Goal: Task Accomplishment & Management: Manage account settings

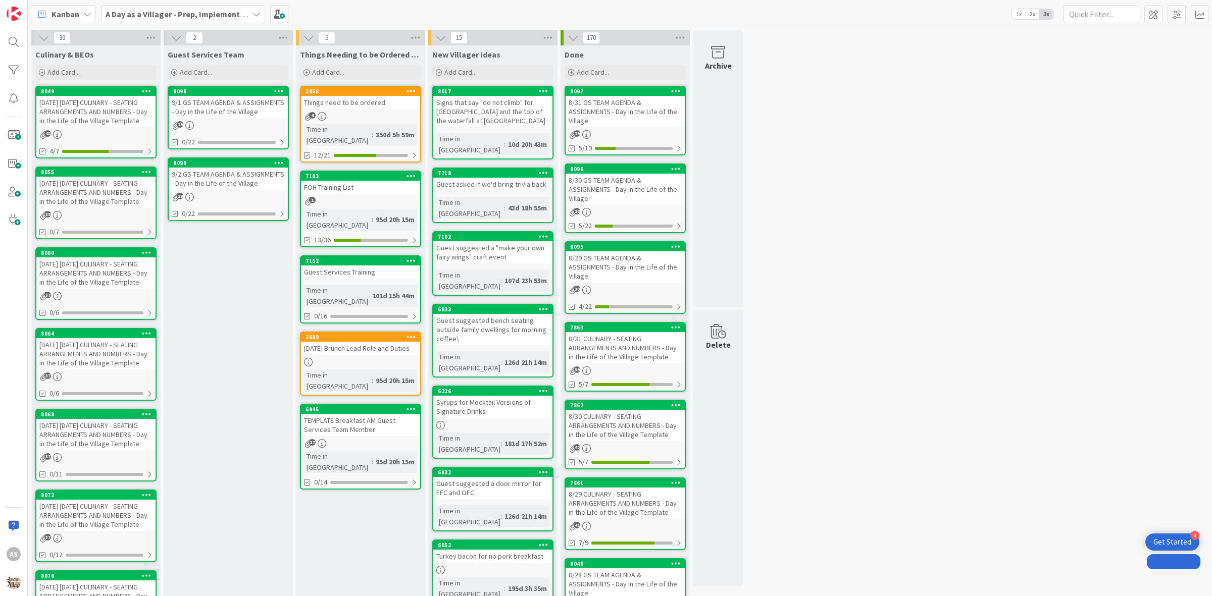
click at [114, 107] on div "[DATE] [DATE] CULINARY - SEATING ARRANGEMENTS AND NUMBERS - Day in the Life of …" at bounding box center [95, 111] width 119 height 31
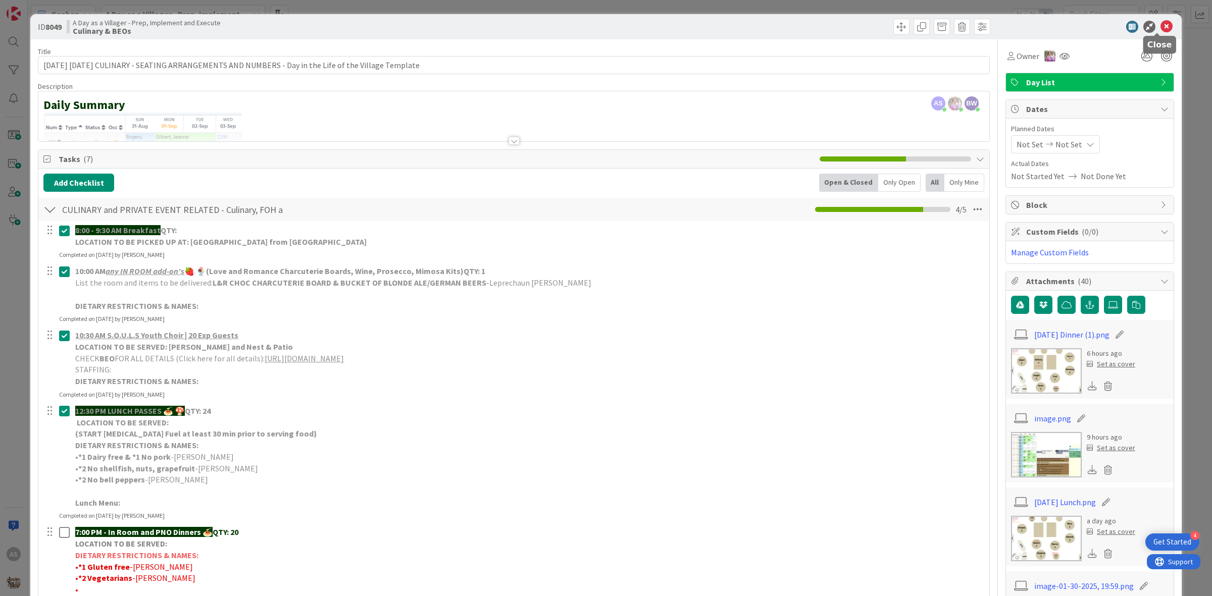
click at [1161, 30] on icon at bounding box center [1167, 27] width 12 height 12
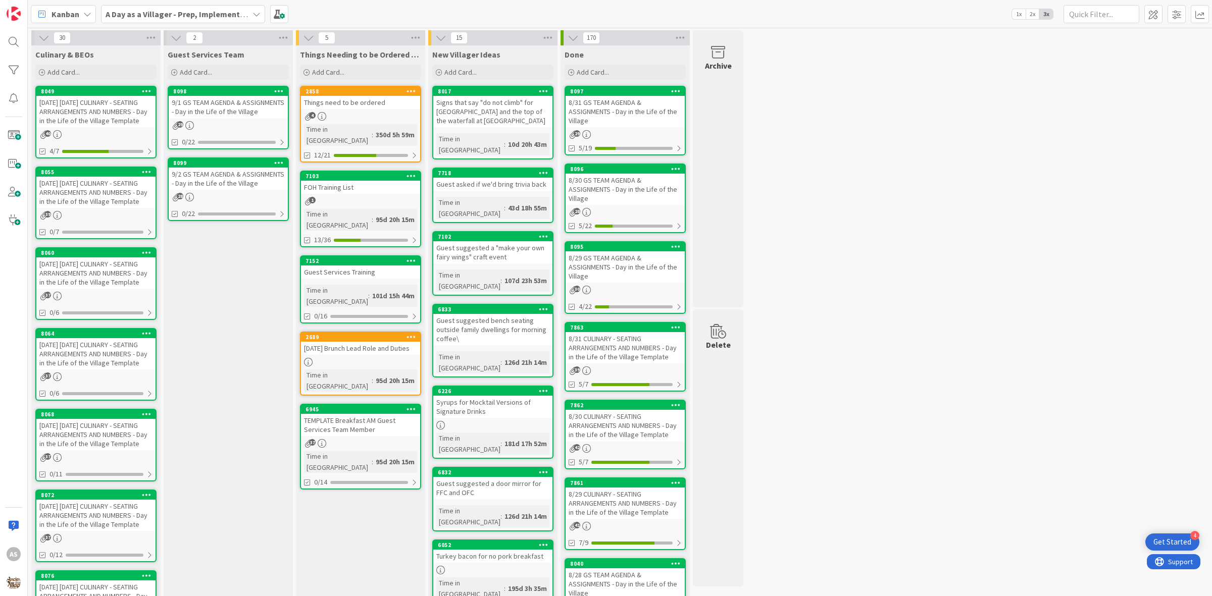
click at [210, 15] on b "A Day as a Villager - Prep, Implement and Execute" at bounding box center [196, 14] width 180 height 10
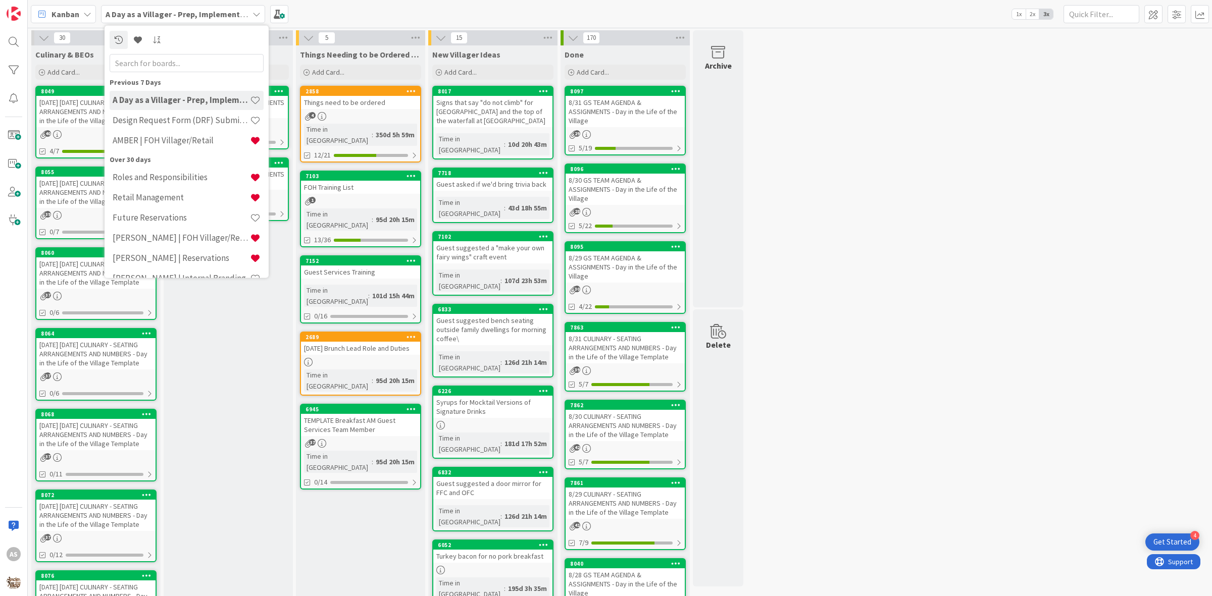
click at [182, 134] on div "AMBER | FOH Villager/Retail" at bounding box center [187, 140] width 154 height 19
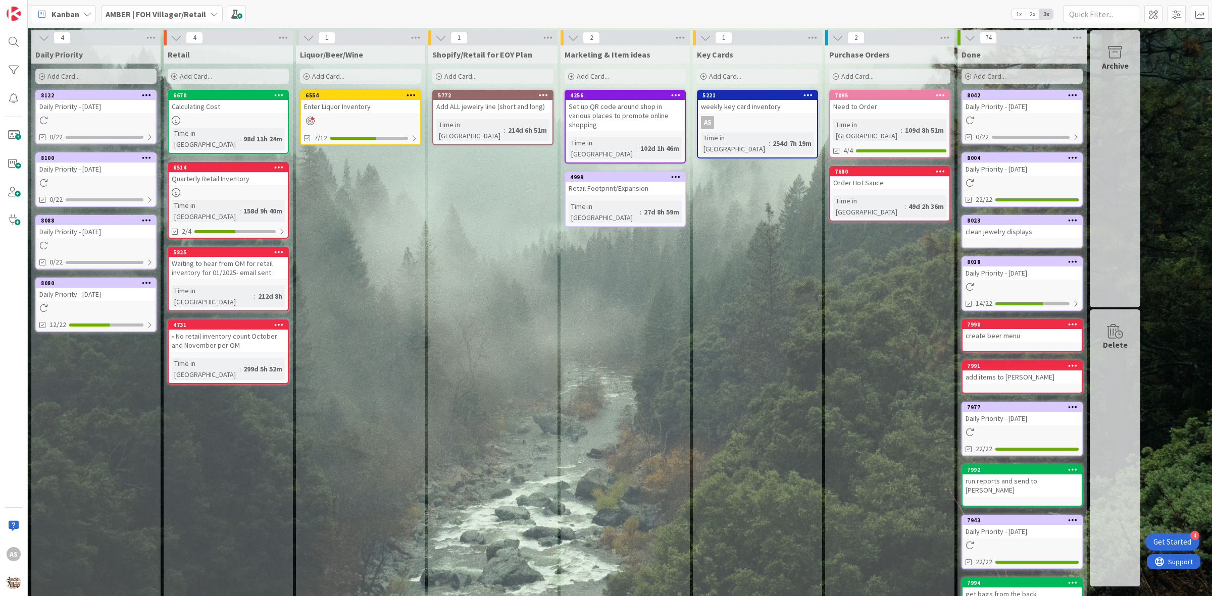
click at [145, 158] on icon at bounding box center [147, 157] width 10 height 7
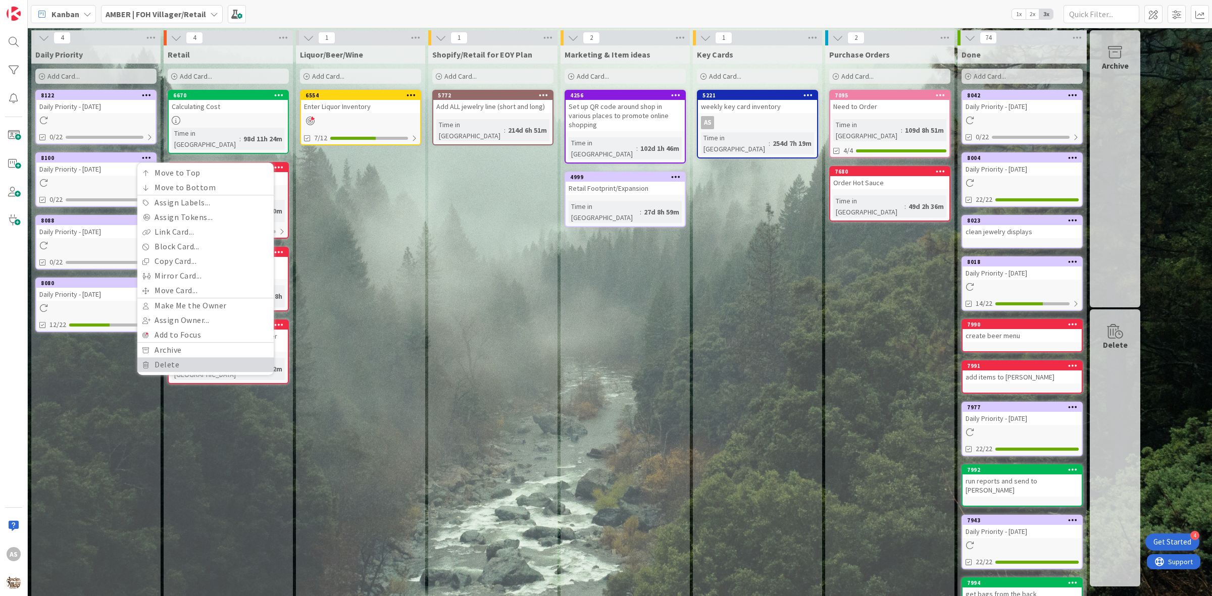
drag, startPoint x: 174, startPoint y: 364, endPoint x: 173, endPoint y: 358, distance: 6.7
click at [174, 363] on link "Delete" at bounding box center [205, 365] width 136 height 15
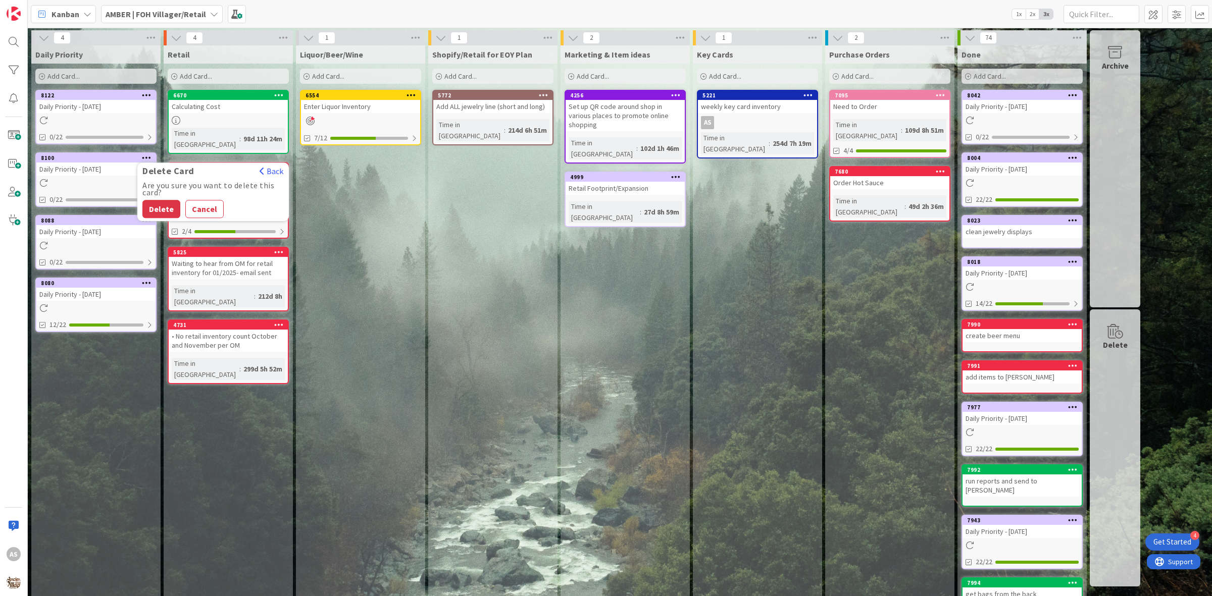
drag, startPoint x: 162, startPoint y: 223, endPoint x: 163, endPoint y: 210, distance: 12.7
click at [163, 215] on div "4 Daily Priority Add Card... 8122 Daily Priority - [DATE] 0/22 8100 Delete Card…" at bounding box center [586, 339] width 1112 height 618
click at [163, 210] on div "4 Retail Add Card... 6670 Calculating Cost Time in Column : 98d 11h 24m 6514 Qu…" at bounding box center [228, 339] width 132 height 618
click at [146, 171] on div "Daily Priority - [DATE]" at bounding box center [95, 169] width 119 height 13
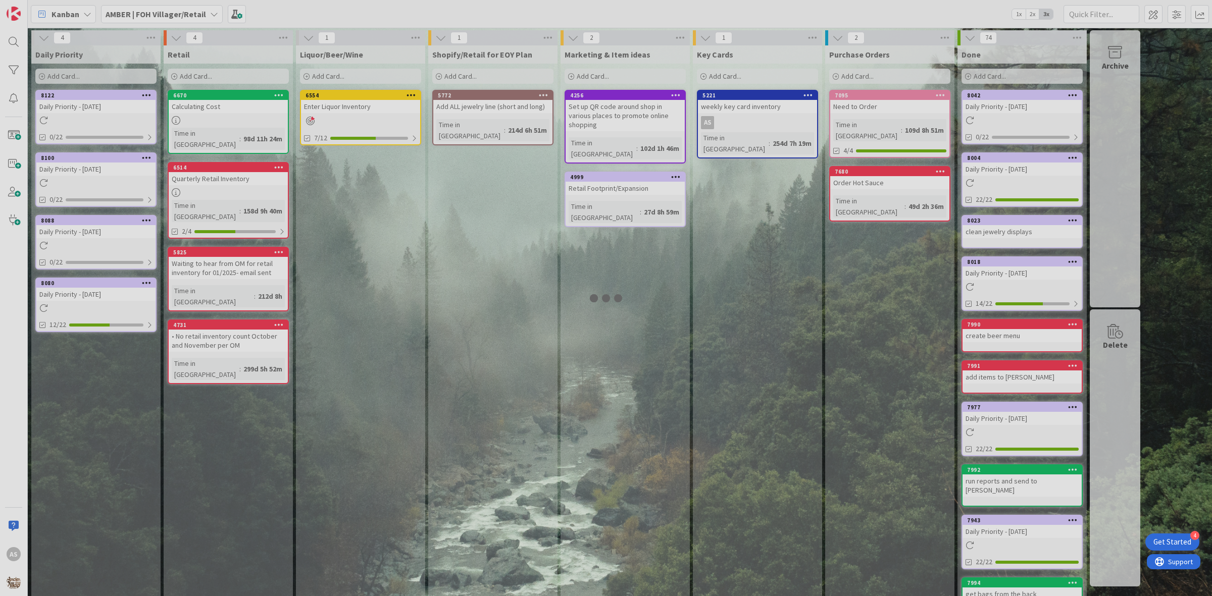
drag, startPoint x: 146, startPoint y: 171, endPoint x: 148, endPoint y: 161, distance: 10.2
click at [148, 163] on div at bounding box center [606, 298] width 1212 height 596
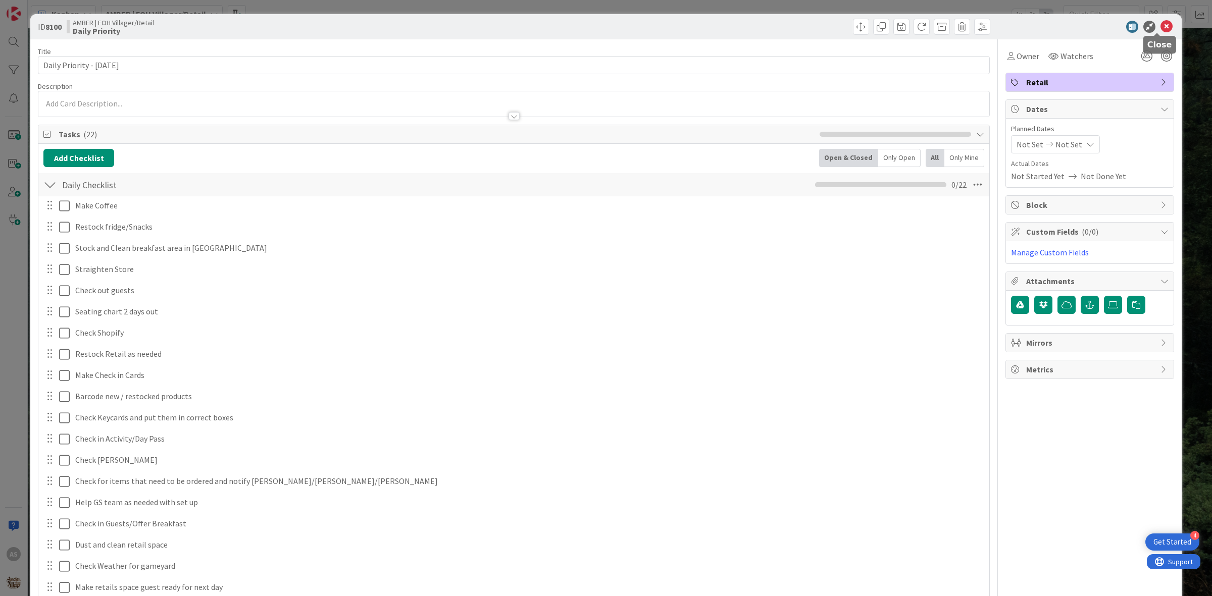
click at [1161, 23] on icon at bounding box center [1167, 27] width 12 height 12
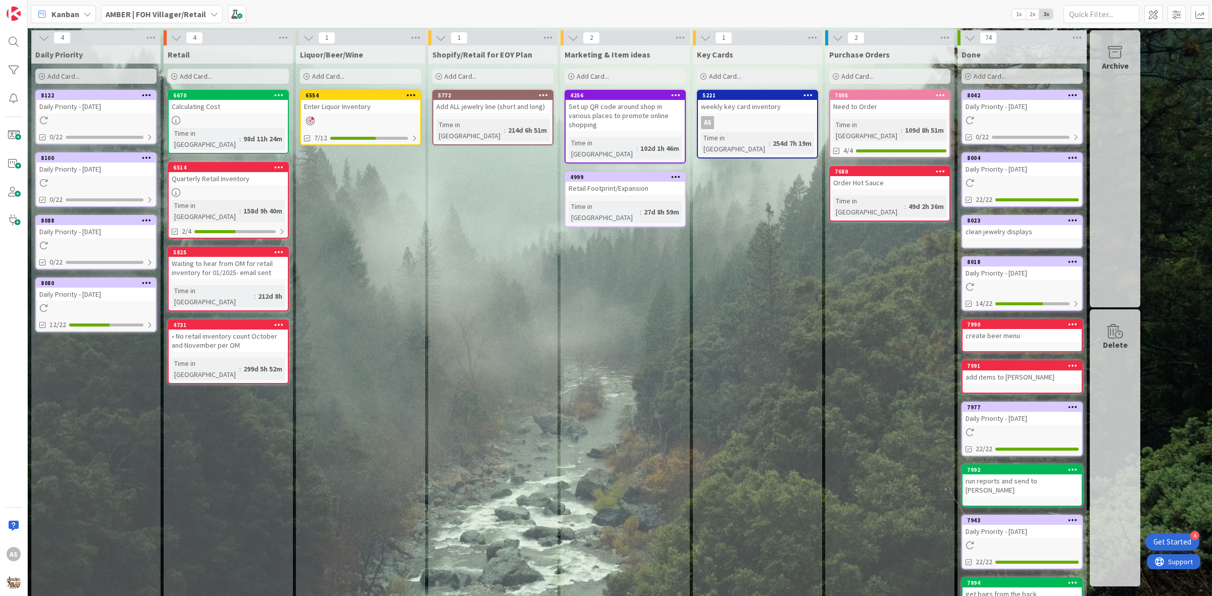
click at [147, 155] on icon at bounding box center [147, 157] width 10 height 7
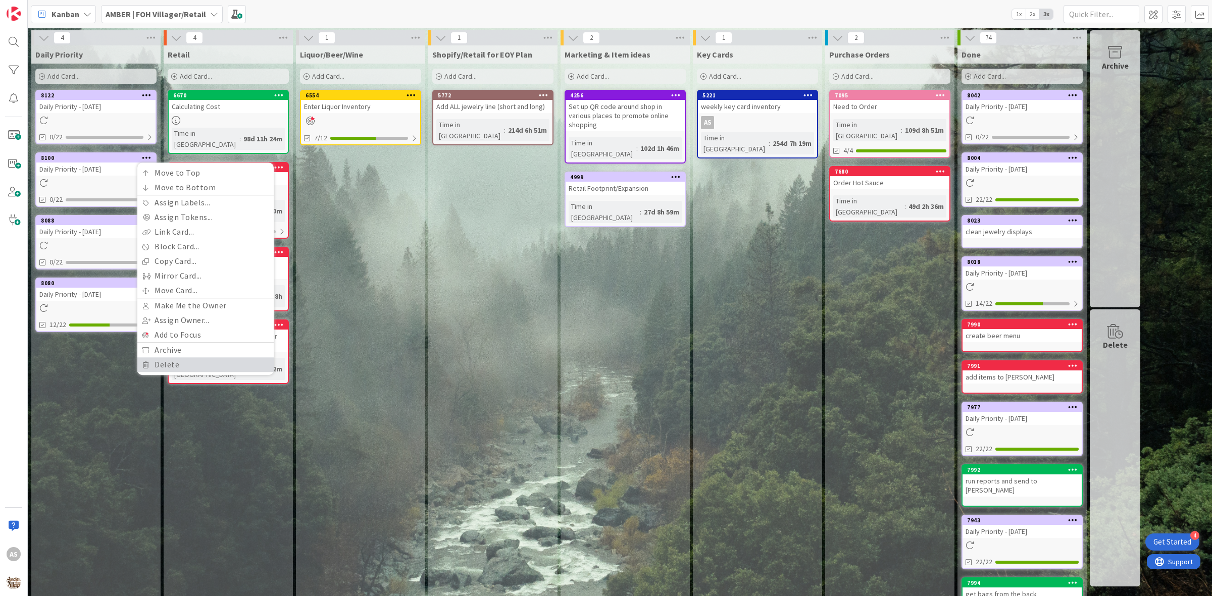
click at [175, 369] on link "Delete" at bounding box center [205, 365] width 136 height 15
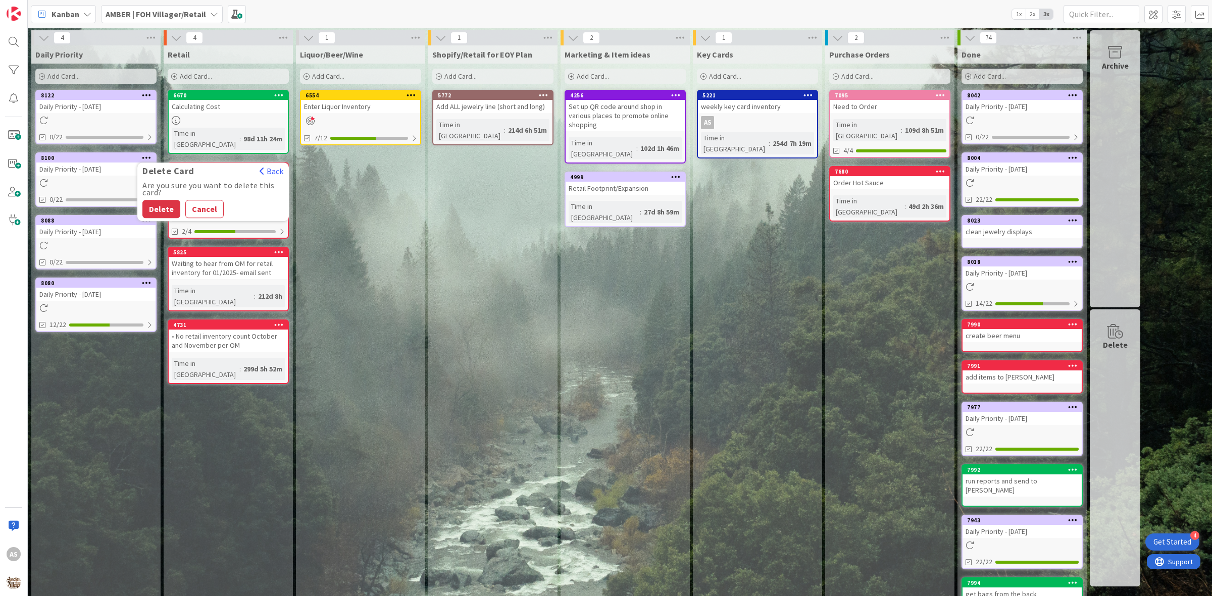
click at [142, 208] on div "Are you sure you want to delete this card? Delete Cancel" at bounding box center [213, 200] width 152 height 36
click at [157, 210] on button "Delete" at bounding box center [161, 209] width 38 height 18
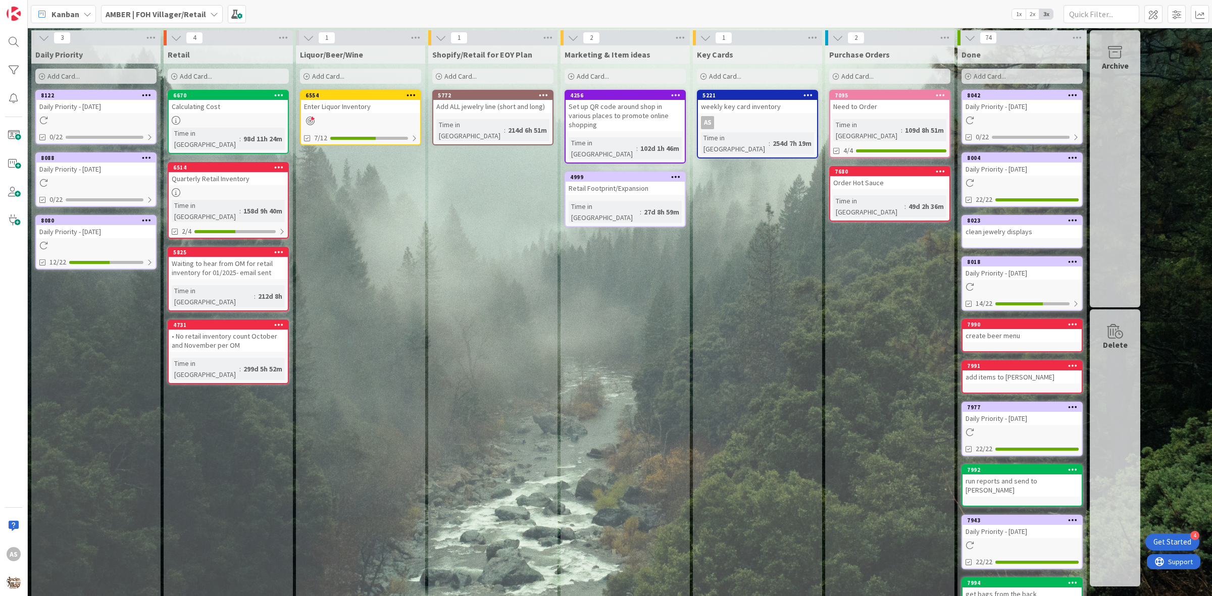
click at [146, 157] on icon at bounding box center [147, 157] width 10 height 7
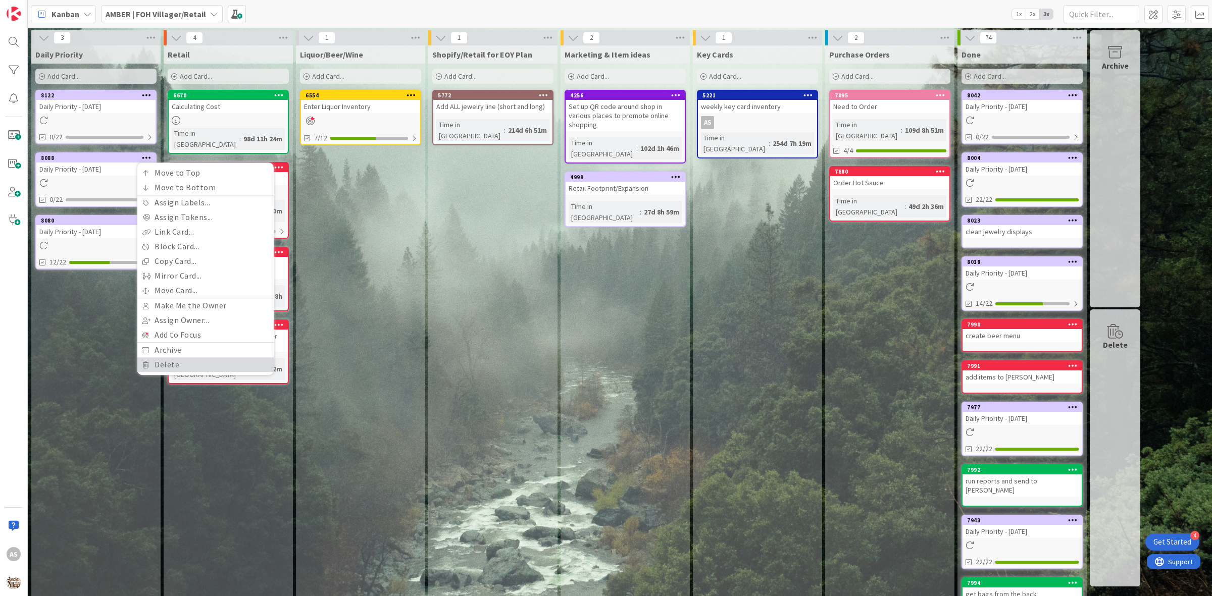
click at [166, 370] on link "Delete" at bounding box center [205, 365] width 136 height 15
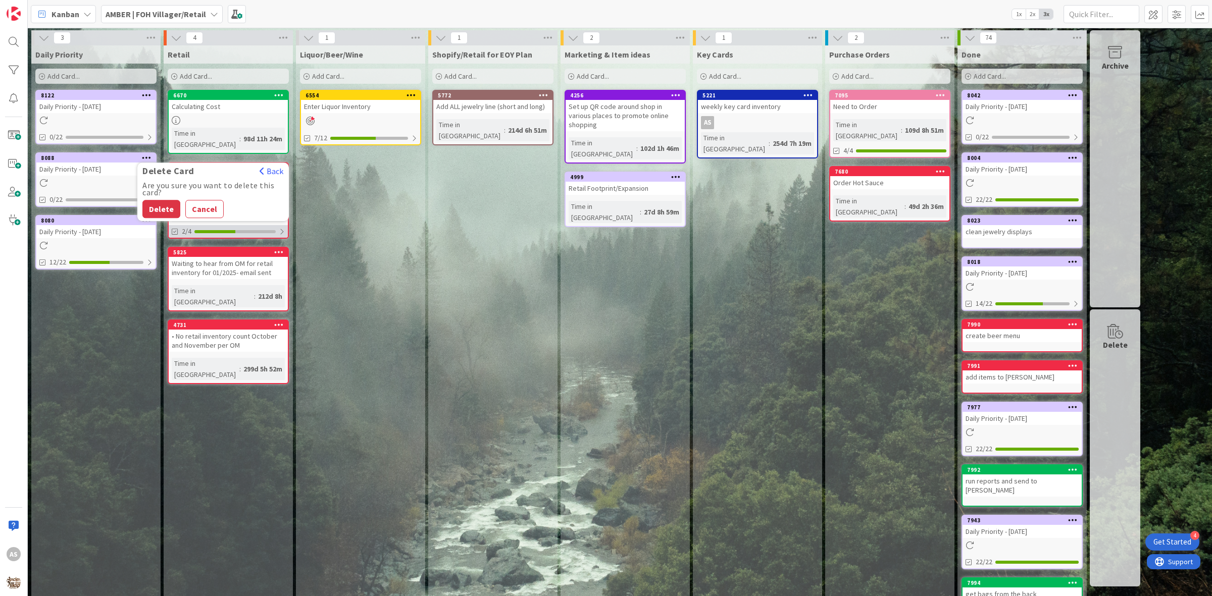
click at [169, 204] on button "Delete" at bounding box center [161, 209] width 38 height 18
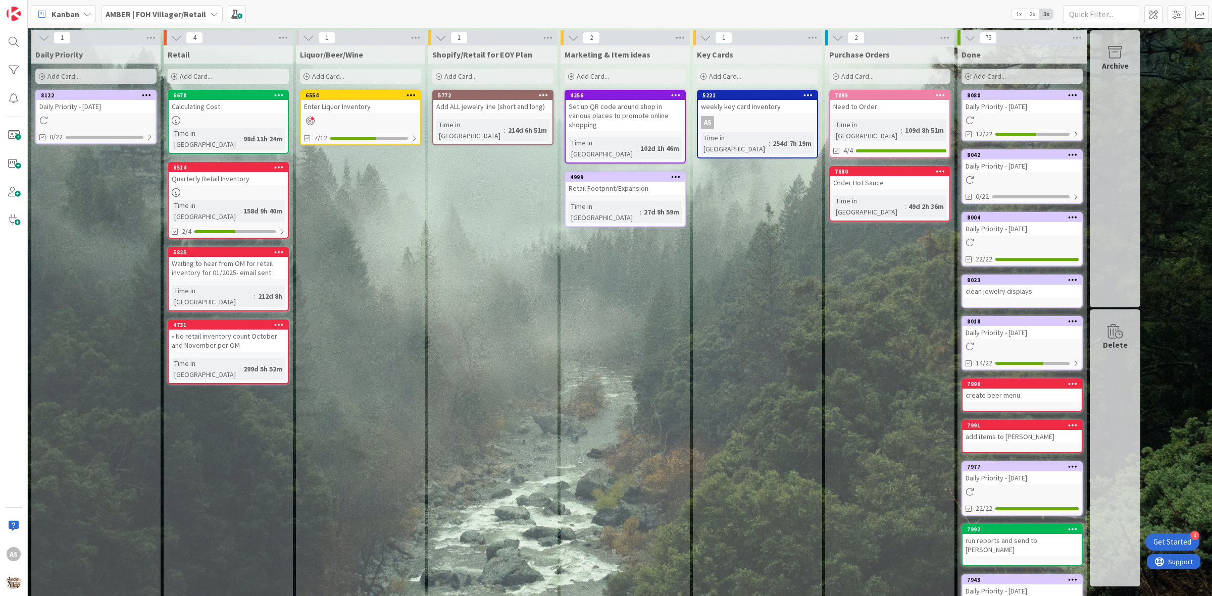
click at [93, 118] on div at bounding box center [95, 120] width 119 height 9
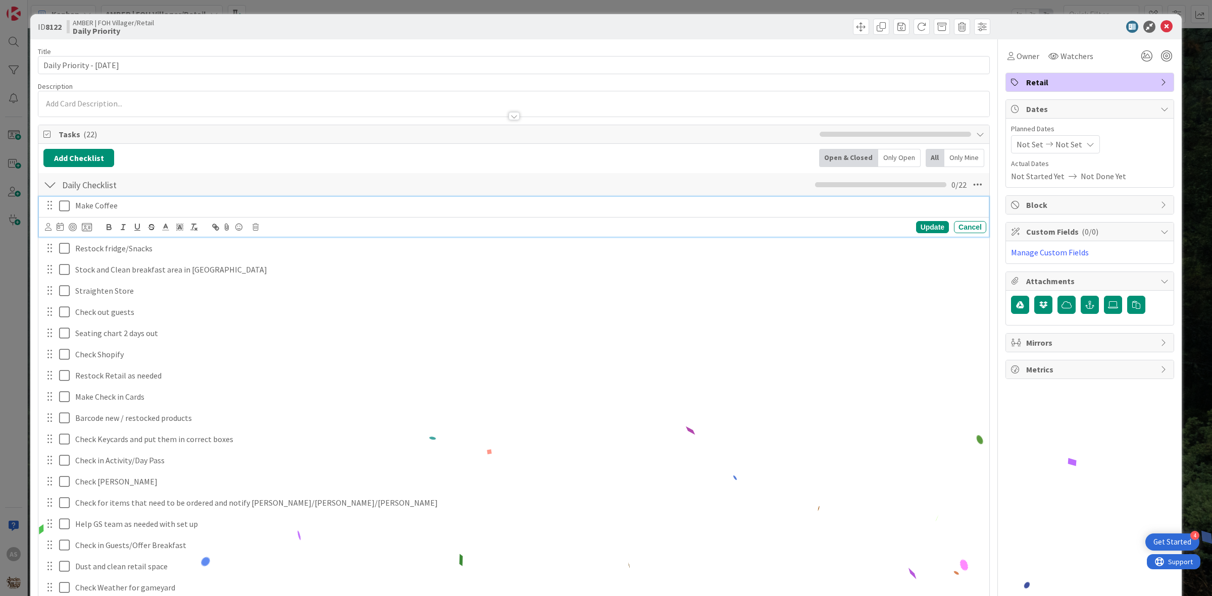
click at [59, 208] on icon at bounding box center [66, 206] width 15 height 12
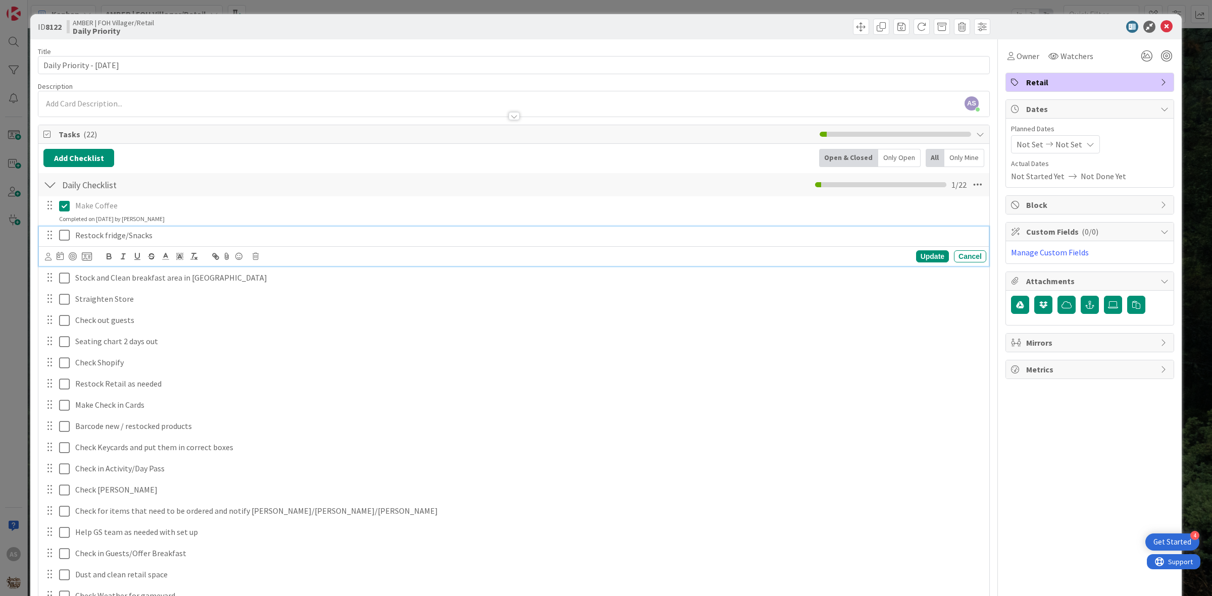
click at [67, 235] on icon at bounding box center [66, 235] width 15 height 12
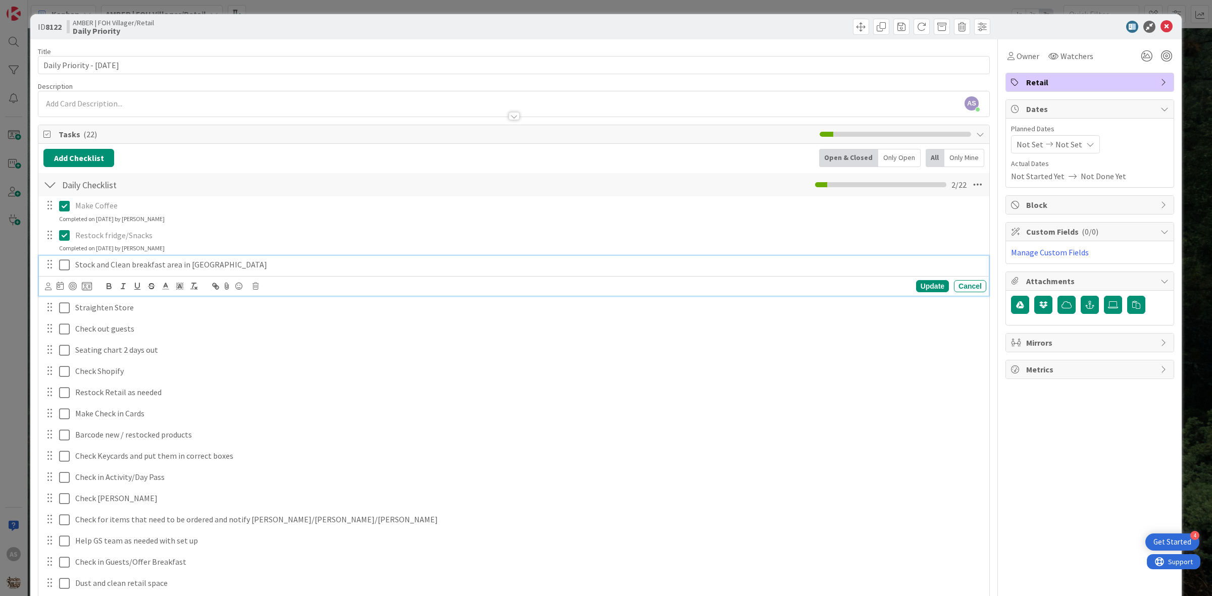
click at [68, 264] on icon at bounding box center [66, 265] width 15 height 12
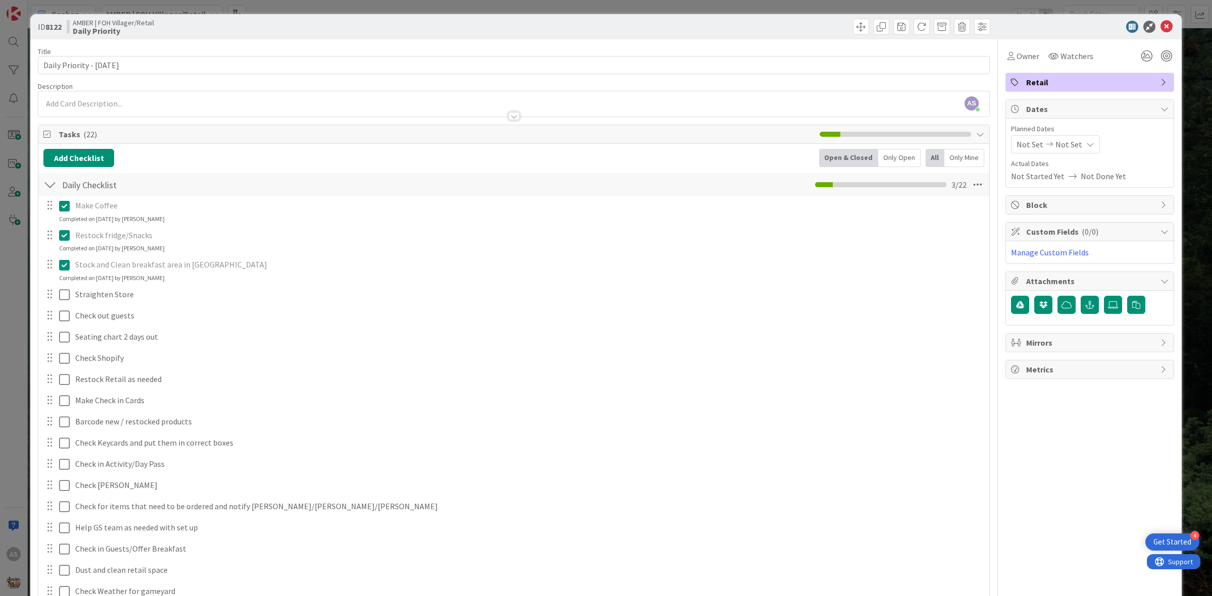
scroll to position [189, 0]
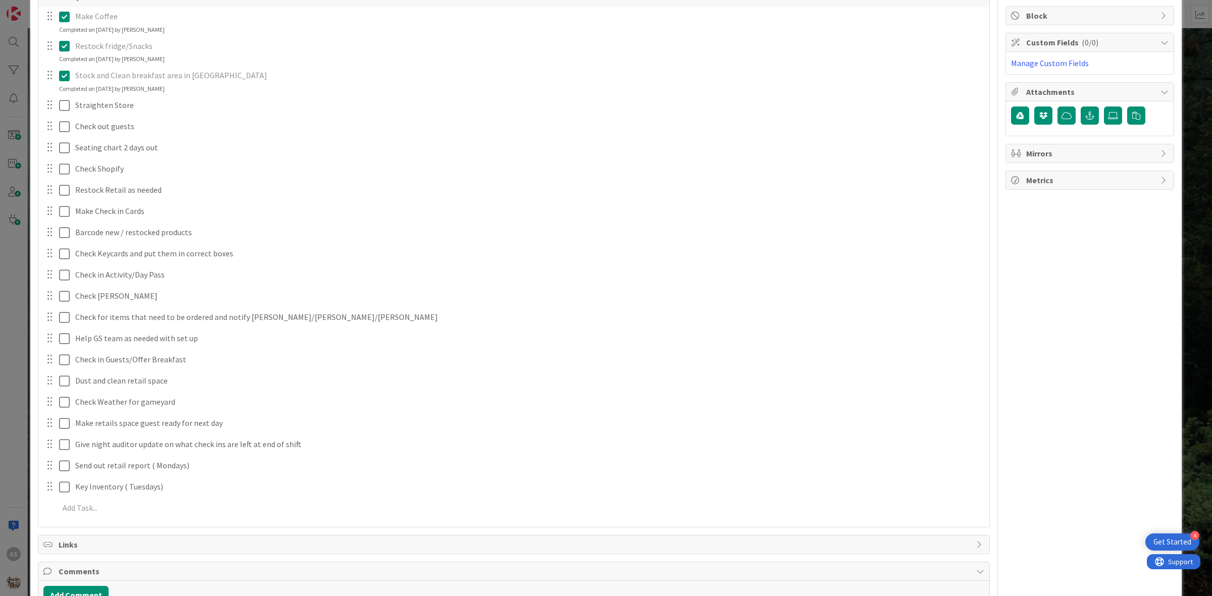
click at [57, 107] on div at bounding box center [57, 105] width 28 height 18
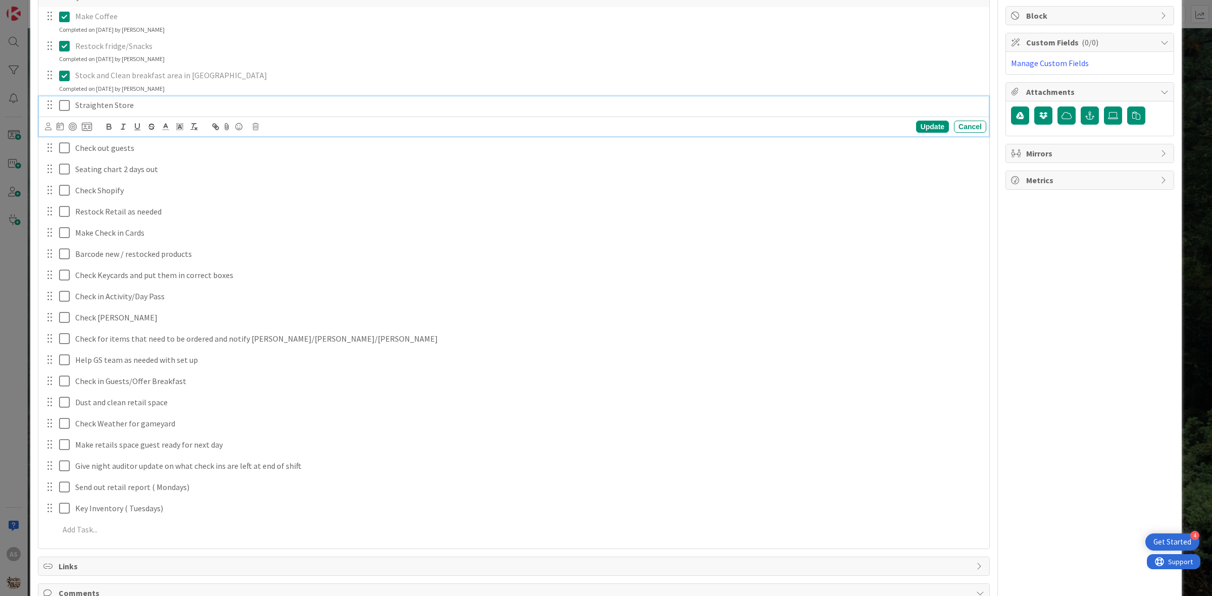
click at [67, 110] on icon at bounding box center [66, 105] width 15 height 12
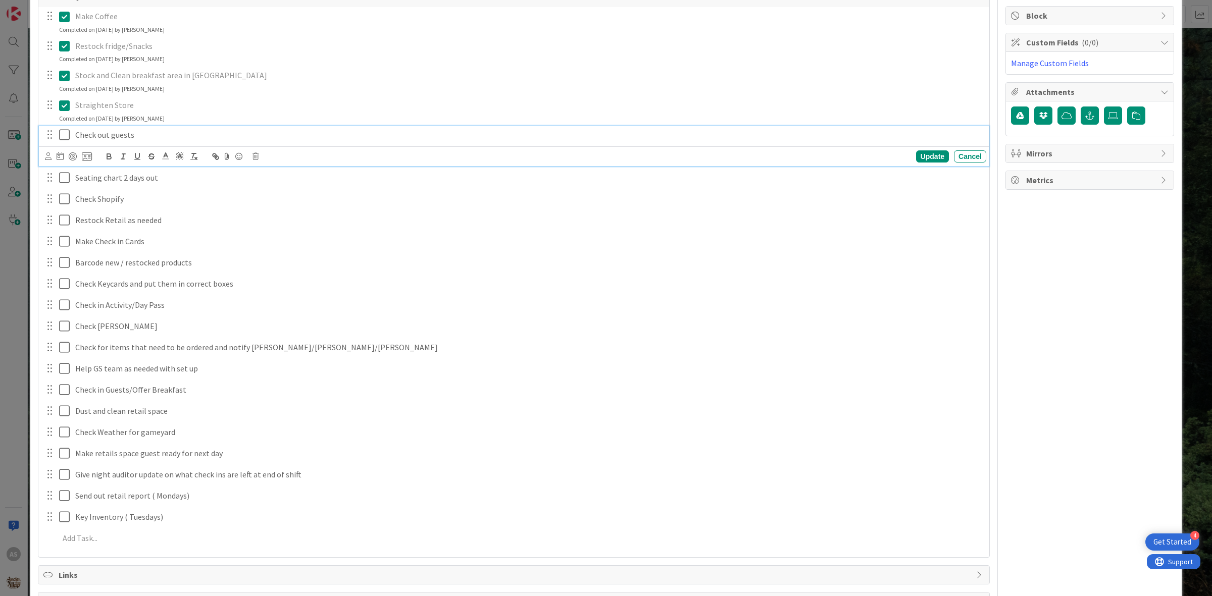
click at [65, 137] on icon at bounding box center [66, 135] width 15 height 12
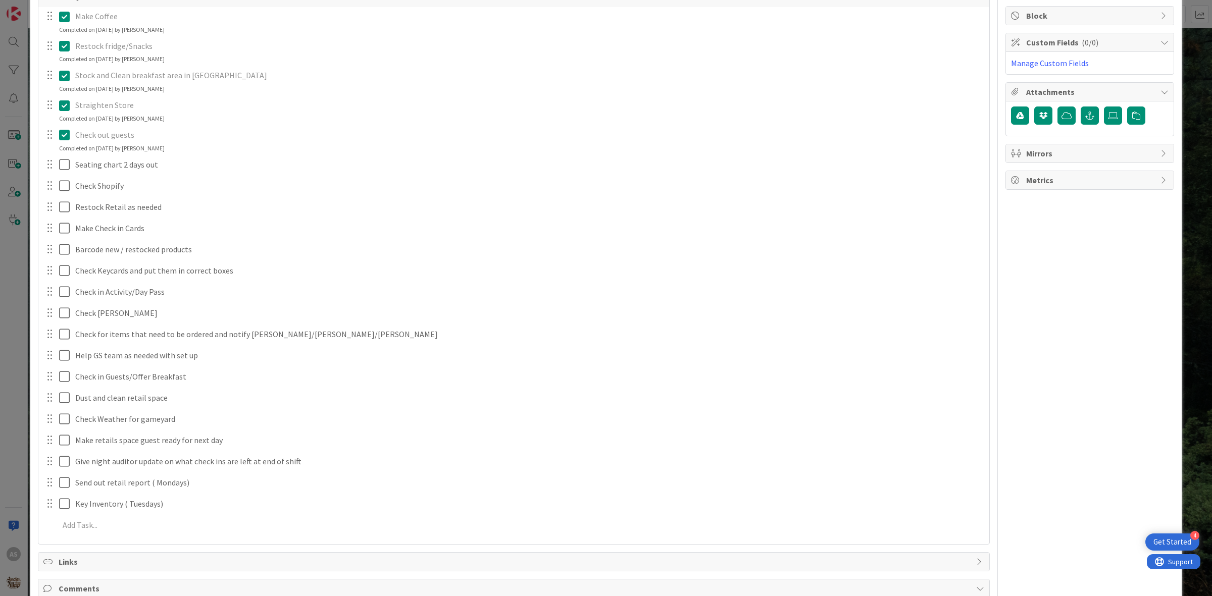
click at [64, 158] on div at bounding box center [57, 165] width 28 height 18
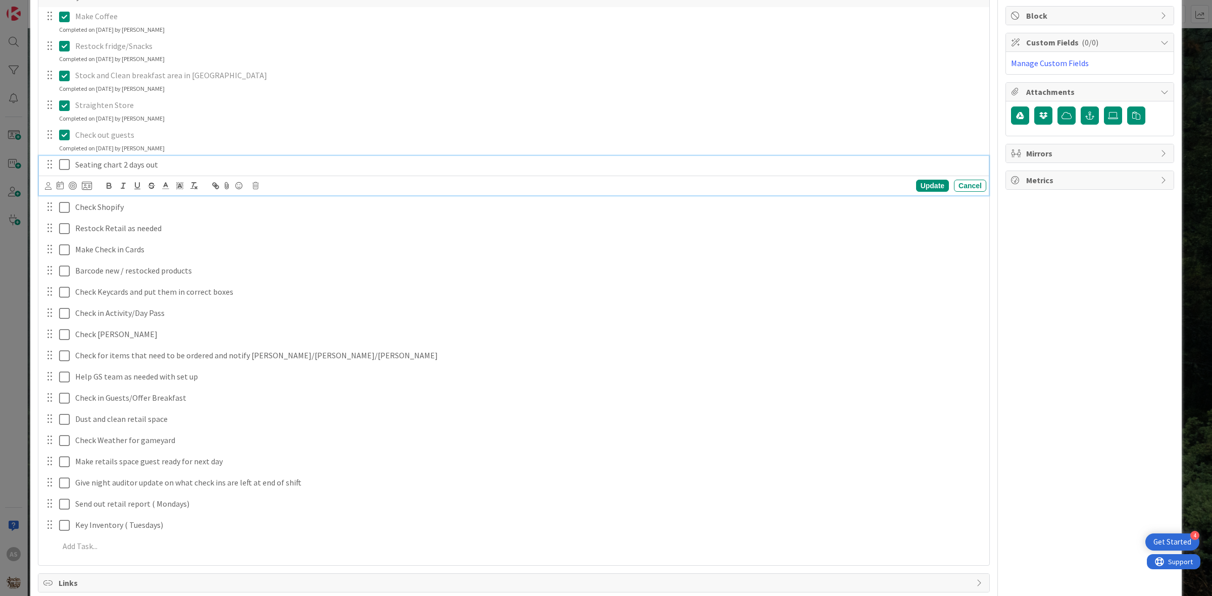
click at [64, 169] on icon at bounding box center [66, 165] width 15 height 12
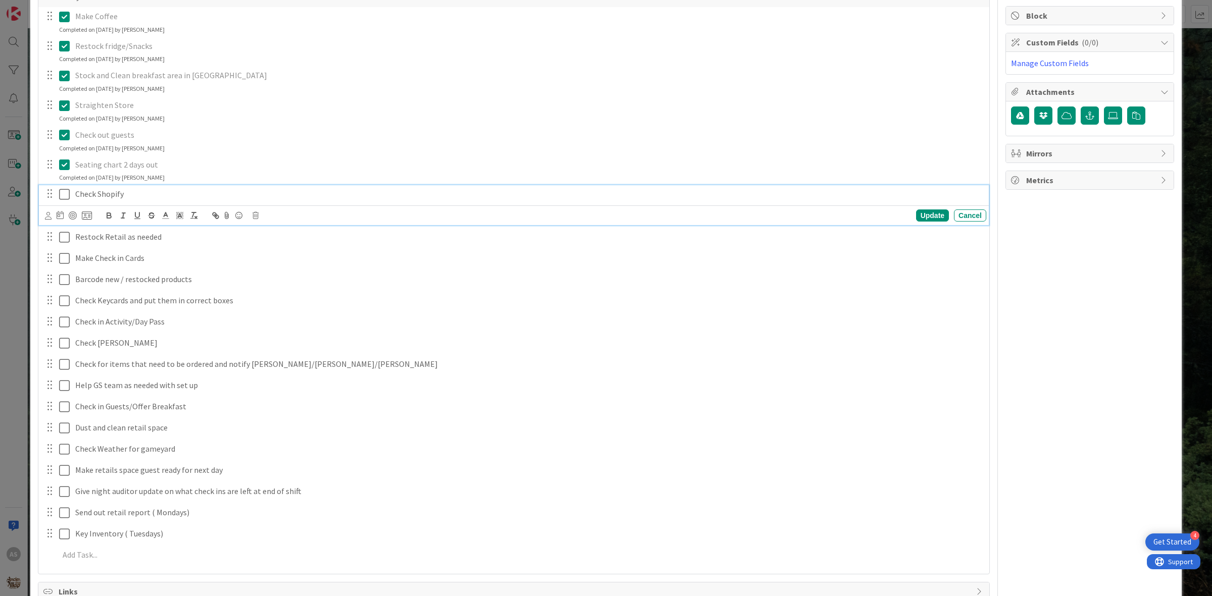
drag, startPoint x: 64, startPoint y: 190, endPoint x: 66, endPoint y: 197, distance: 7.0
click at [64, 194] on icon at bounding box center [66, 194] width 15 height 12
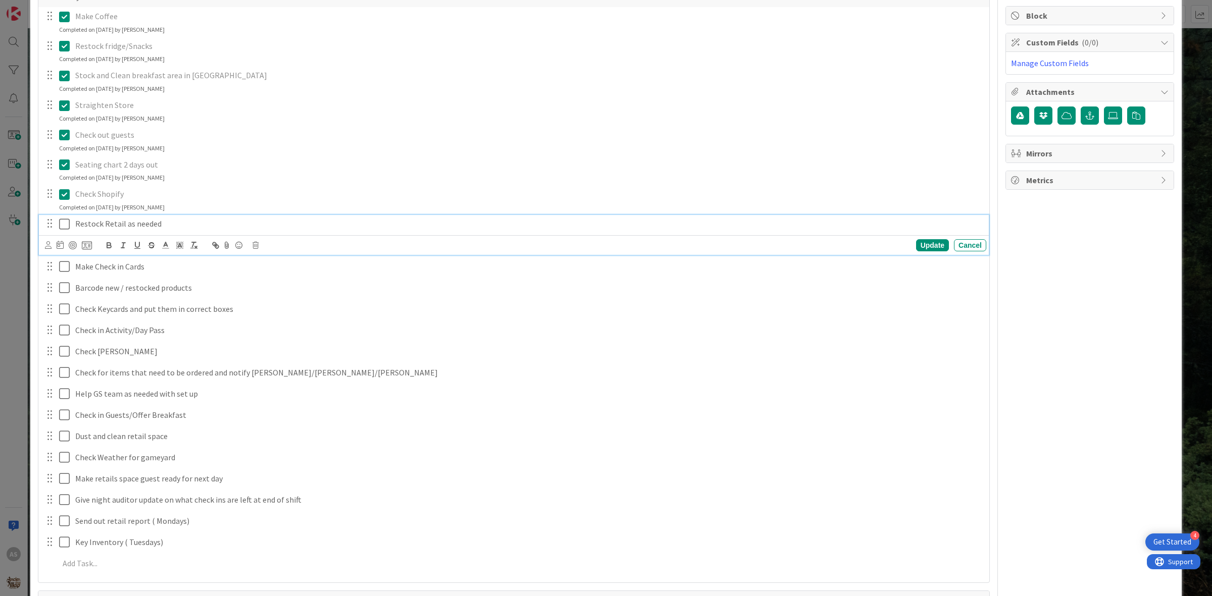
click at [64, 229] on icon at bounding box center [66, 224] width 15 height 12
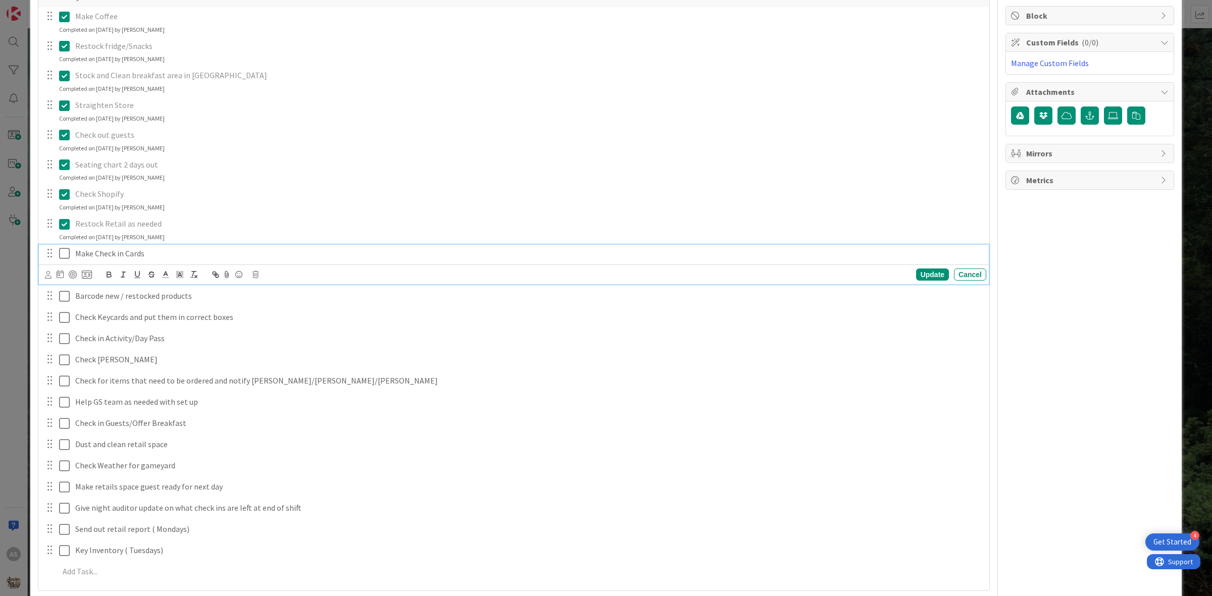
click at [61, 258] on icon at bounding box center [66, 253] width 15 height 12
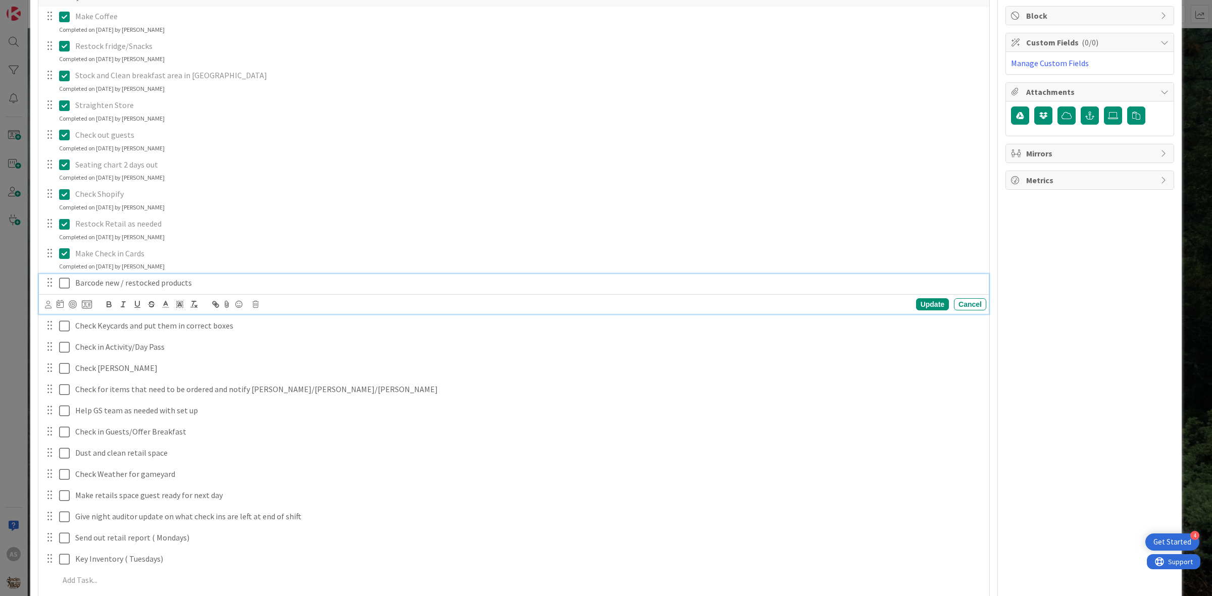
click at [64, 282] on icon at bounding box center [66, 283] width 15 height 12
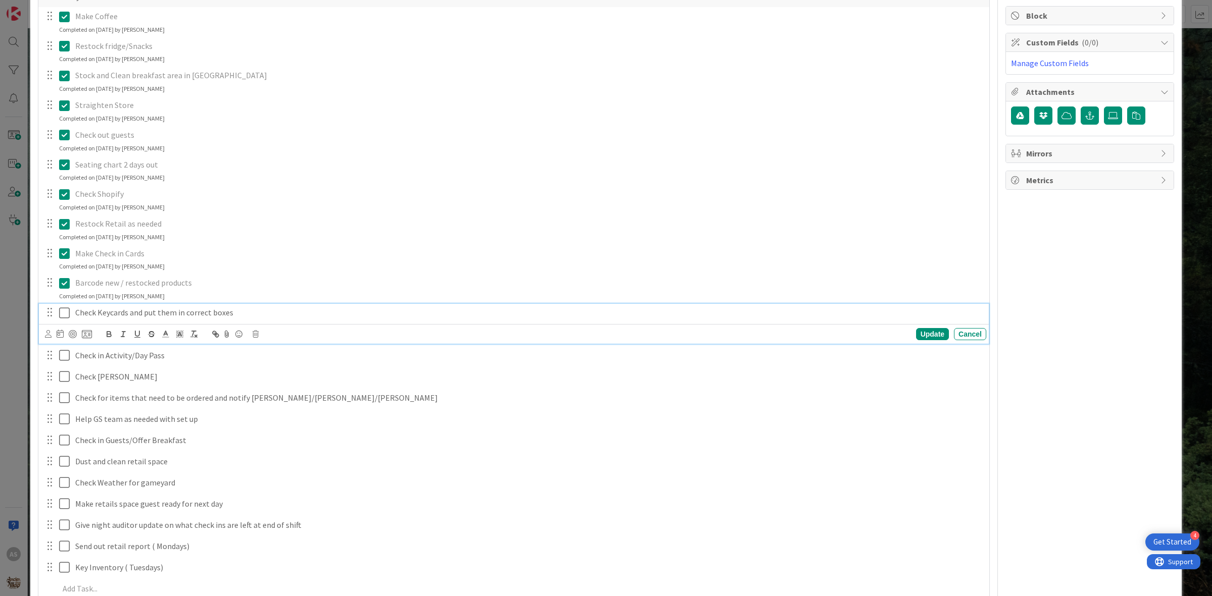
drag, startPoint x: 63, startPoint y: 314, endPoint x: 56, endPoint y: 324, distance: 13.0
click at [63, 314] on icon at bounding box center [66, 313] width 15 height 12
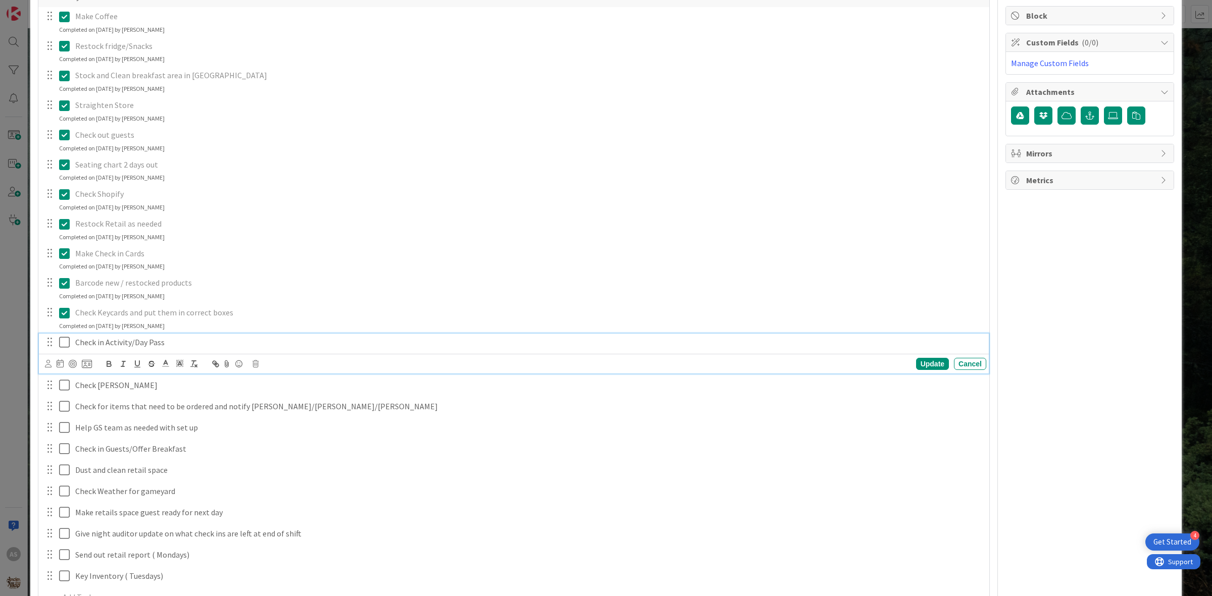
drag, startPoint x: 70, startPoint y: 342, endPoint x: 66, endPoint y: 348, distance: 7.3
click at [70, 343] on icon at bounding box center [66, 342] width 15 height 12
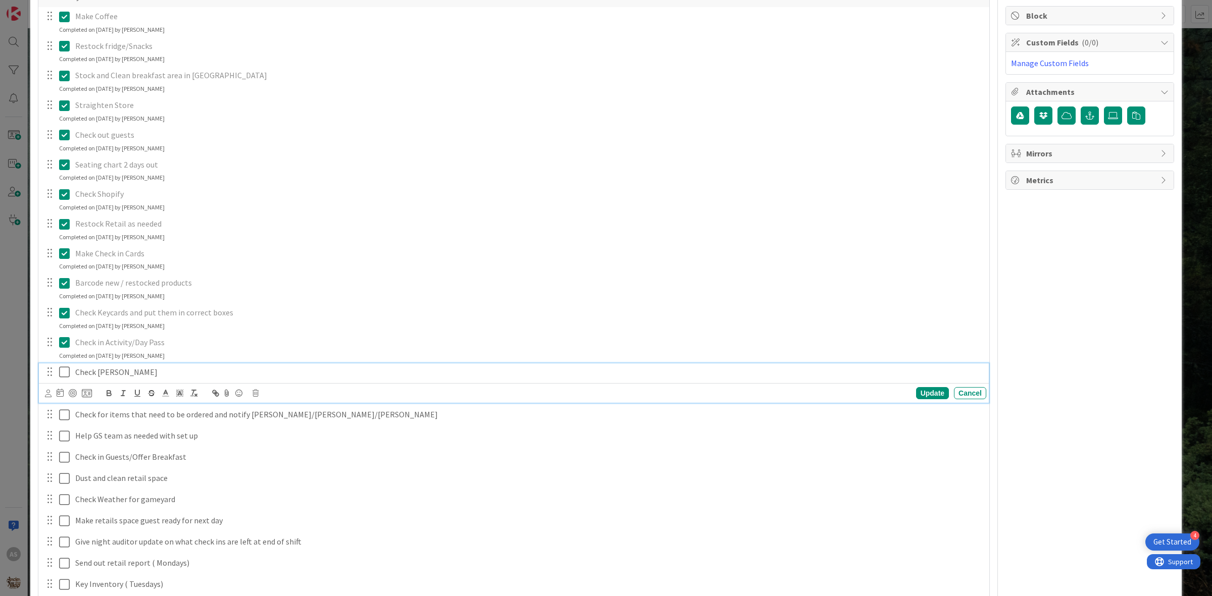
click at [64, 367] on icon at bounding box center [66, 372] width 15 height 12
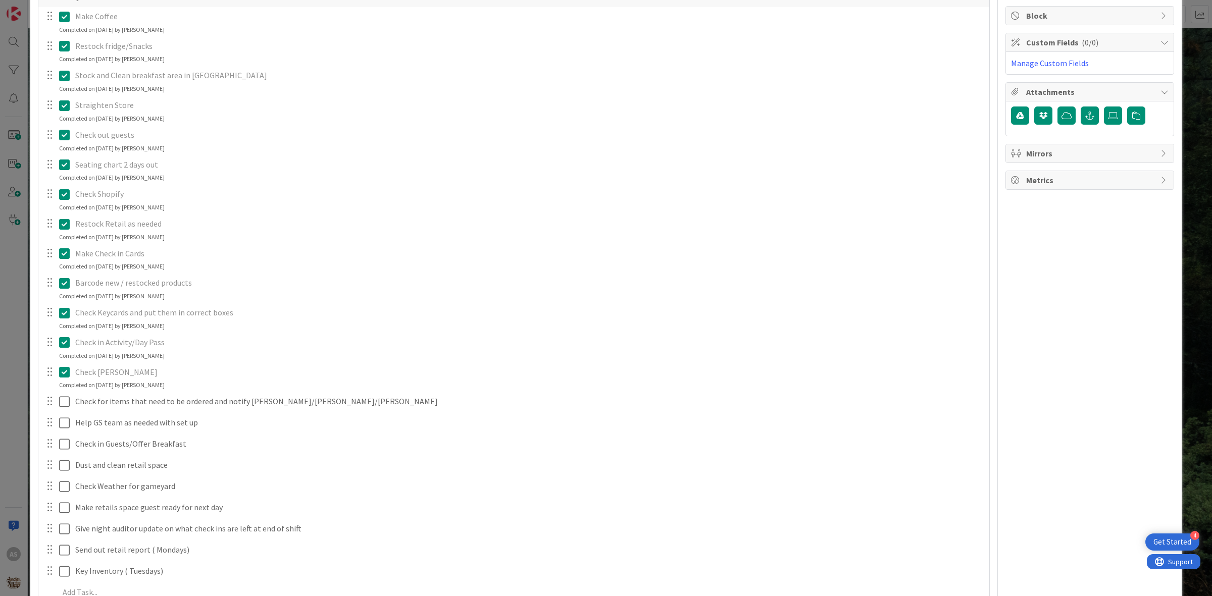
click at [56, 403] on div at bounding box center [57, 402] width 28 height 18
click at [66, 401] on icon at bounding box center [66, 402] width 15 height 12
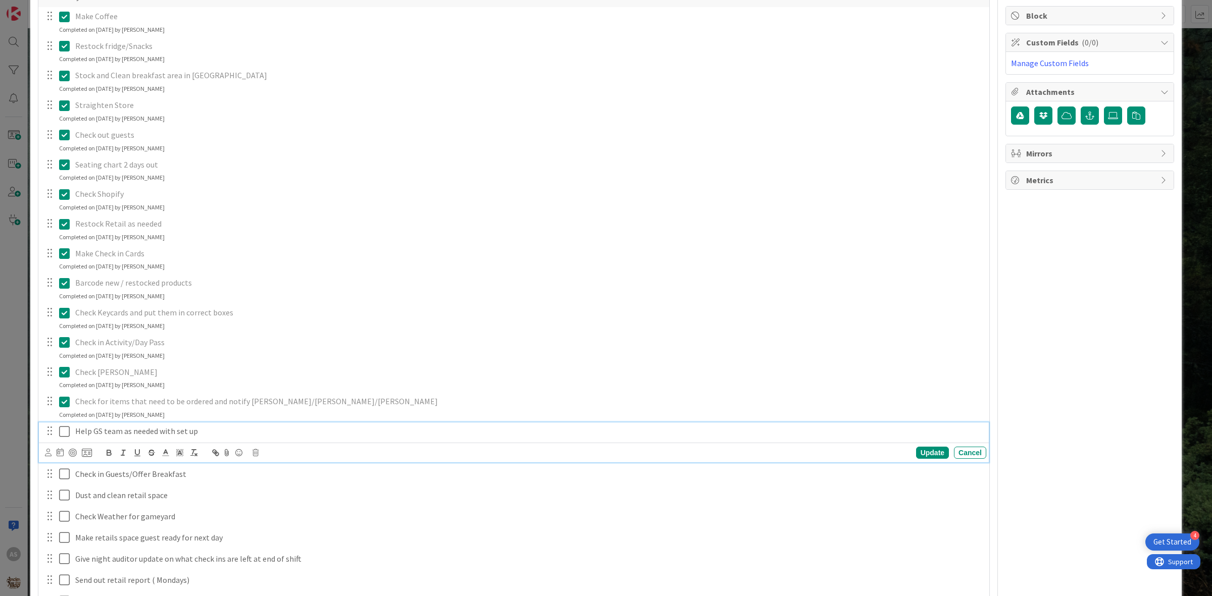
click at [61, 430] on icon at bounding box center [66, 432] width 15 height 12
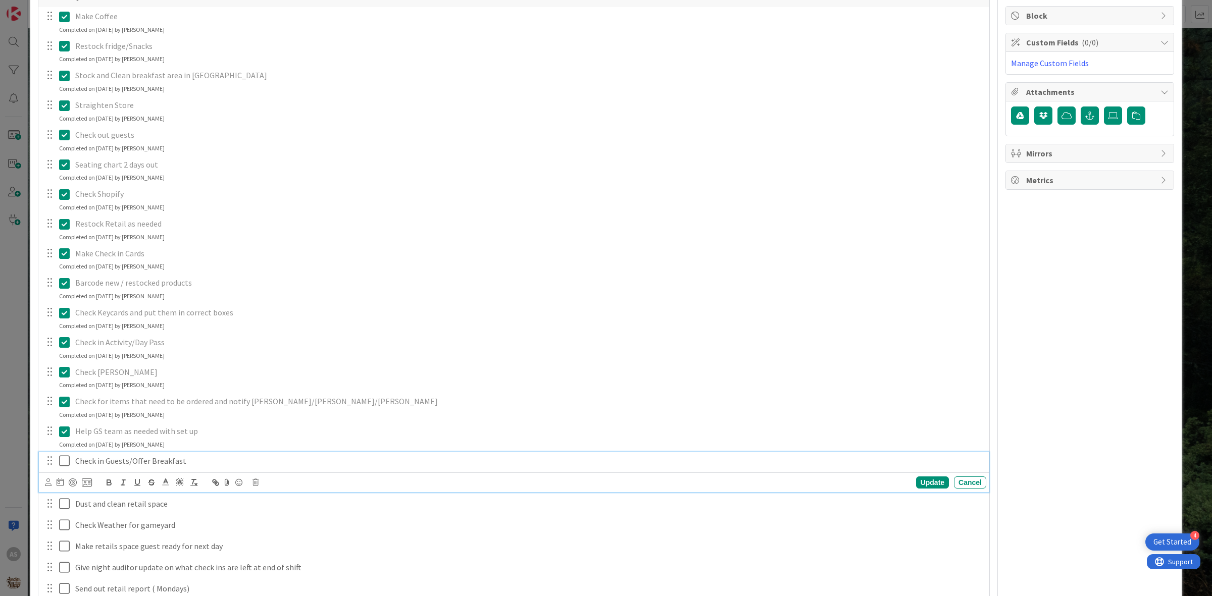
drag, startPoint x: 60, startPoint y: 461, endPoint x: 68, endPoint y: 470, distance: 12.1
click at [62, 463] on icon at bounding box center [66, 461] width 15 height 12
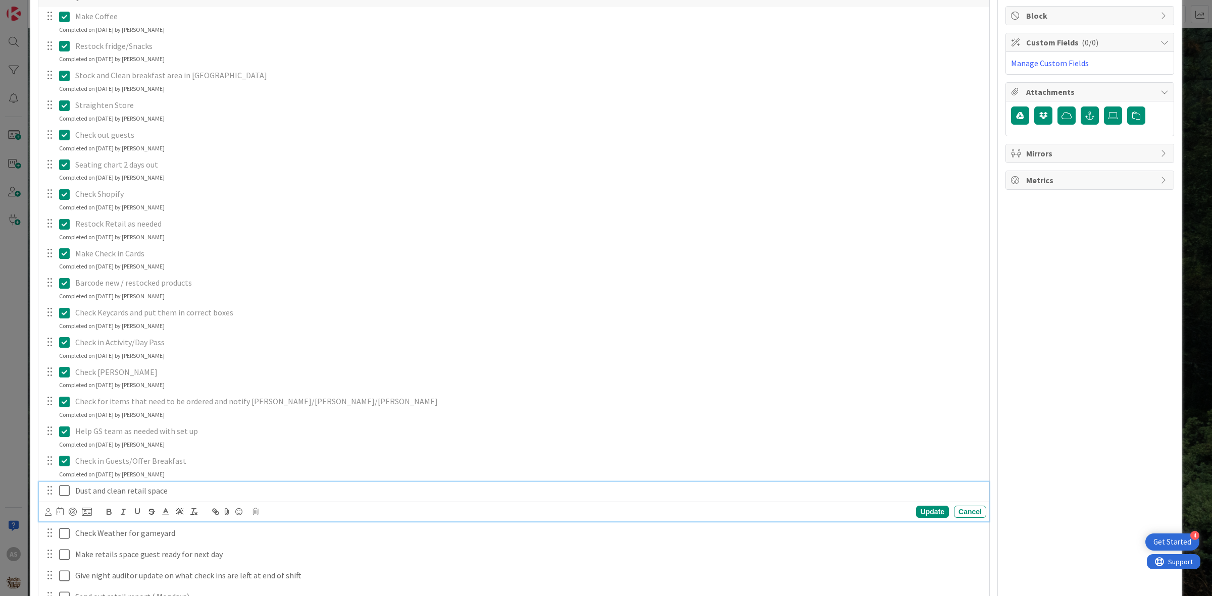
drag, startPoint x: 68, startPoint y: 490, endPoint x: 74, endPoint y: 493, distance: 6.8
click at [70, 491] on icon at bounding box center [66, 491] width 15 height 12
drag, startPoint x: 66, startPoint y: 526, endPoint x: 69, endPoint y: 519, distance: 7.2
click at [67, 525] on icon at bounding box center [66, 521] width 15 height 12
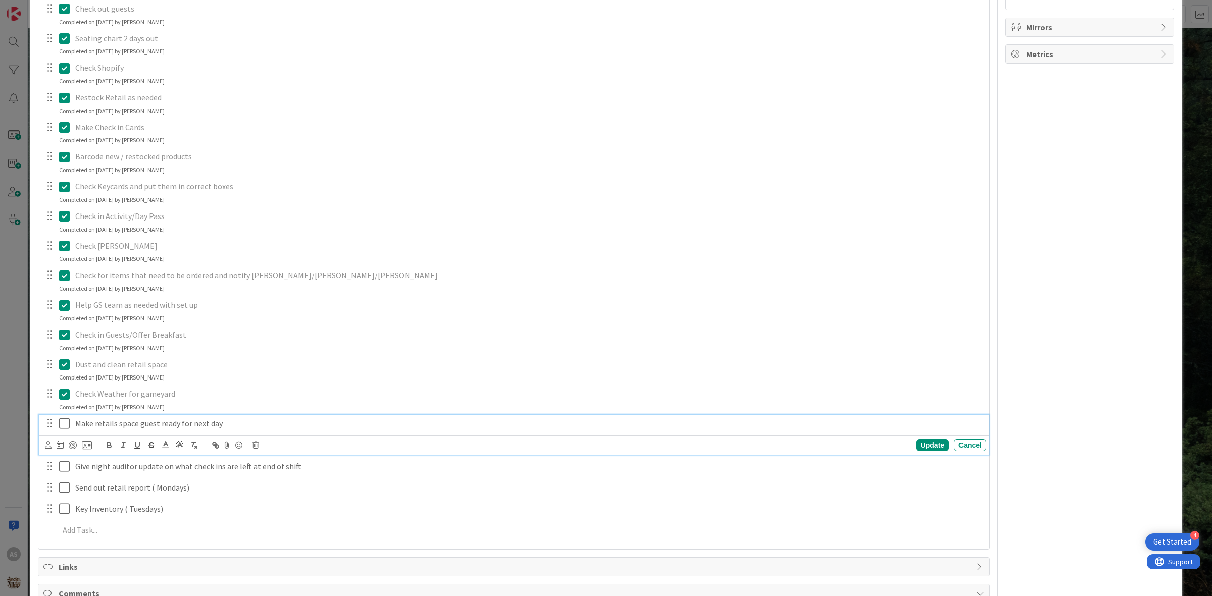
click at [69, 425] on icon at bounding box center [66, 424] width 15 height 12
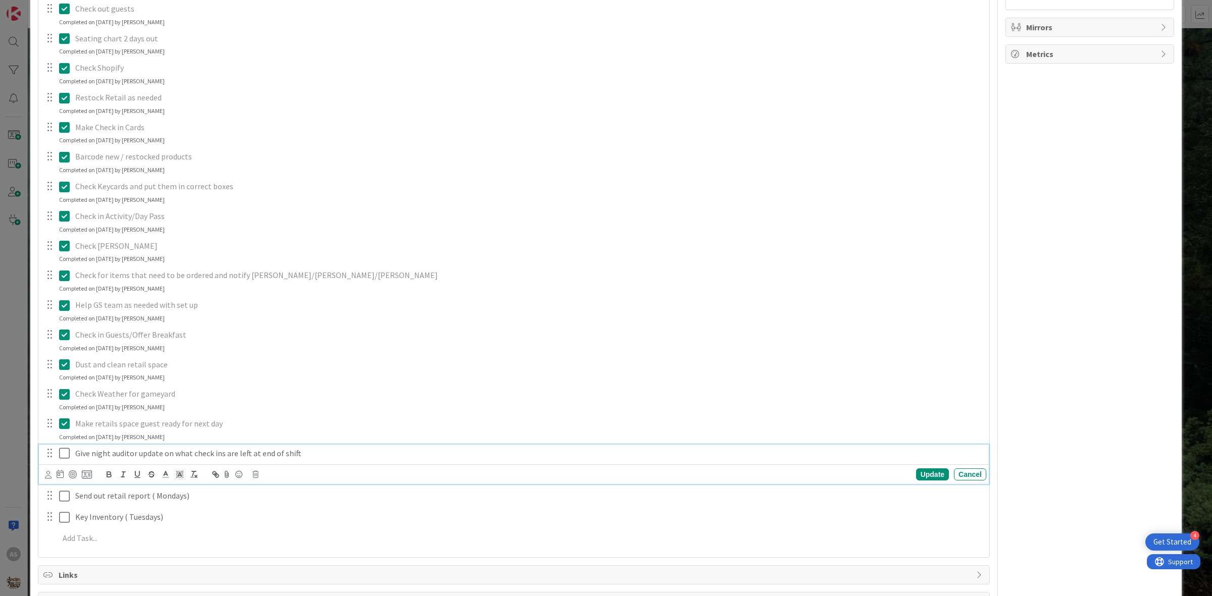
click at [62, 451] on icon at bounding box center [66, 453] width 15 height 12
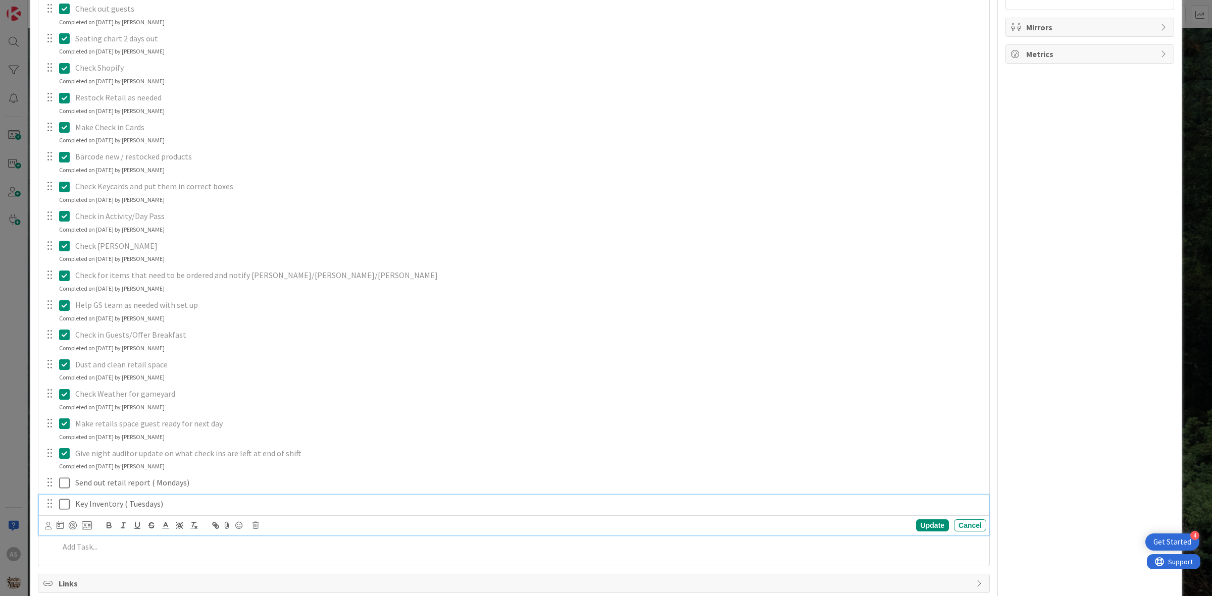
click at [66, 501] on icon at bounding box center [66, 504] width 15 height 12
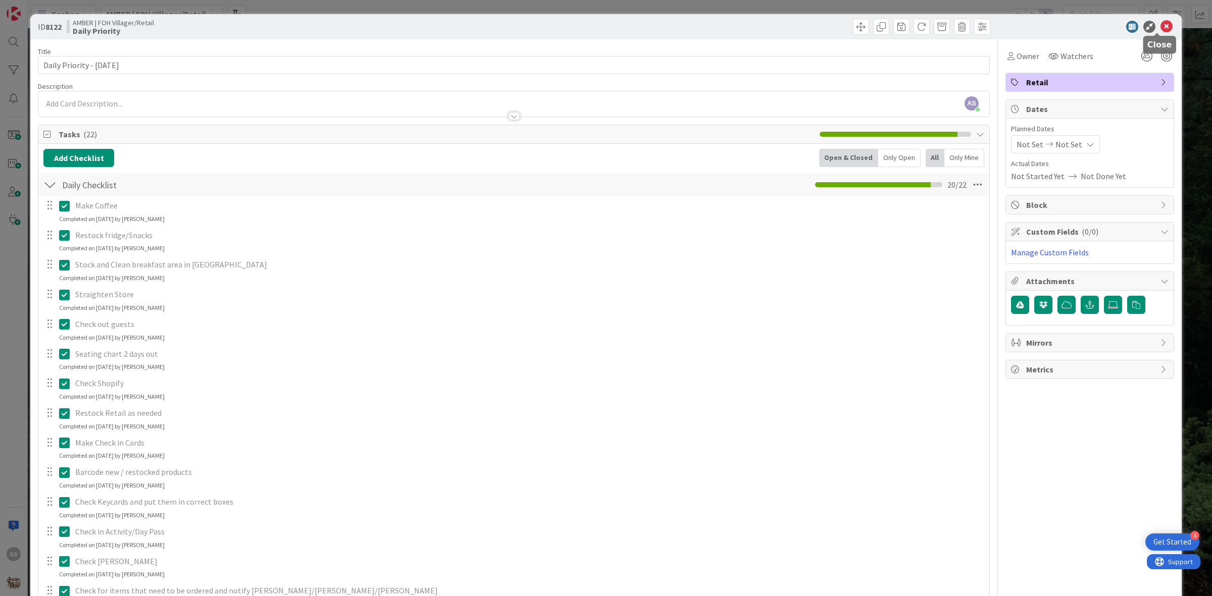
click at [1161, 24] on icon at bounding box center [1167, 27] width 12 height 12
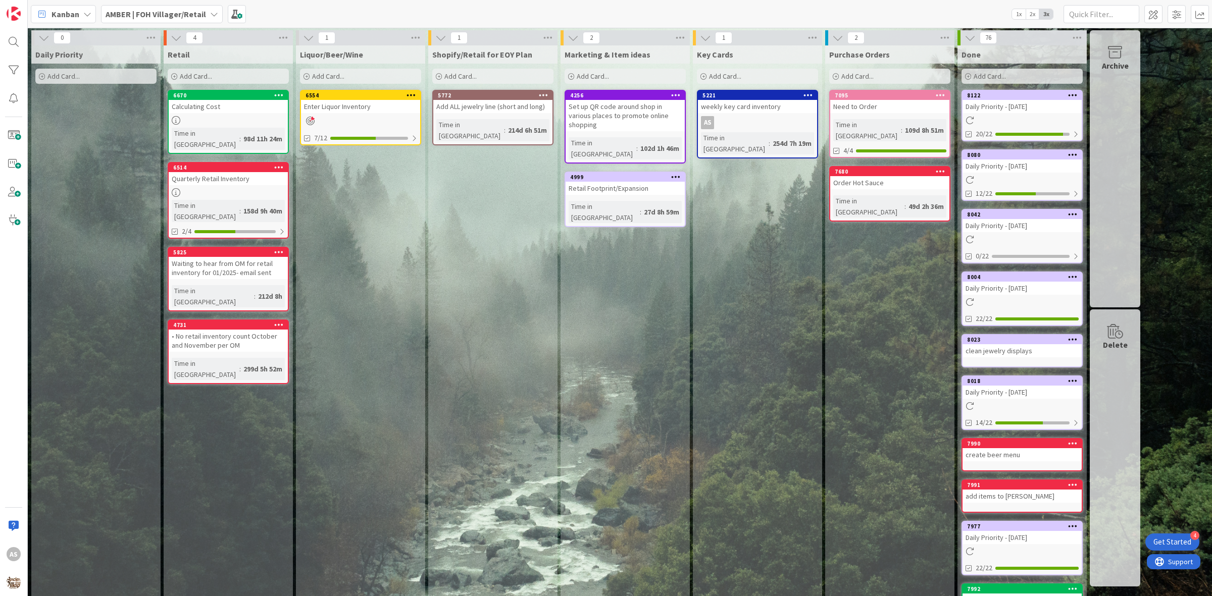
click at [123, 76] on div "Add Card..." at bounding box center [95, 76] width 121 height 15
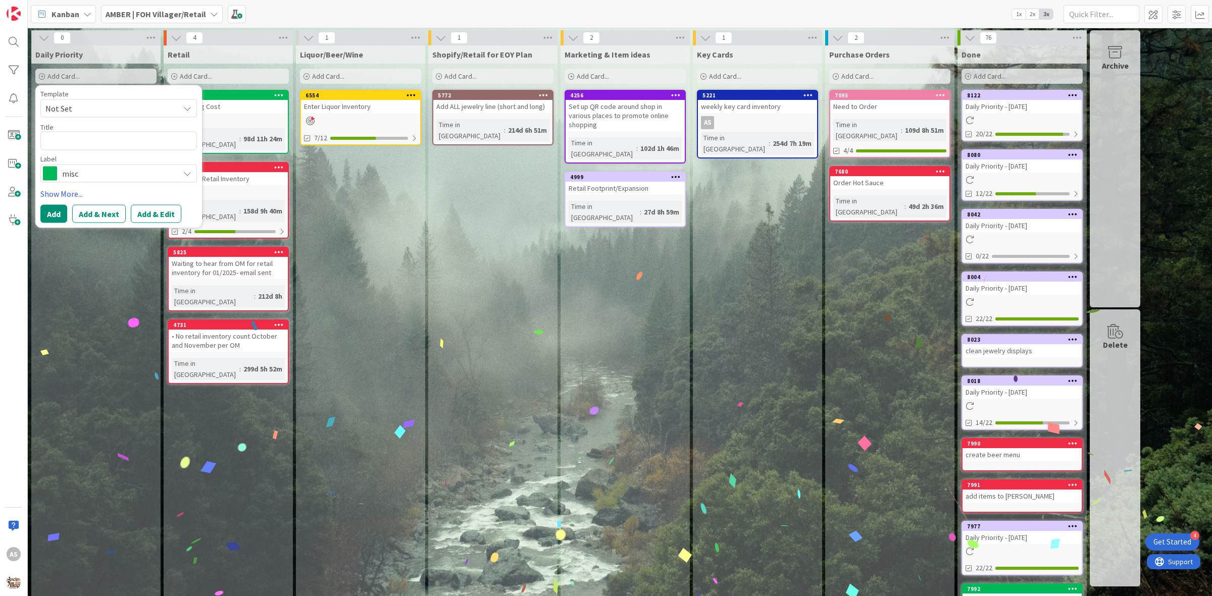
type textarea "x"
type textarea "e"
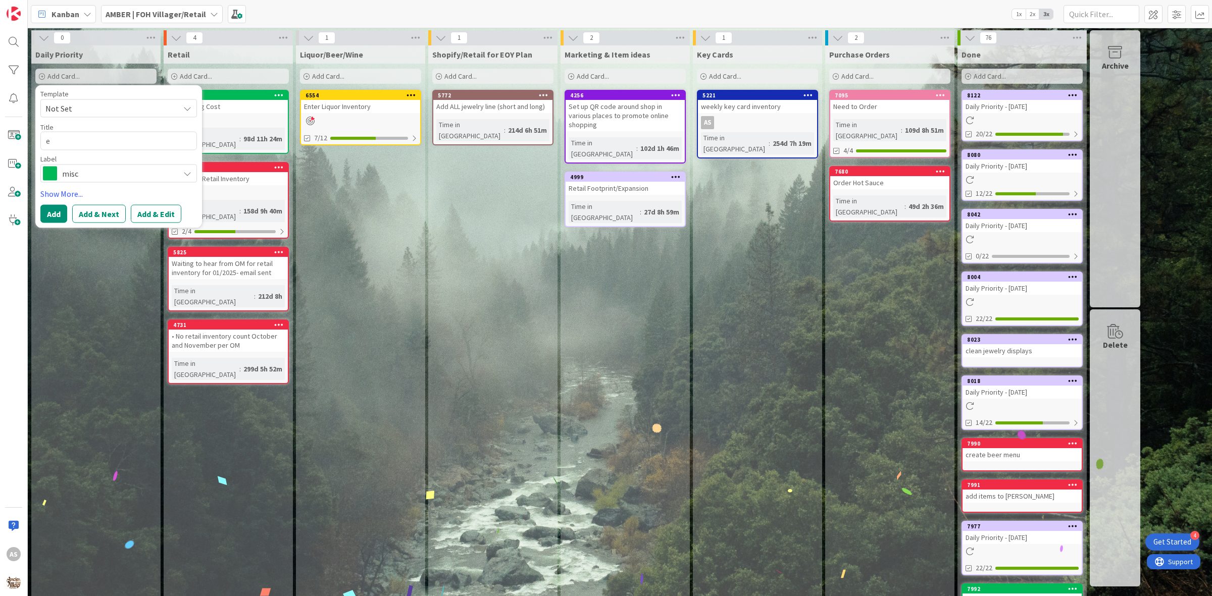
type textarea "x"
type textarea "ea"
type textarea "x"
type textarea "ear"
type textarea "x"
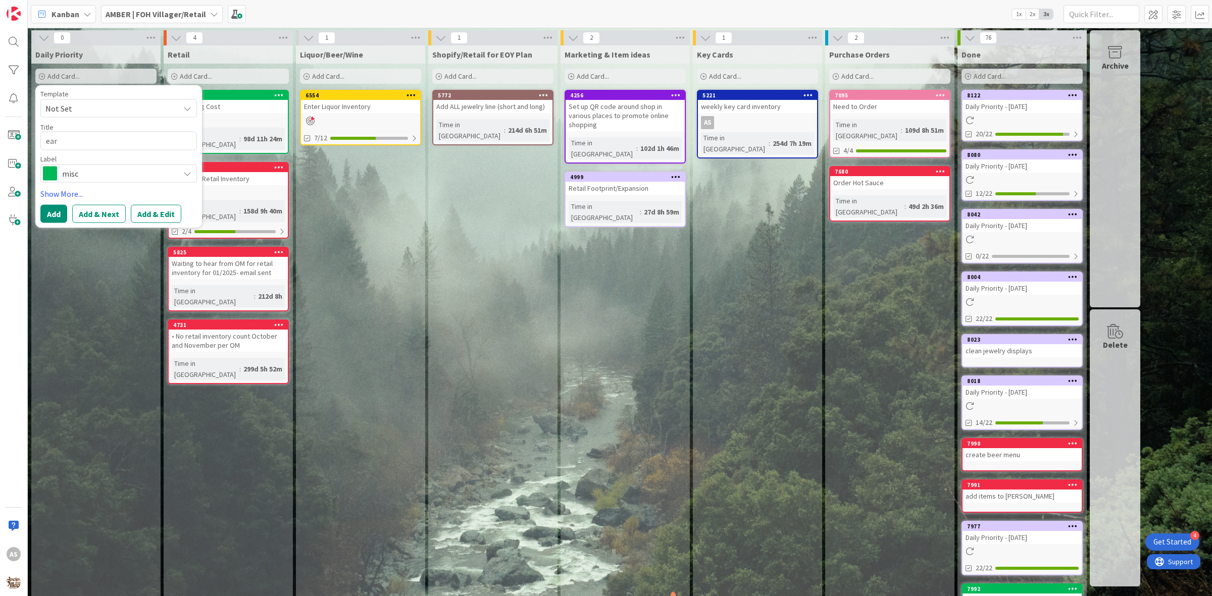
type textarea "earr"
type textarea "x"
type textarea "earri"
type textarea "x"
type textarea "earrin"
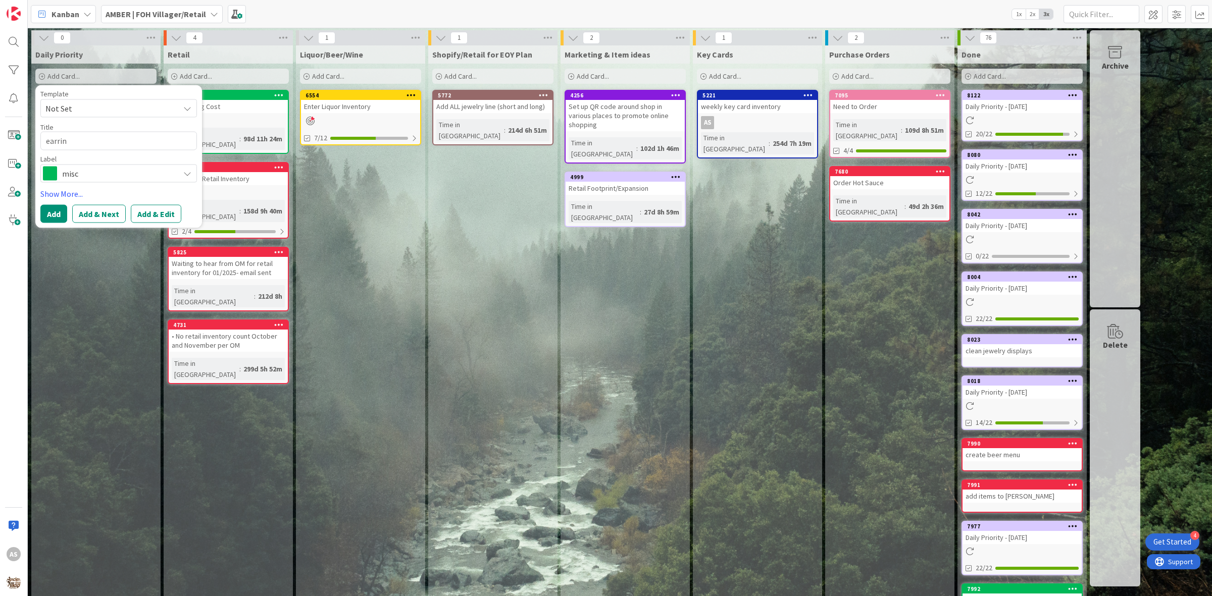
type textarea "x"
type textarea "earring"
type textarea "x"
type textarea "earring"
type textarea "x"
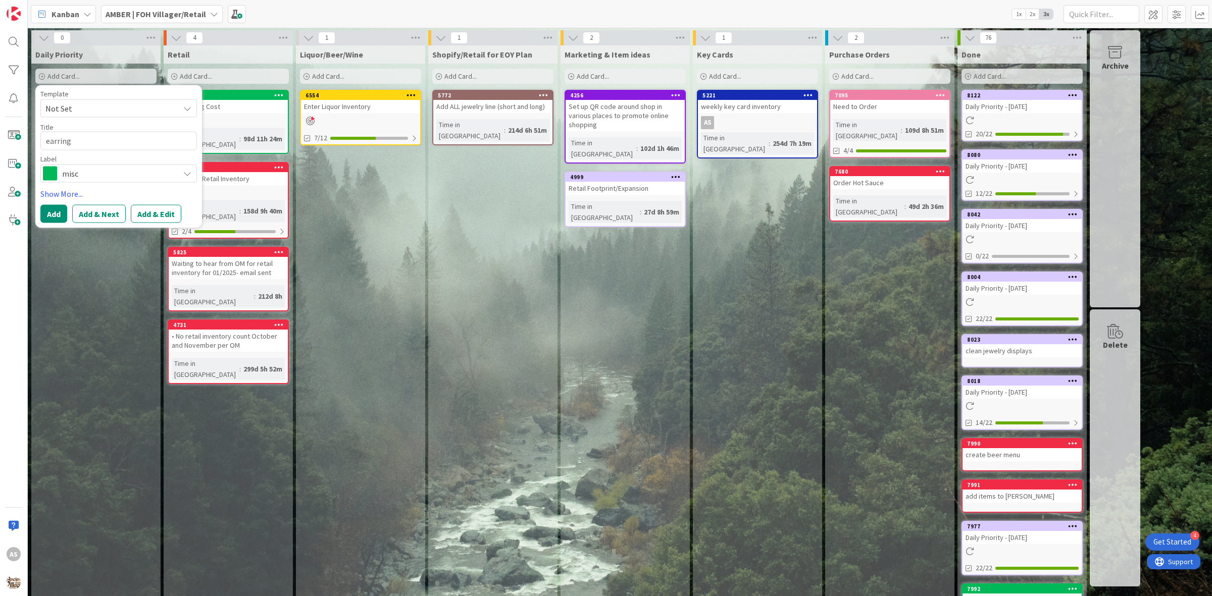
type textarea "earring O"
type textarea "x"
type textarea "earring"
type textarea "x"
type textarea "earring"
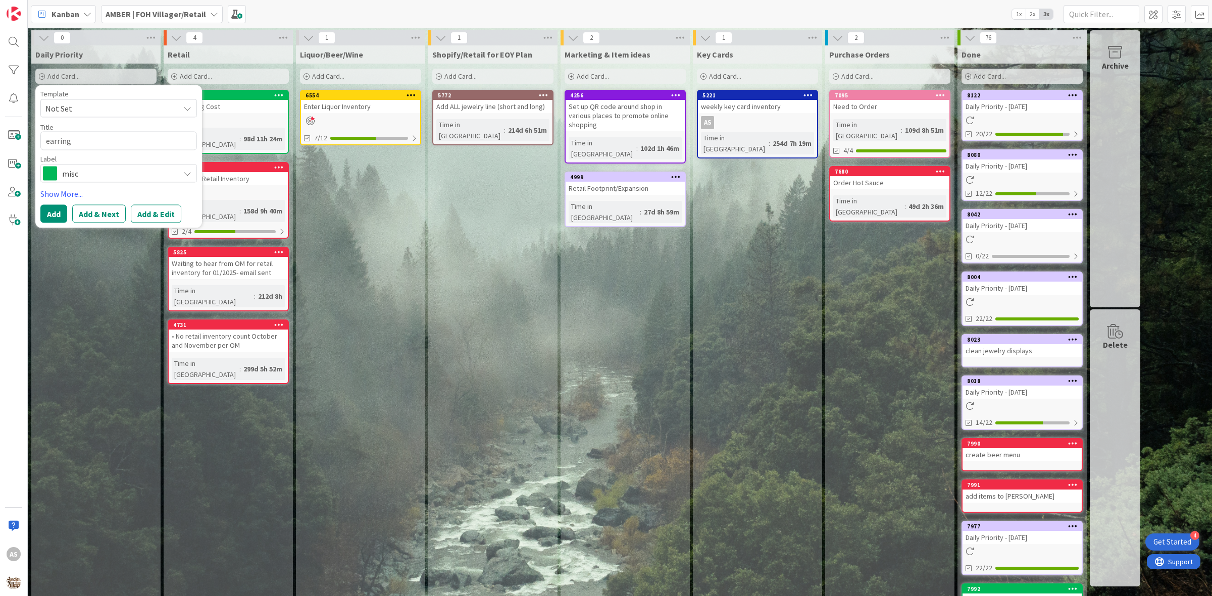
type textarea "x"
type textarea "earrin"
type textarea "x"
type textarea "earri"
type textarea "x"
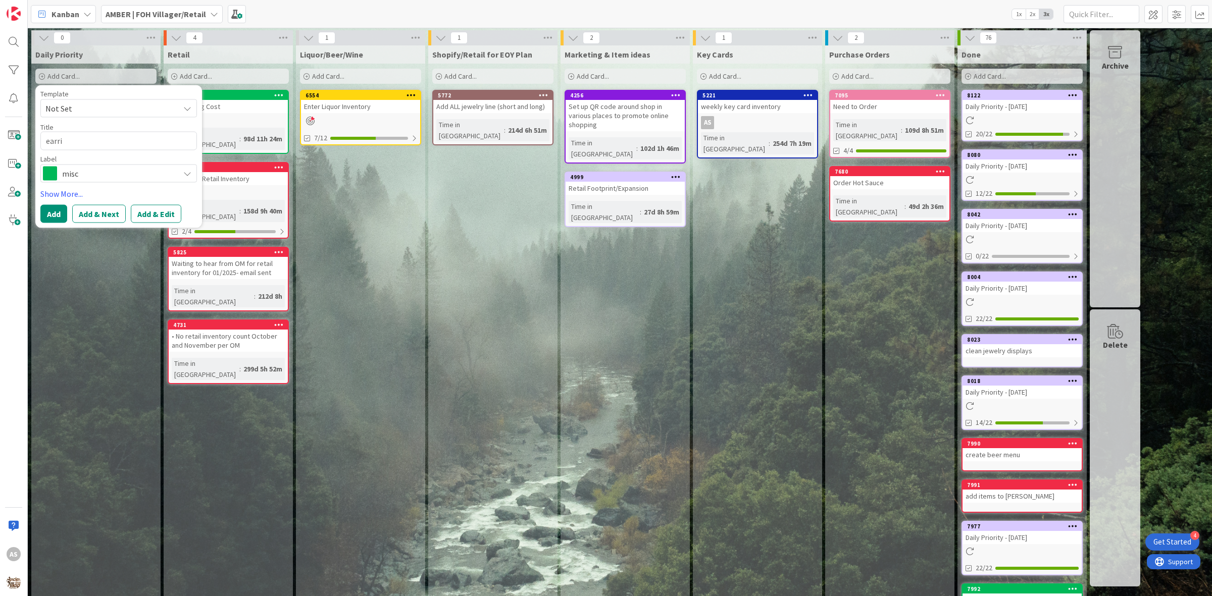
type textarea "earr"
type textarea "x"
type textarea "ear"
type textarea "x"
type textarea "earr"
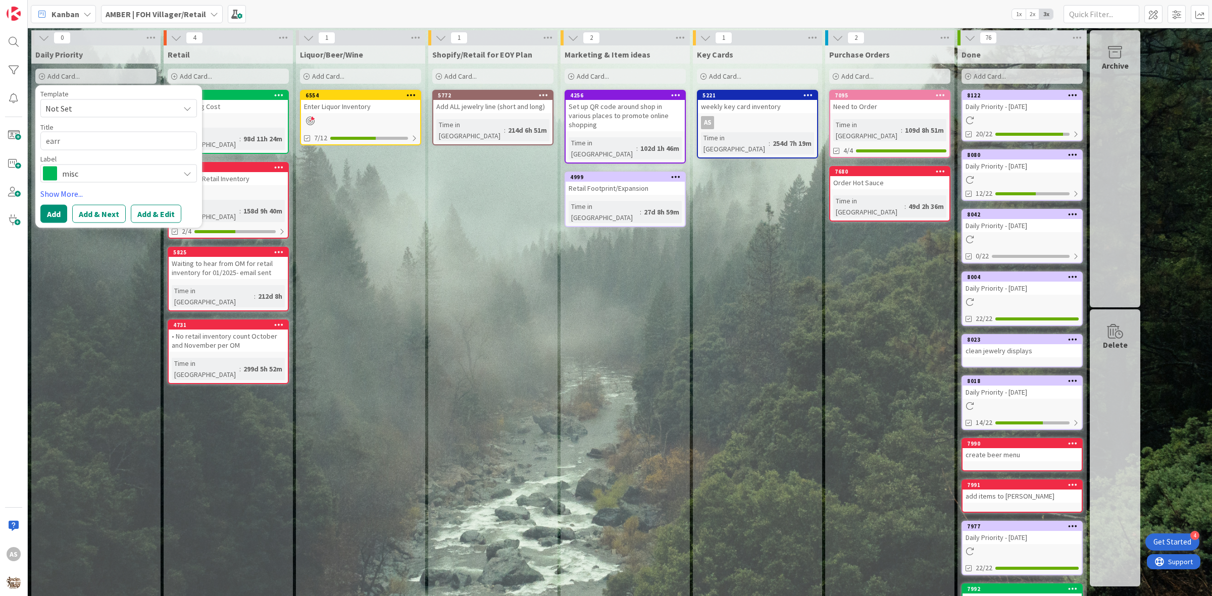
type textarea "x"
type textarea "earri"
type textarea "x"
type textarea "earrin"
type textarea "x"
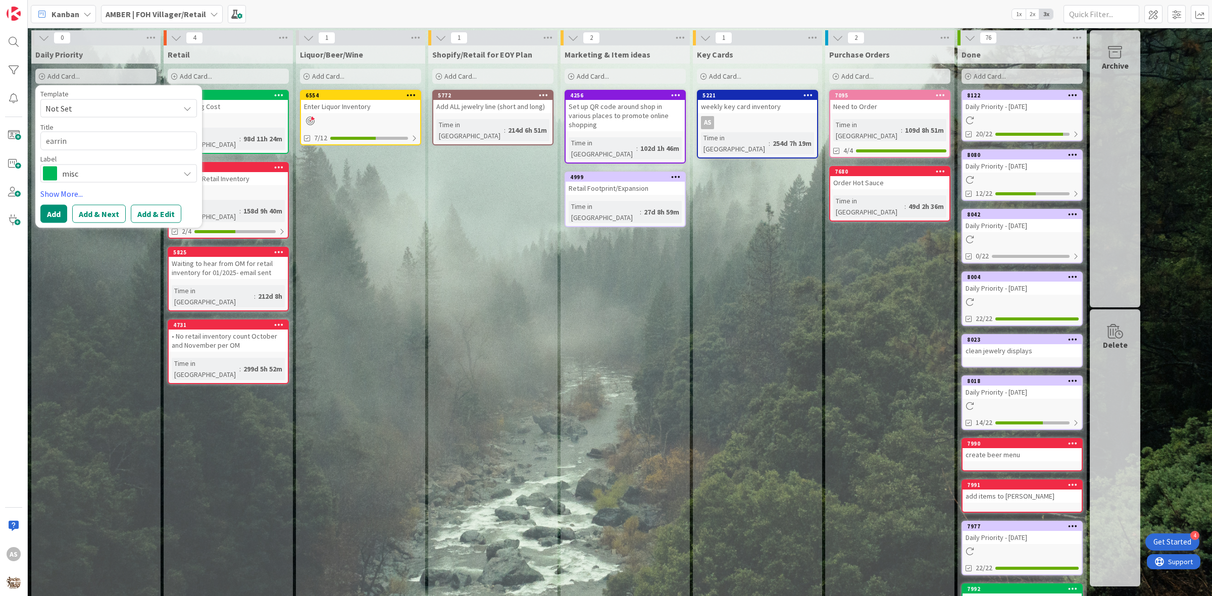
type textarea "earring"
type textarea "x"
type textarea "earring"
type textarea "x"
type textarea "earring O"
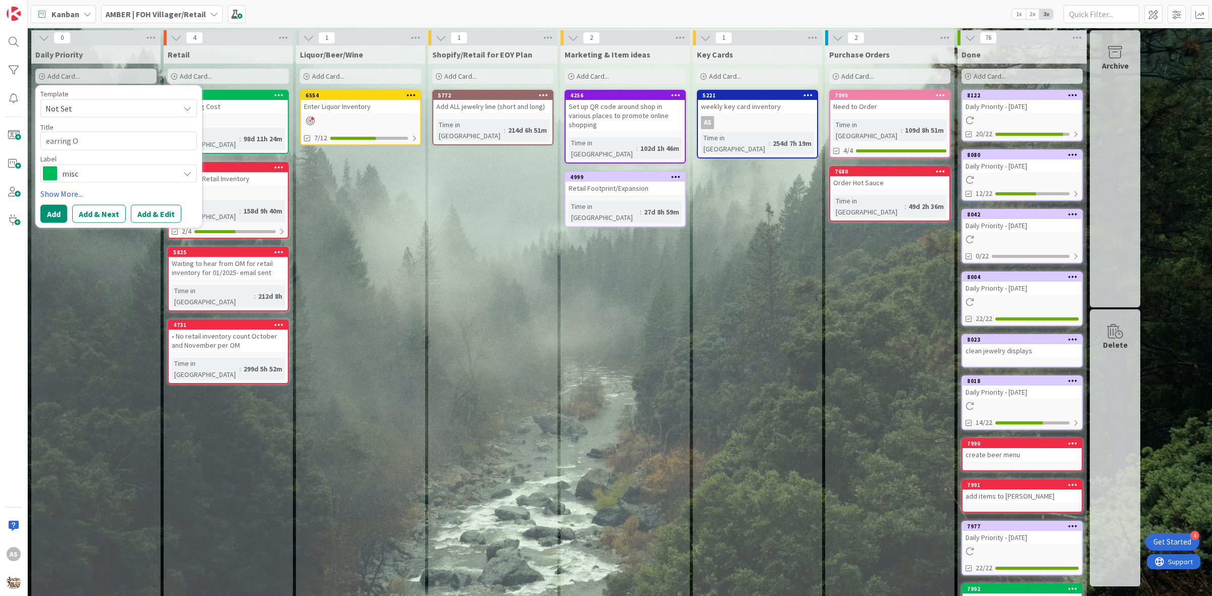
type textarea "x"
type textarea "earring Or"
type textarea "x"
type textarea "earring Ord"
type textarea "x"
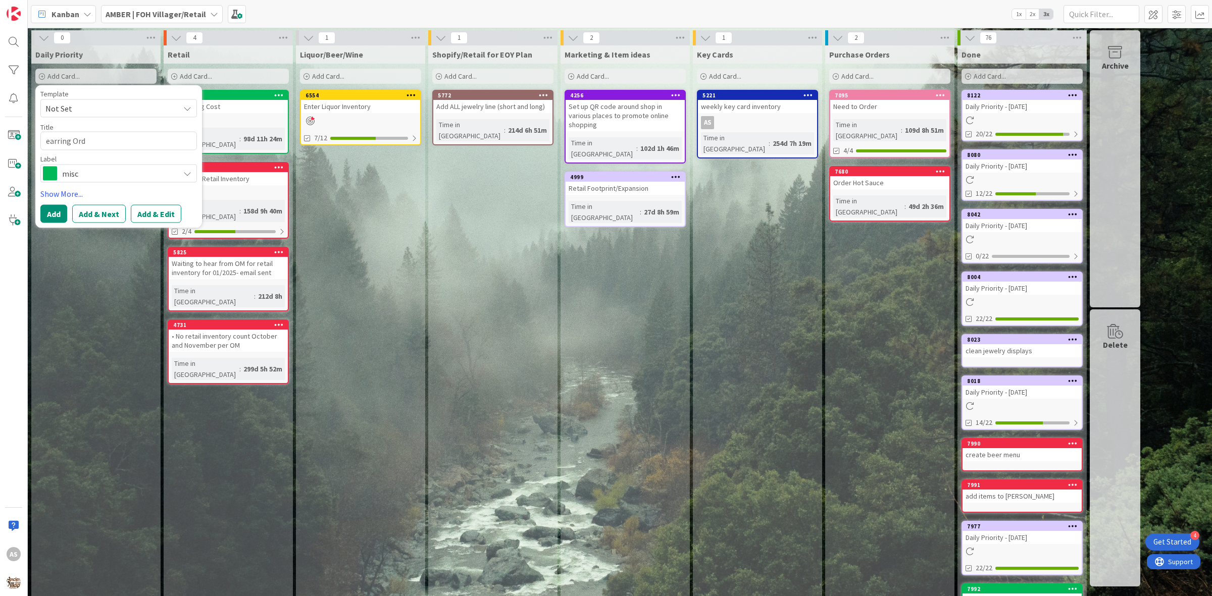
type textarea "earring Orde"
type textarea "x"
type textarea "earring Order"
type textarea "x"
type textarea "earring Orde"
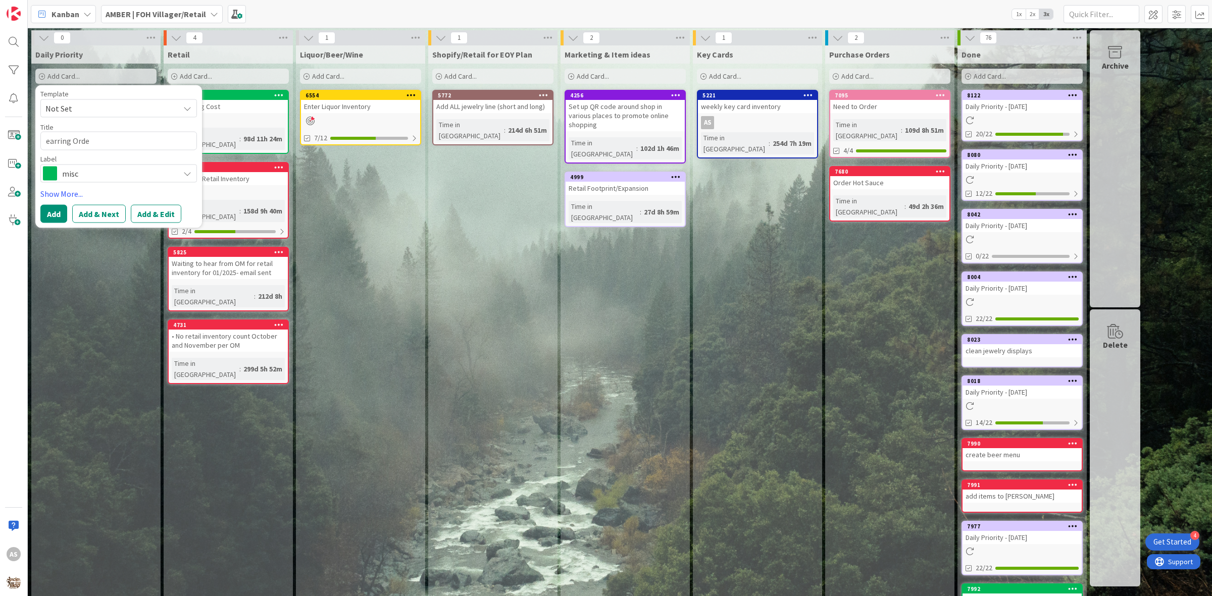
type textarea "x"
type textarea "earring Ord"
type textarea "x"
type textarea "earring Or"
type textarea "x"
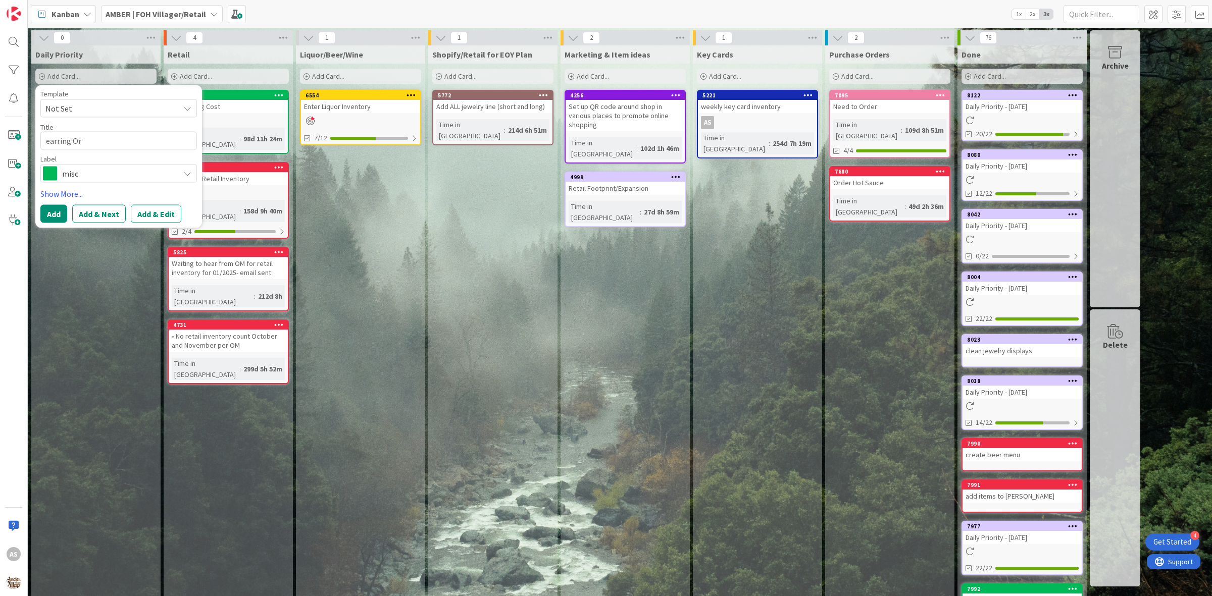
type textarea "earring O"
type textarea "x"
type textarea "earring"
type textarea "x"
type textarea "earring o"
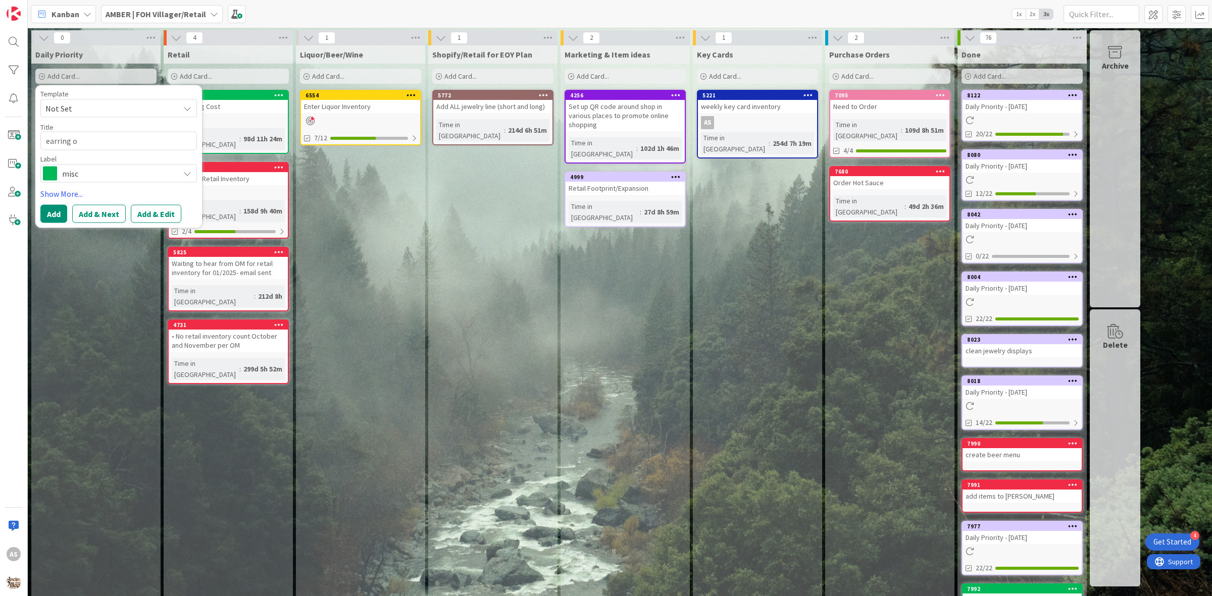
type textarea "x"
type textarea "earring or"
type textarea "x"
type textarea "earring ord"
type textarea "x"
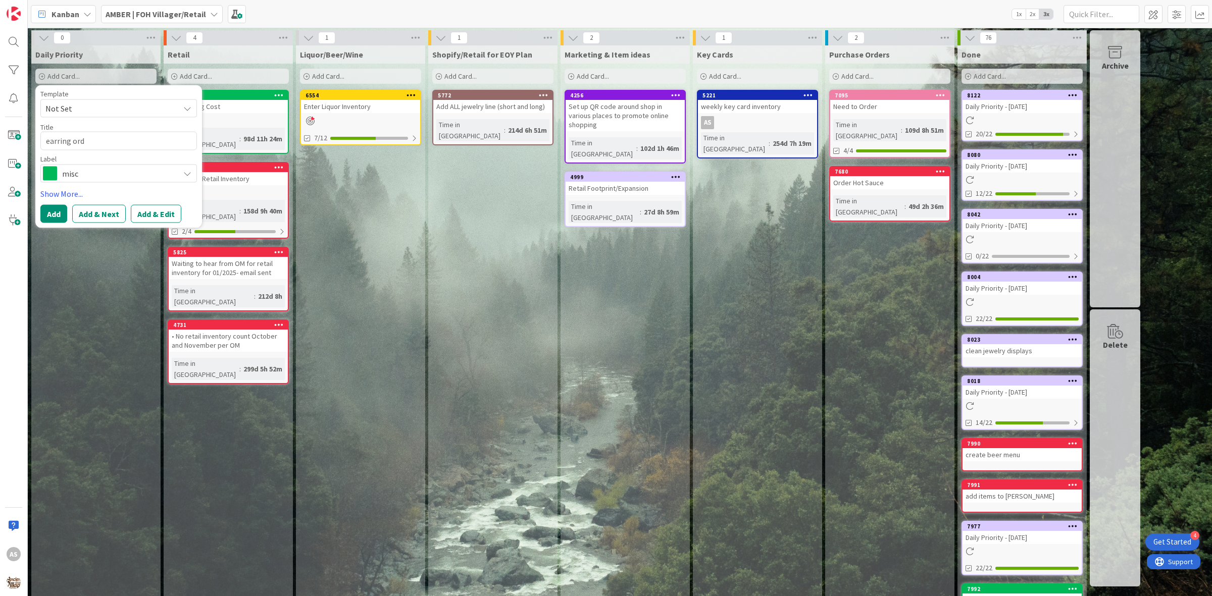
type textarea "earring orde"
type textarea "x"
type textarea "earring order"
click at [54, 169] on span at bounding box center [50, 173] width 14 height 14
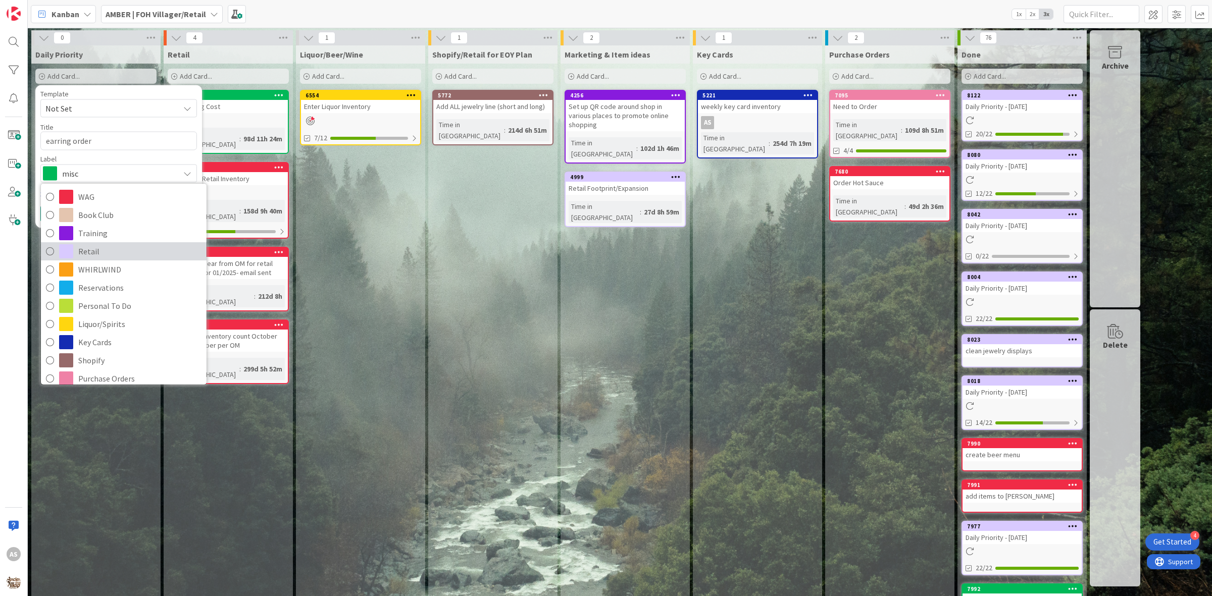
click at [62, 251] on span at bounding box center [66, 251] width 14 height 14
type textarea "x"
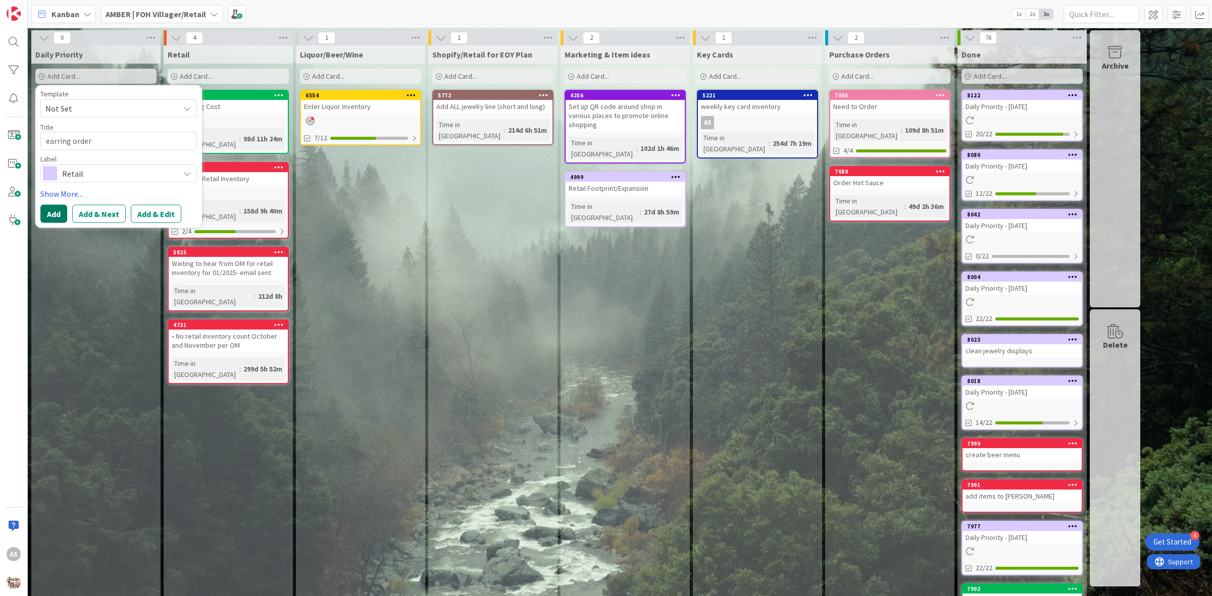
click at [57, 213] on button "Add" at bounding box center [53, 214] width 27 height 18
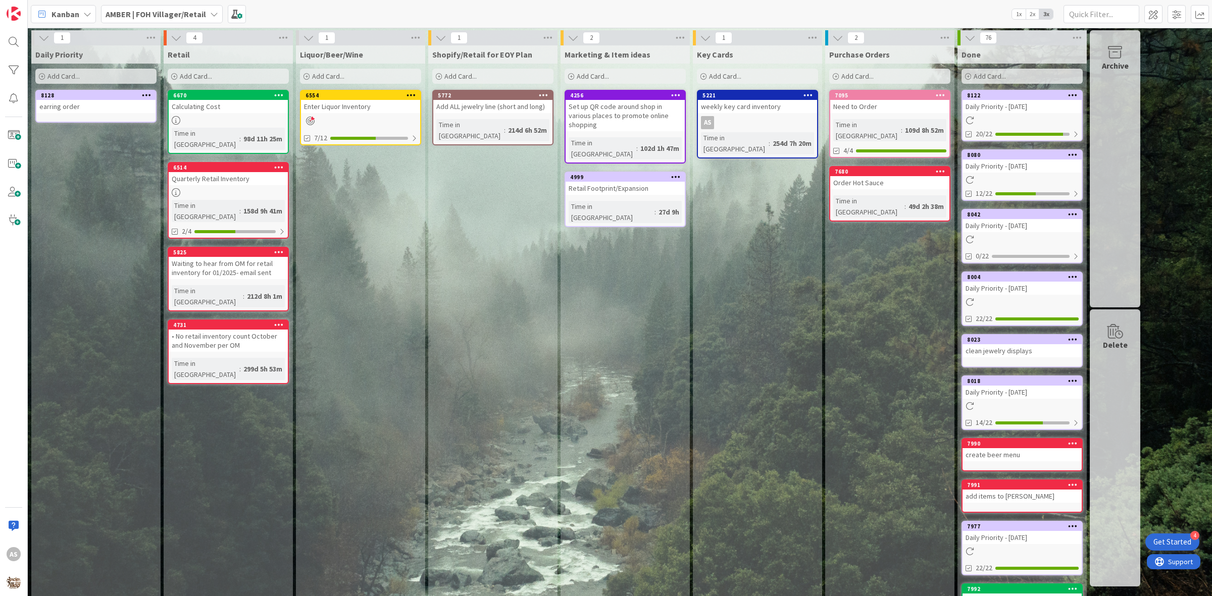
click at [91, 81] on div "Add Card..." at bounding box center [95, 76] width 121 height 15
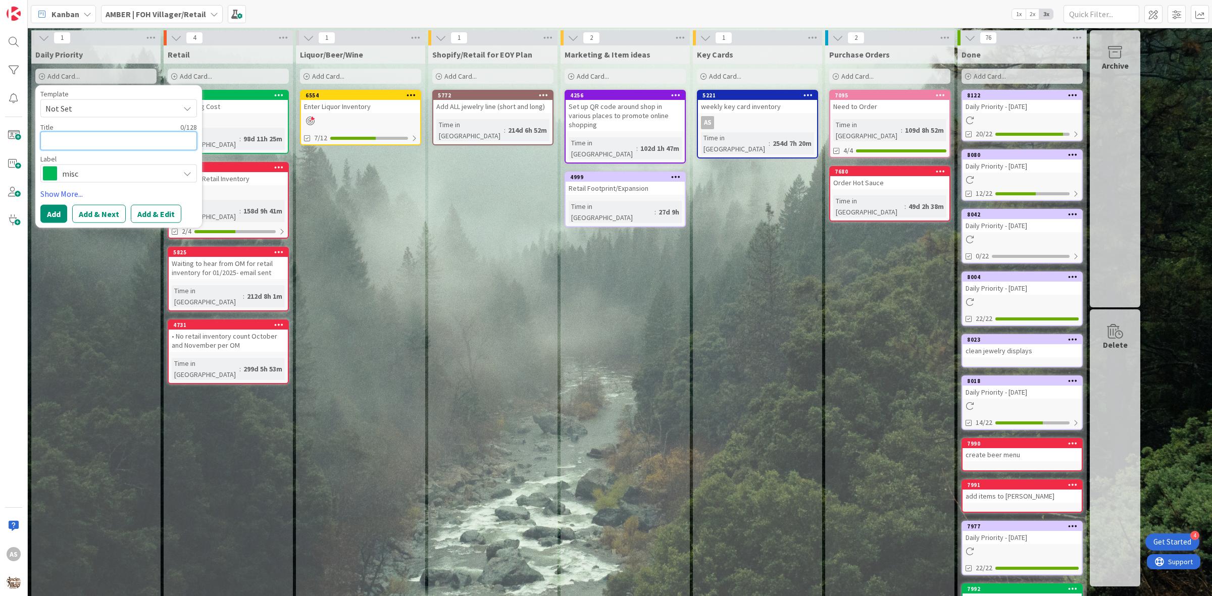
type textarea "x"
type textarea "W"
type textarea "x"
type textarea "Wa"
type textarea "x"
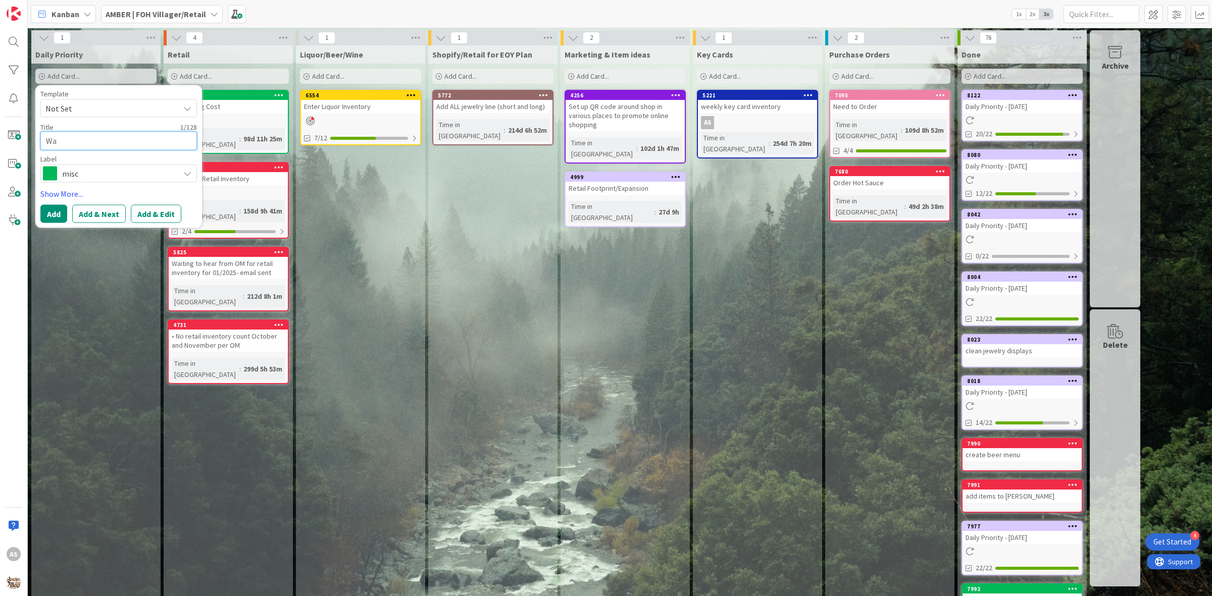
type textarea "Wan"
type textarea "x"
type textarea "Wand"
type textarea "x"
type textarea "Wand"
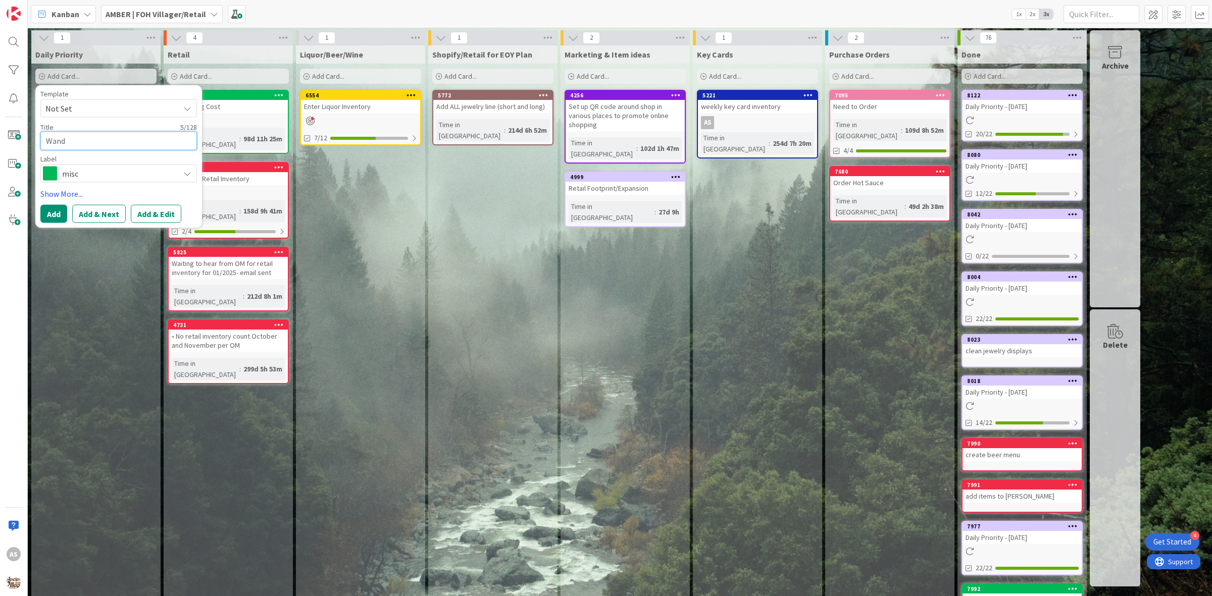
type textarea "x"
type textarea "Wand O"
type textarea "x"
type textarea "Wand Or"
type textarea "x"
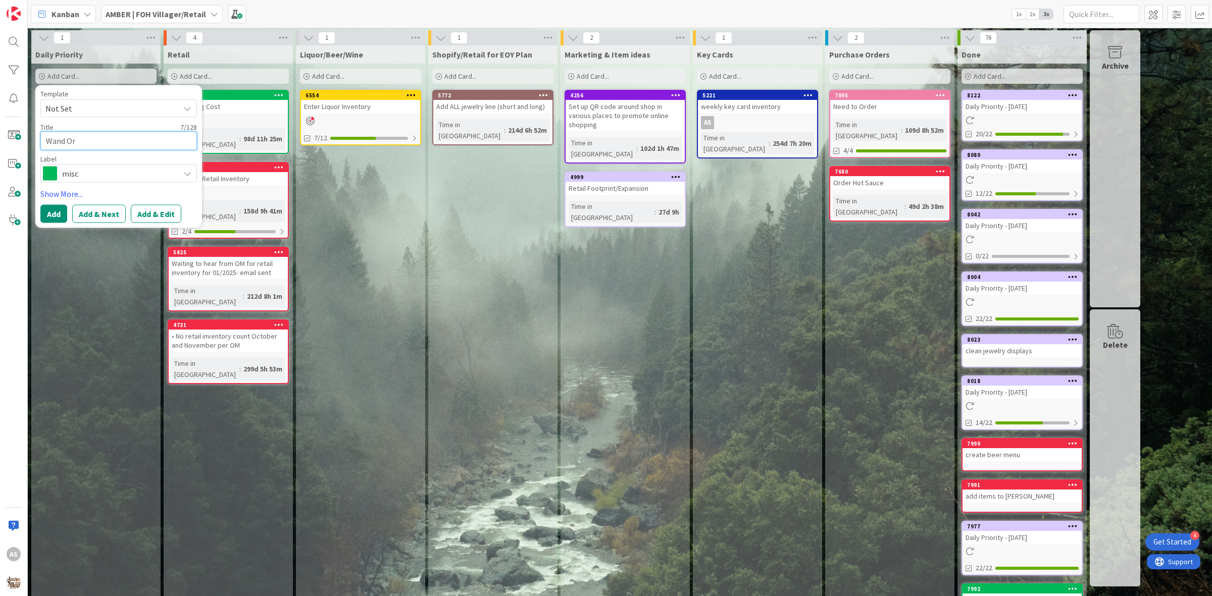
type textarea "Wand Ord"
type textarea "x"
type textarea "Wand Orde"
type textarea "x"
type textarea "Wand Order"
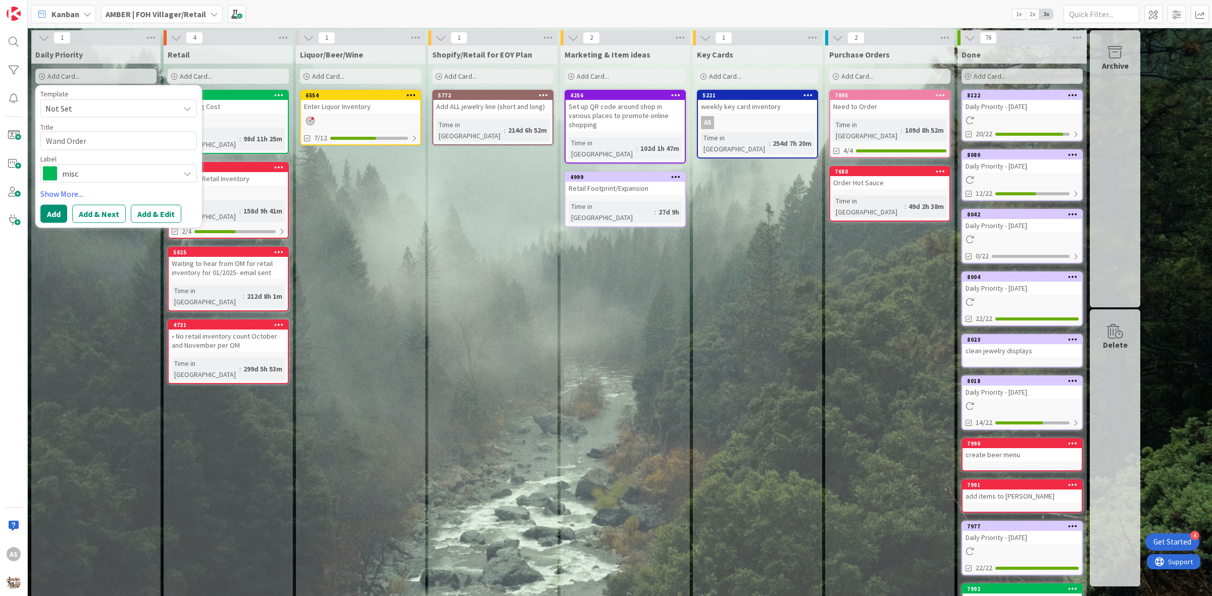
click at [79, 167] on span "misc" at bounding box center [118, 173] width 112 height 14
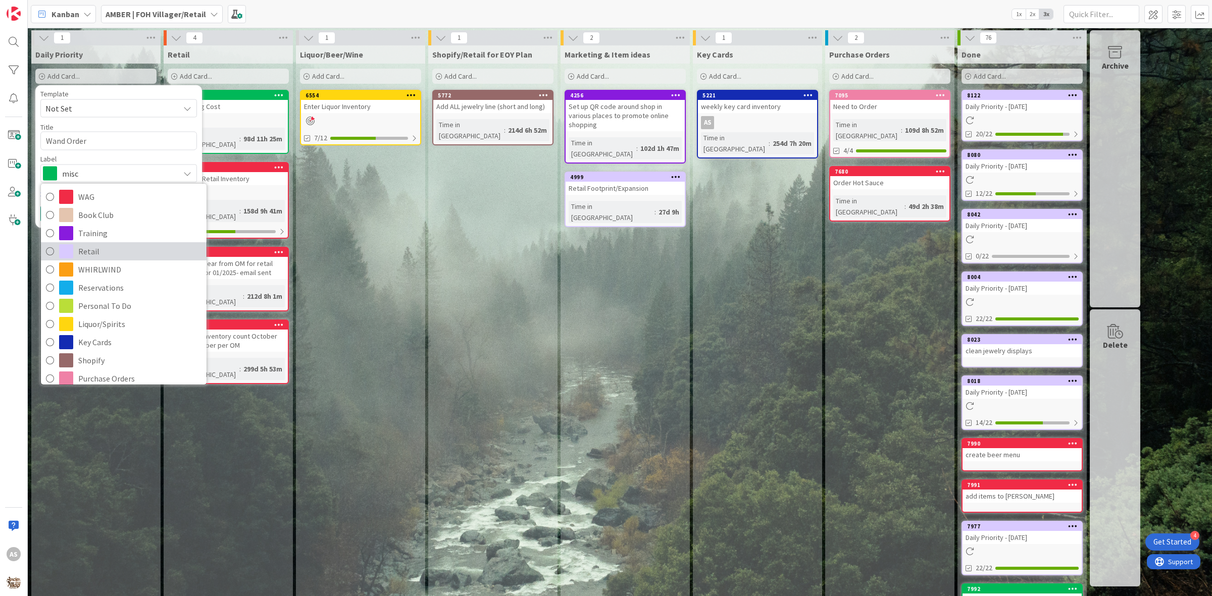
click at [79, 250] on span "Retail" at bounding box center [139, 251] width 123 height 15
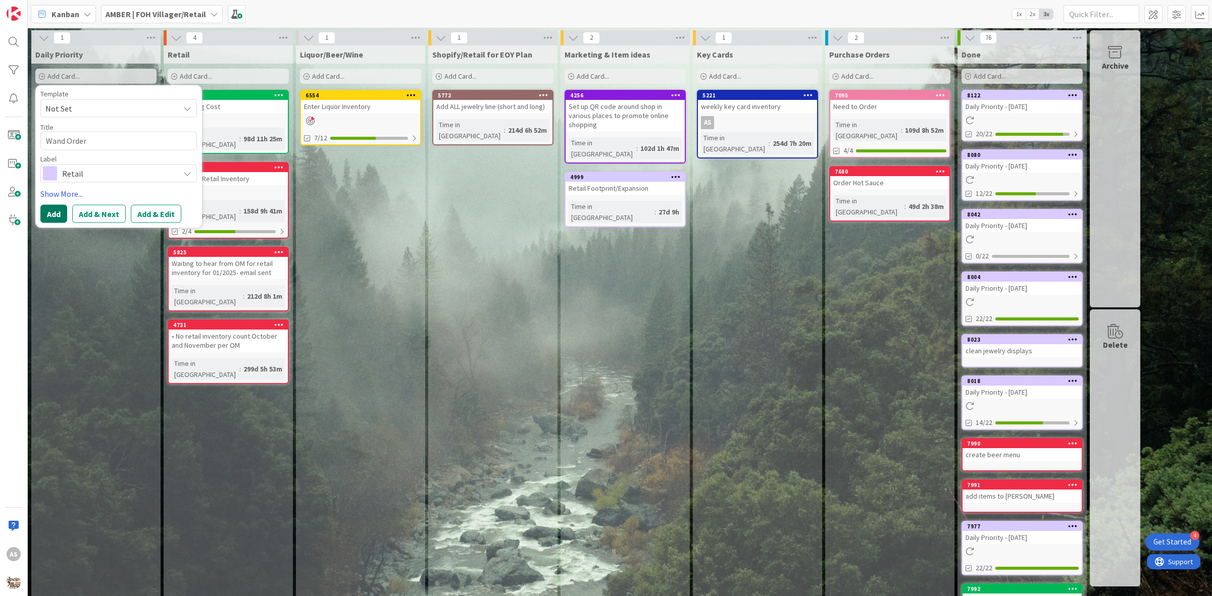
drag, startPoint x: 57, startPoint y: 215, endPoint x: 58, endPoint y: 206, distance: 9.2
click at [56, 214] on button "Add" at bounding box center [53, 214] width 27 height 18
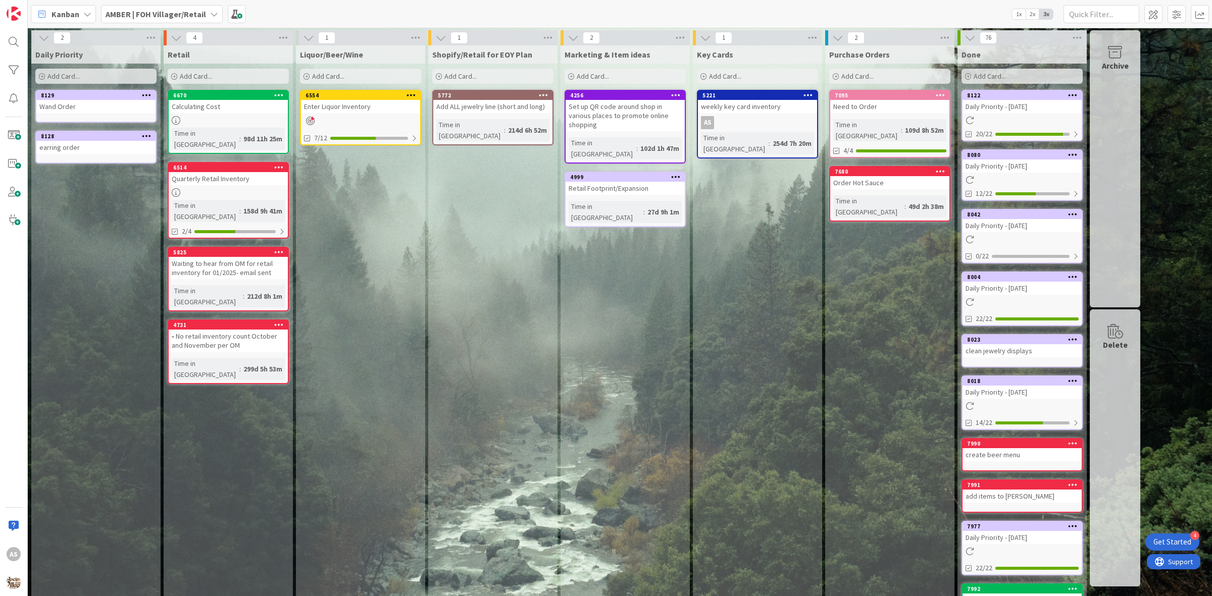
click at [104, 78] on div "Add Card..." at bounding box center [95, 76] width 121 height 15
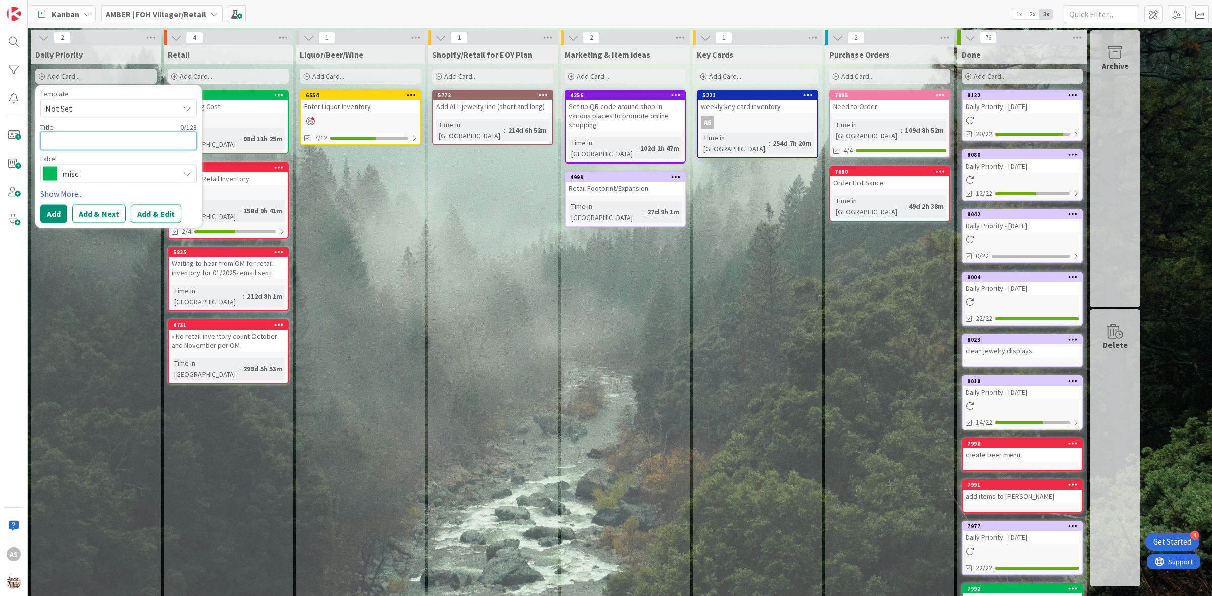
type textarea "x"
type textarea "S"
type textarea "x"
type textarea "Sa"
type textarea "x"
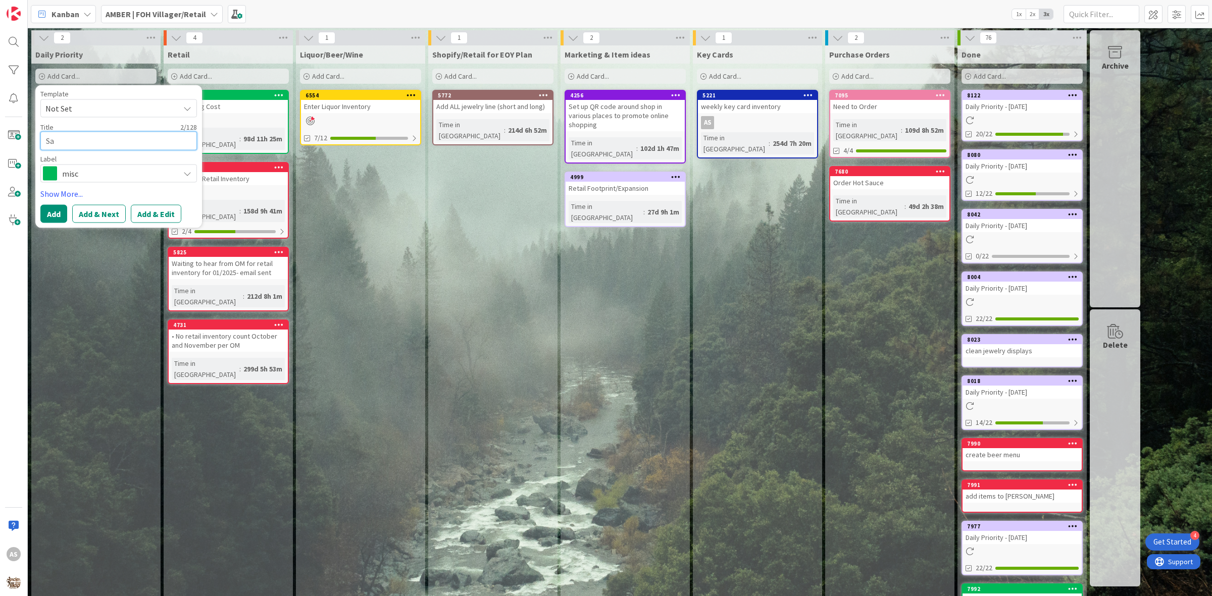
type textarea "[PERSON_NAME]"
type textarea "x"
type textarea "Sale"
type textarea "x"
type textarea "Sales"
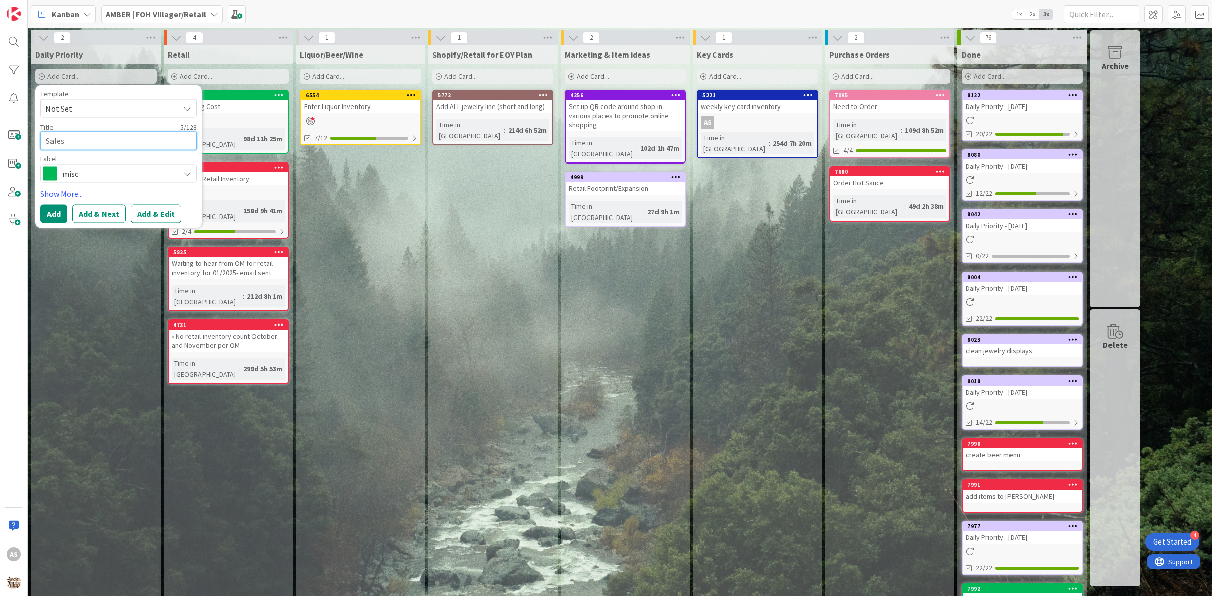
type textarea "x"
type textarea "Sales"
type textarea "x"
type textarea "Sales R"
type textarea "x"
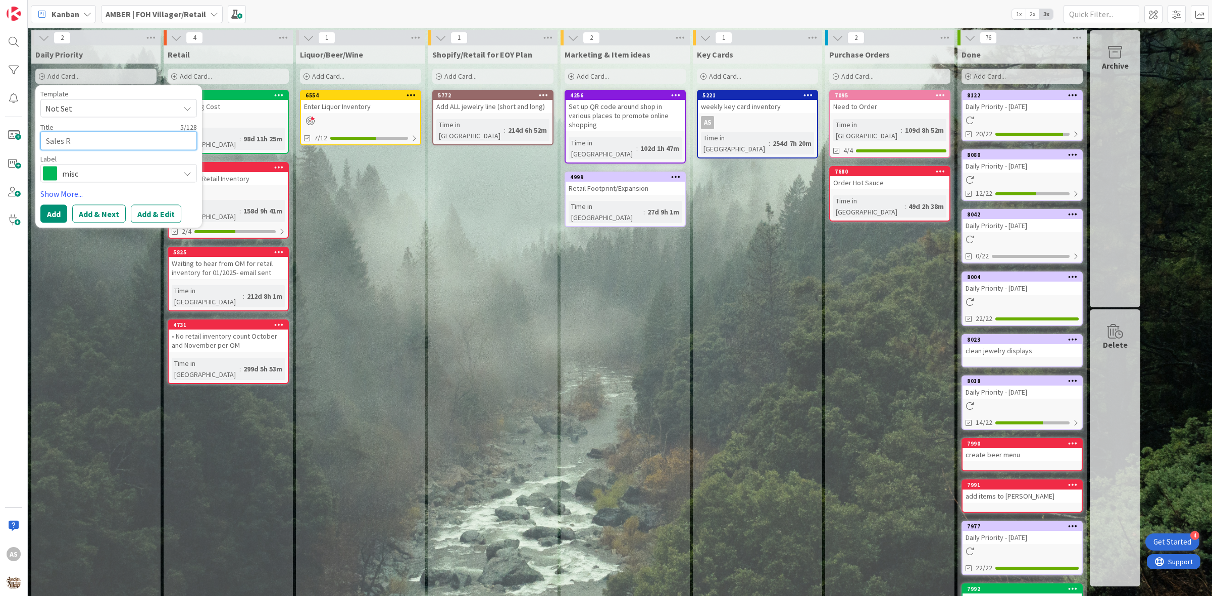
type textarea "Sales Re"
type textarea "x"
type textarea "Sales Rep"
type textarea "x"
type textarea "Sales Repo"
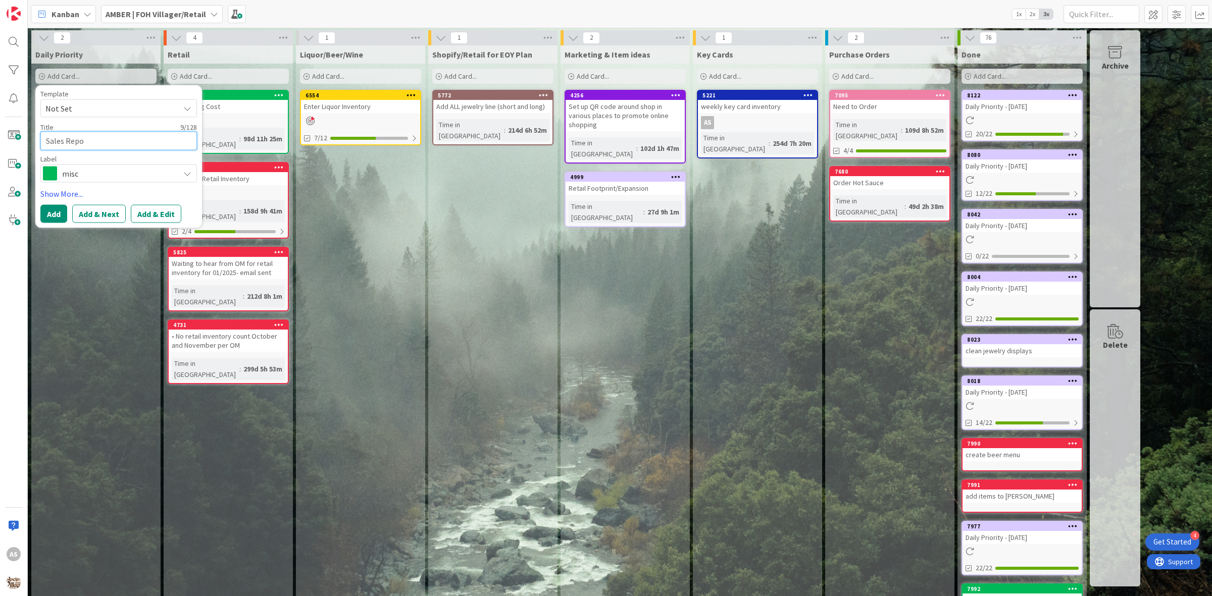
type textarea "x"
type textarea "Sales Repor"
type textarea "x"
type textarea "Sales Report"
type textarea "x"
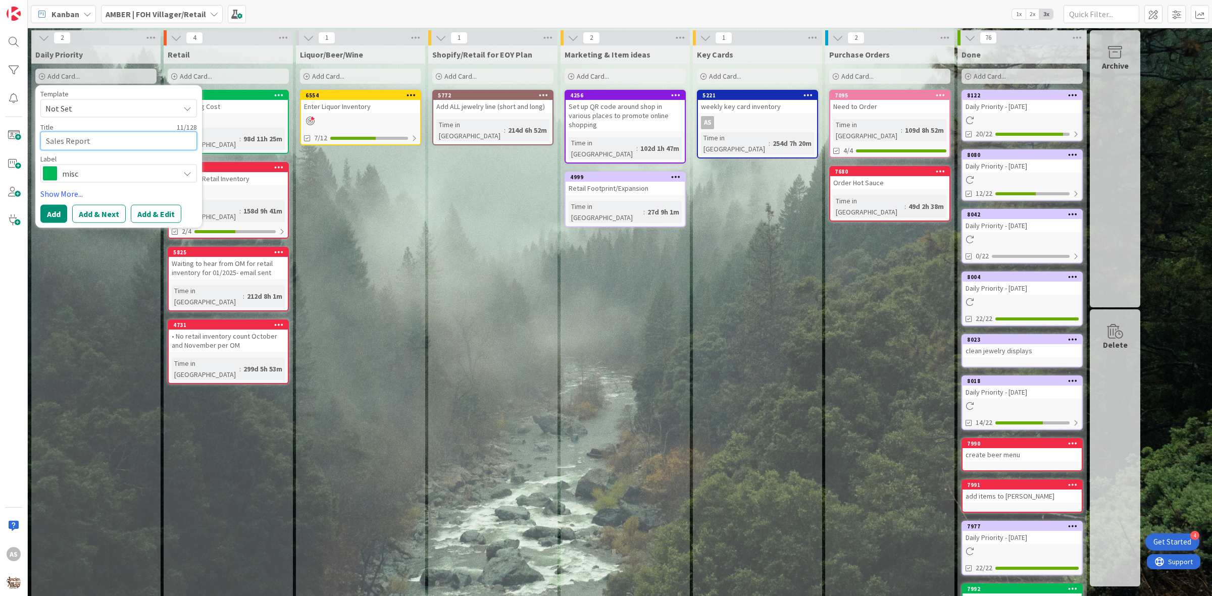
type textarea "Sales Report"
type textarea "x"
type textarea "Sales Report t"
type textarea "x"
type textarea "Sales Report to"
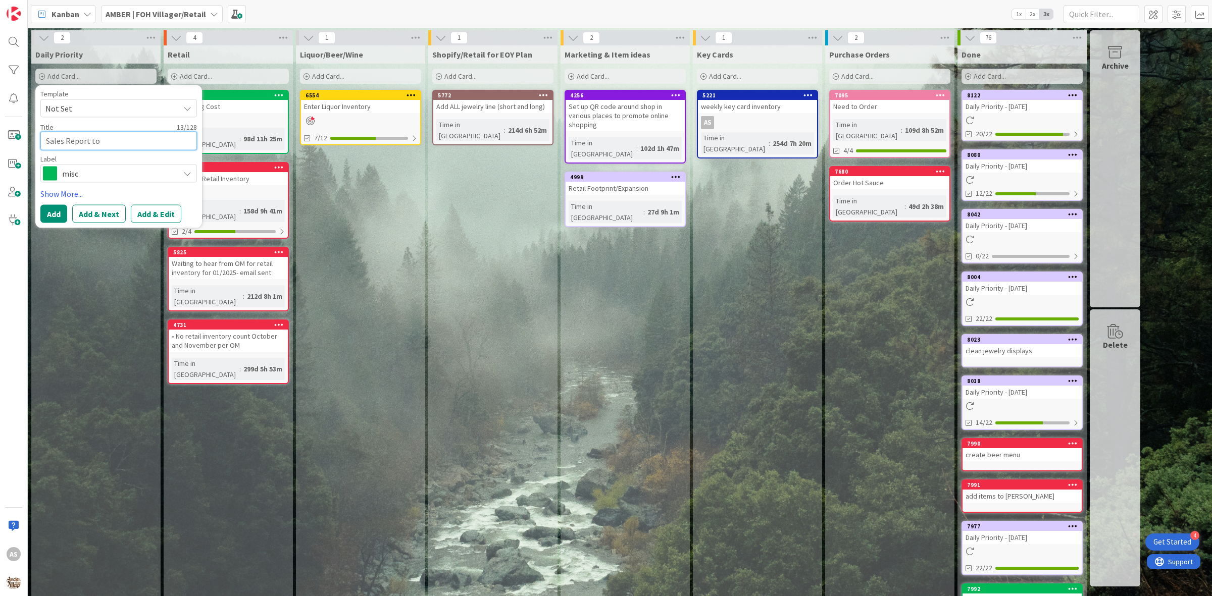
type textarea "x"
type textarea "Sales Report to"
type textarea "x"
type textarea "Sales Report to S"
type textarea "x"
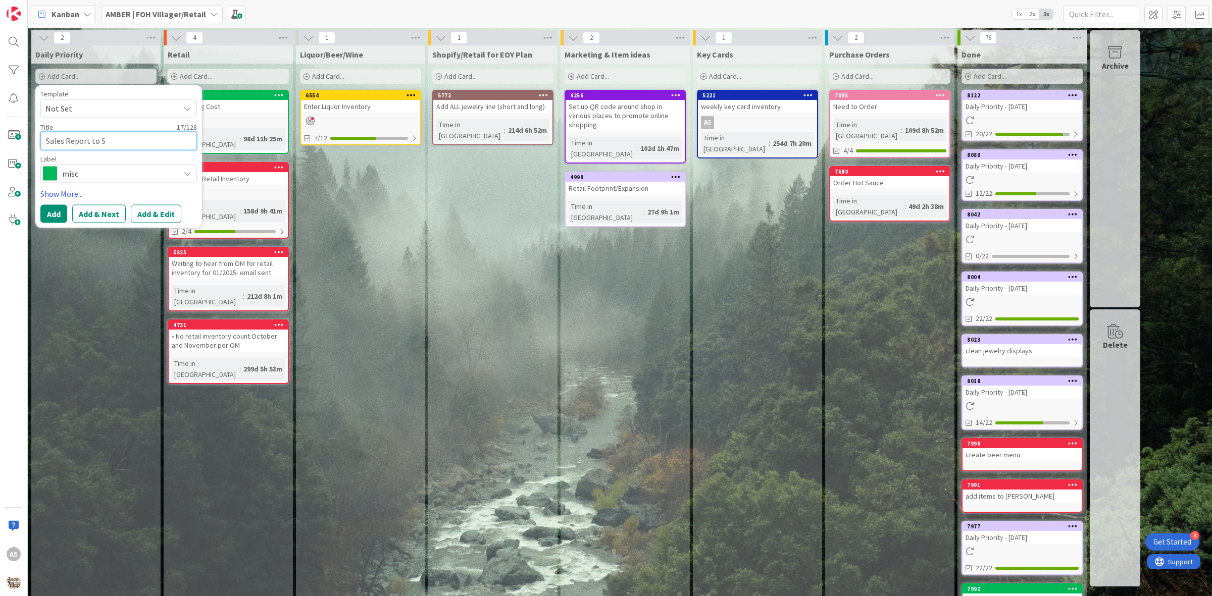
type textarea "Sales Report to Sa"
type textarea "x"
type textarea "Sales Report to San"
type textarea "x"
type textarea "Sales Report to Sand"
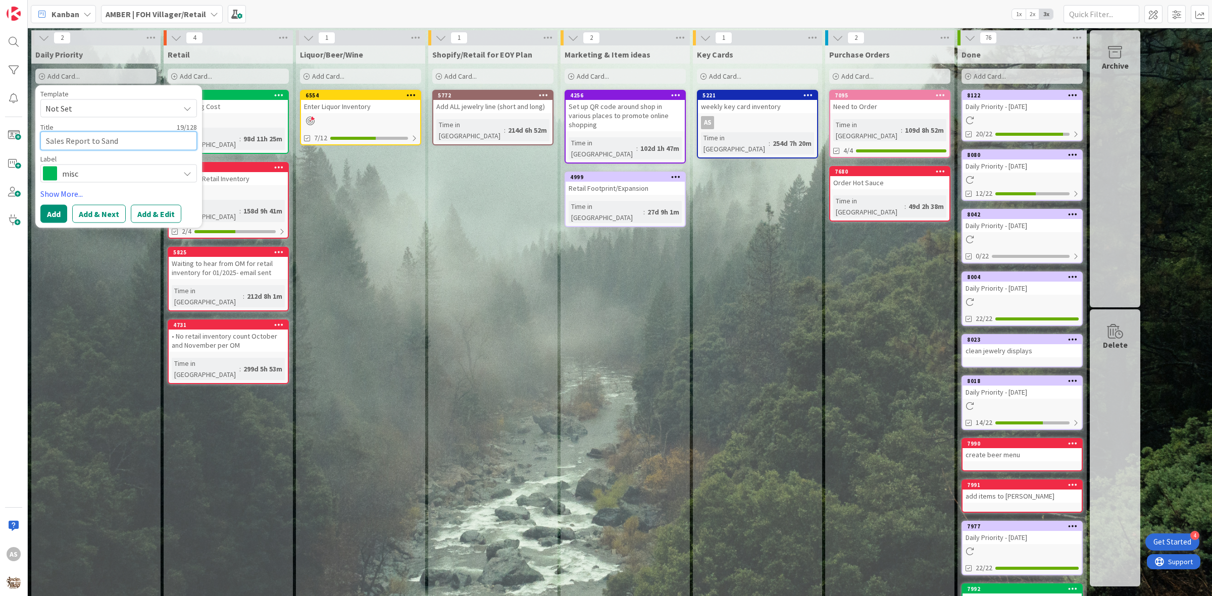
type textarea "x"
type textarea "Sales Report to [PERSON_NAME]"
click at [81, 177] on span "misc" at bounding box center [118, 173] width 112 height 14
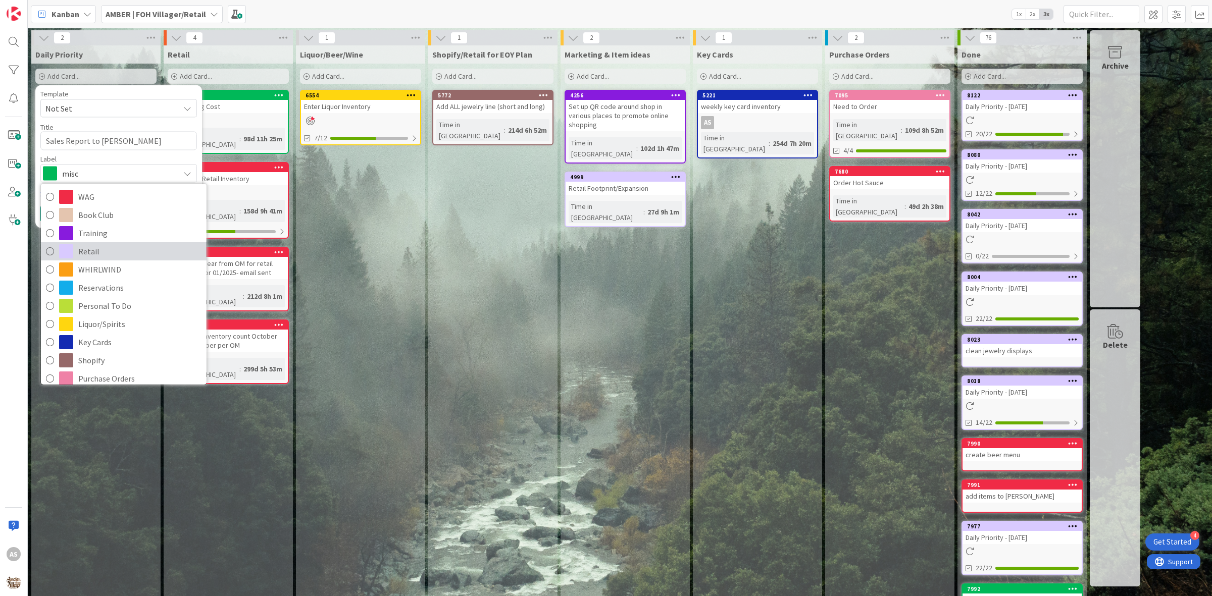
click at [85, 254] on span "Retail" at bounding box center [139, 251] width 123 height 15
type textarea "x"
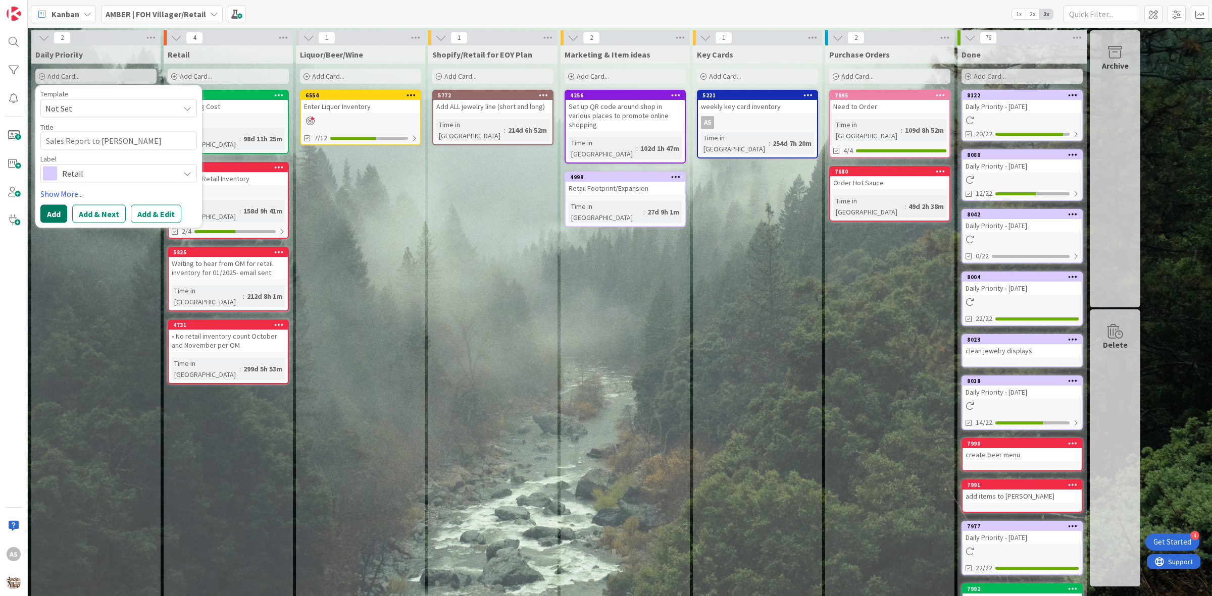
drag, startPoint x: 47, startPoint y: 216, endPoint x: 52, endPoint y: 204, distance: 13.6
click at [48, 215] on button "Add" at bounding box center [53, 214] width 27 height 18
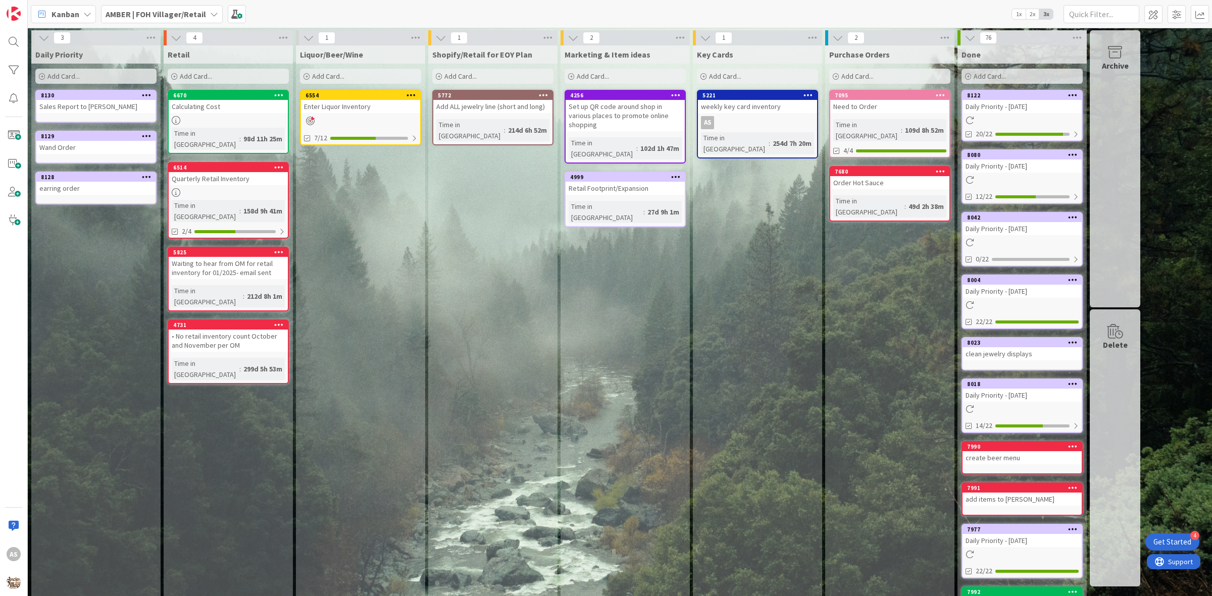
click at [85, 73] on div "Add Card..." at bounding box center [95, 76] width 121 height 15
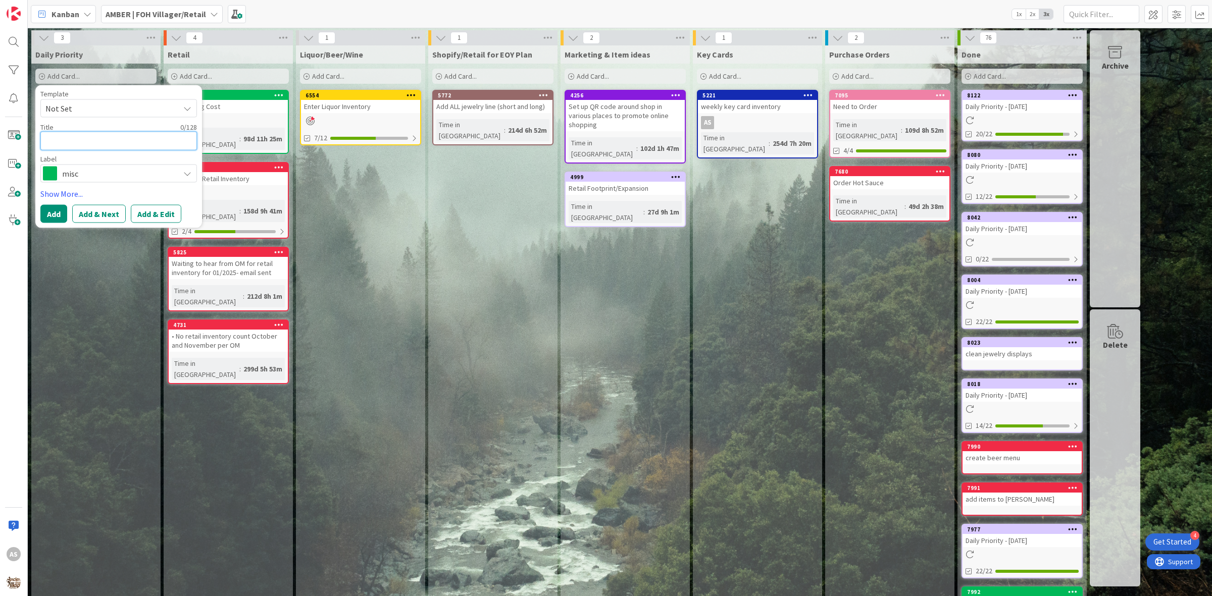
type textarea "x"
type textarea "J"
type textarea "x"
type textarea "Je"
type textarea "x"
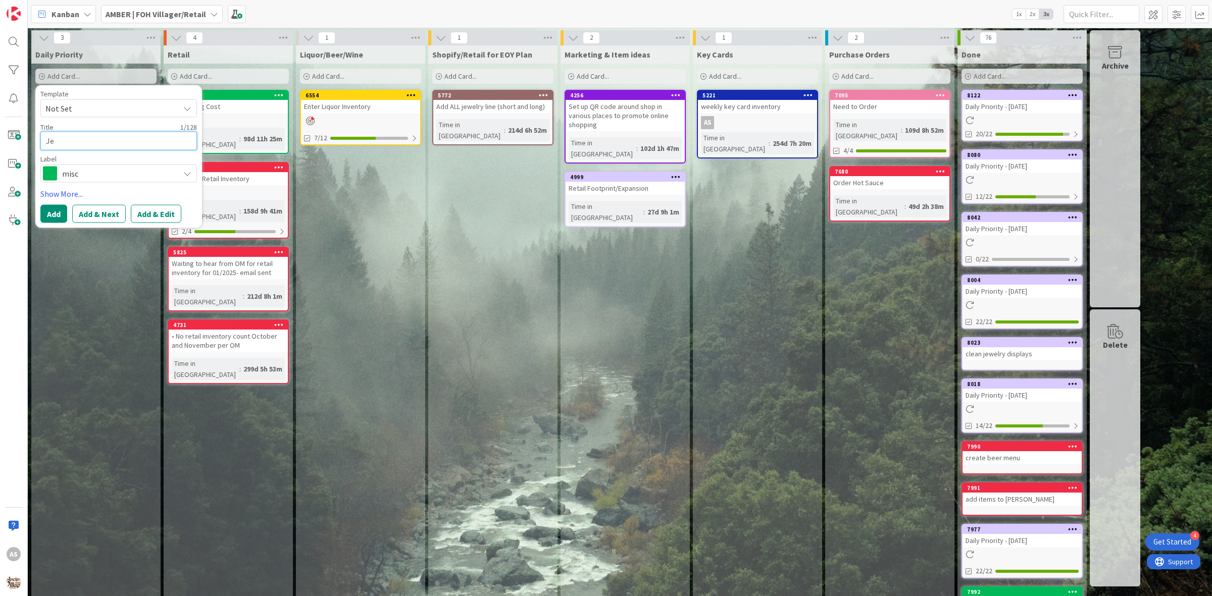
type textarea "Jet"
type textarea "x"
type textarea "Jet"
type textarea "x"
type textarea "Jet"
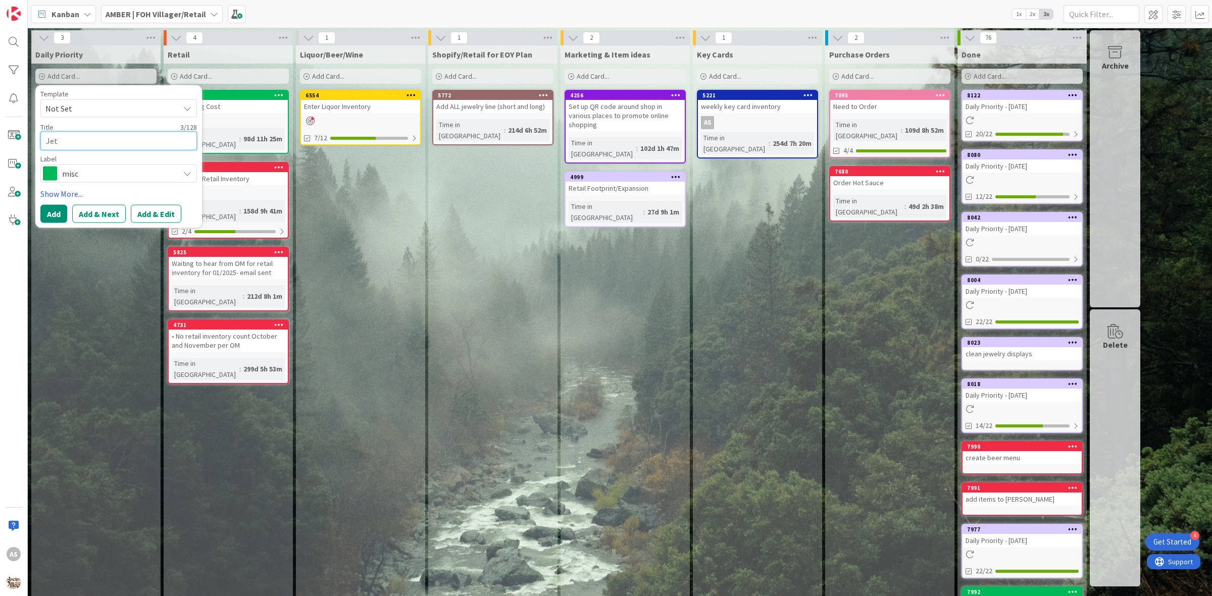
type textarea "x"
type textarea "Je"
type textarea "x"
type textarea "J"
type textarea "x"
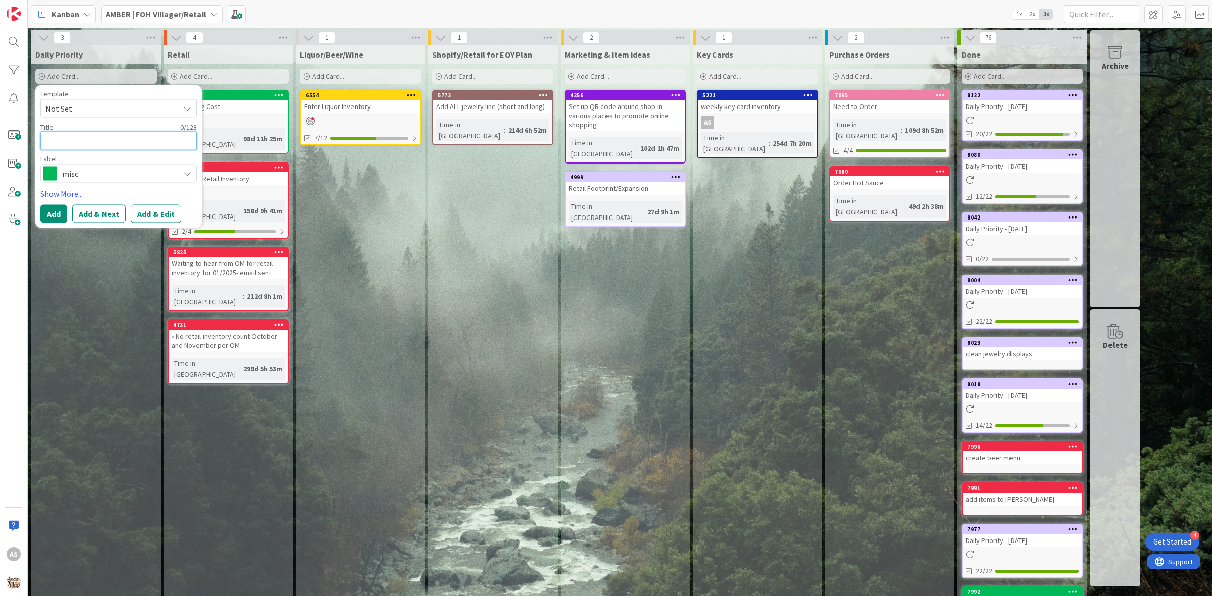
type textarea "J"
type textarea "x"
type textarea "Je"
type textarea "x"
type textarea "Jet"
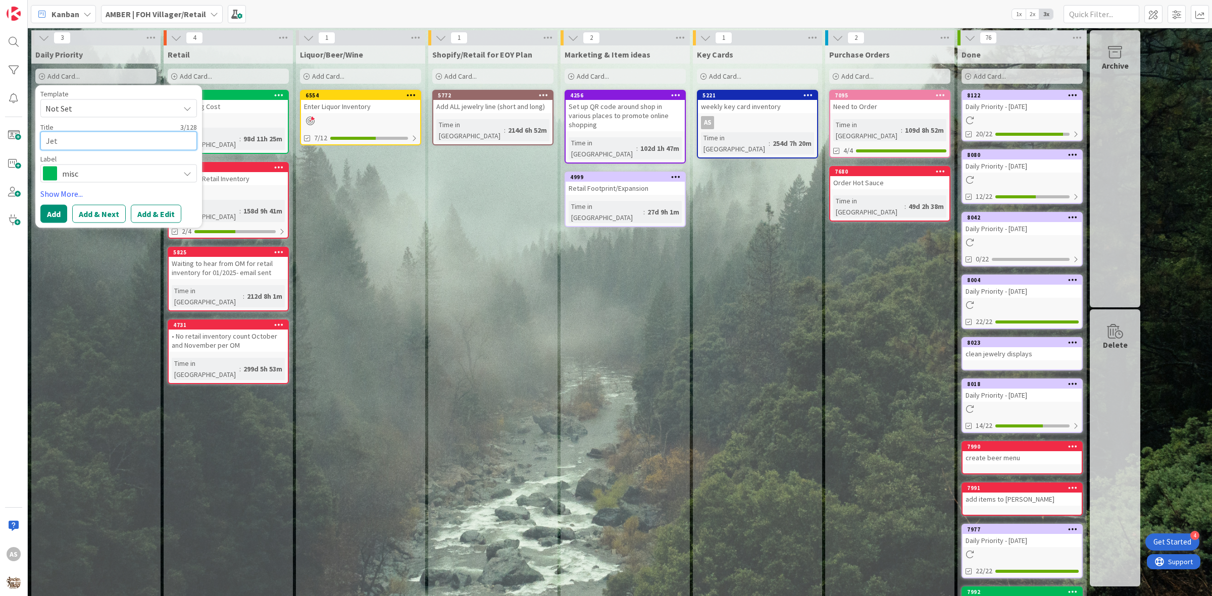
type textarea "x"
type textarea "Je"
type textarea "x"
type textarea "Je="
type textarea "x"
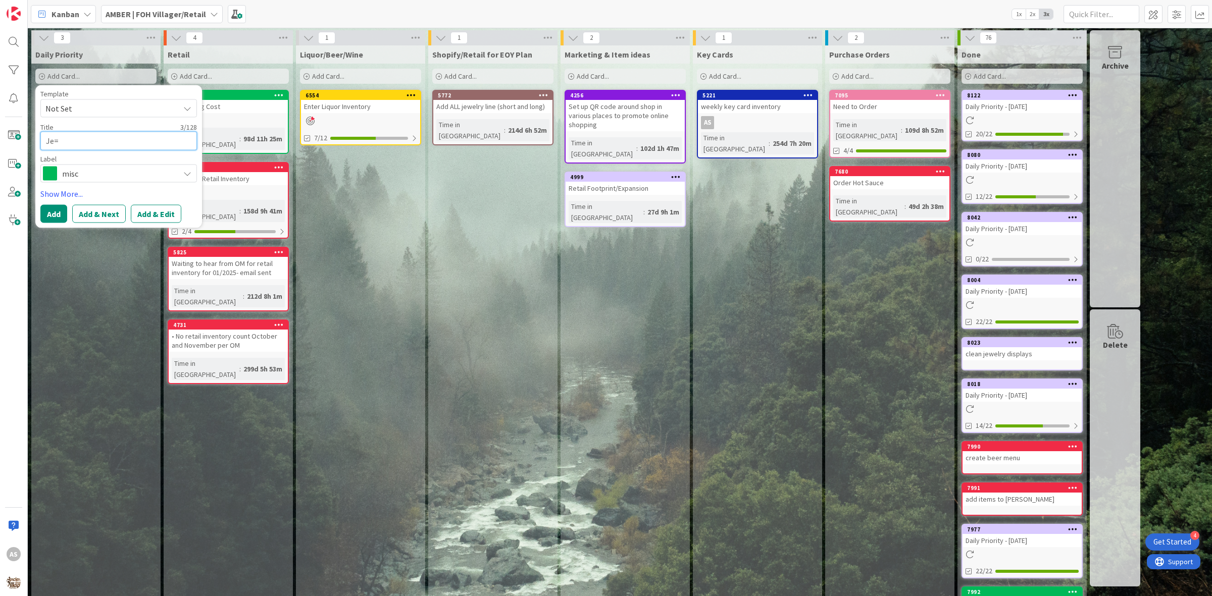
type textarea "Je"
type textarea "x"
type textarea "J"
type textarea "x"
type textarea "C"
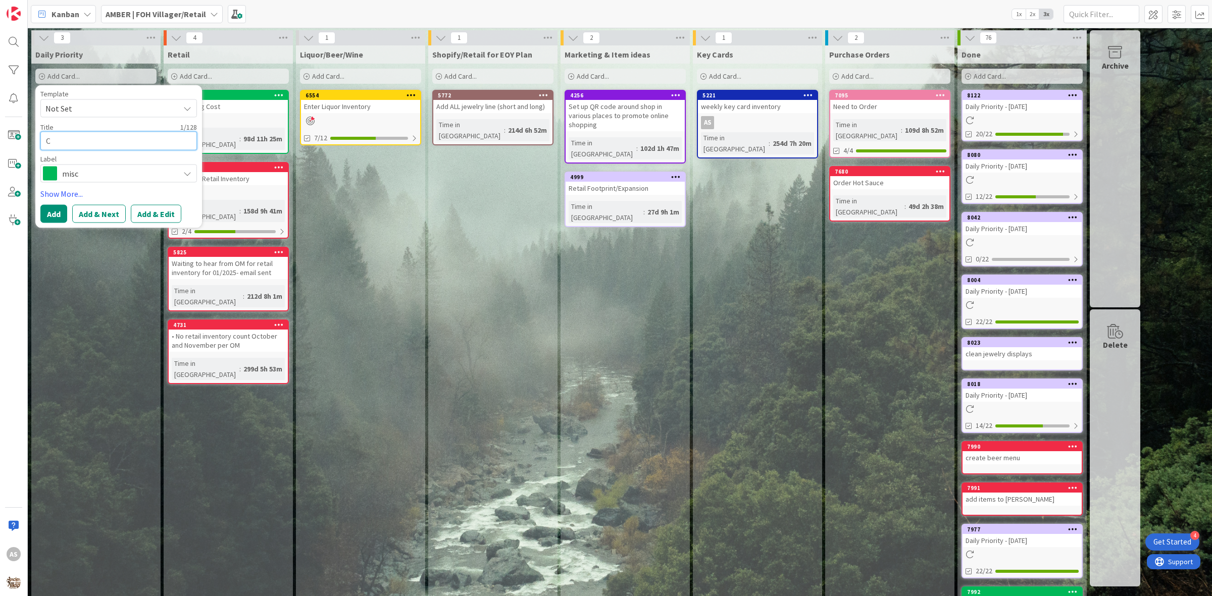
type textarea "x"
type textarea "Ca"
type textarea "x"
type textarea "Car"
type textarea "x"
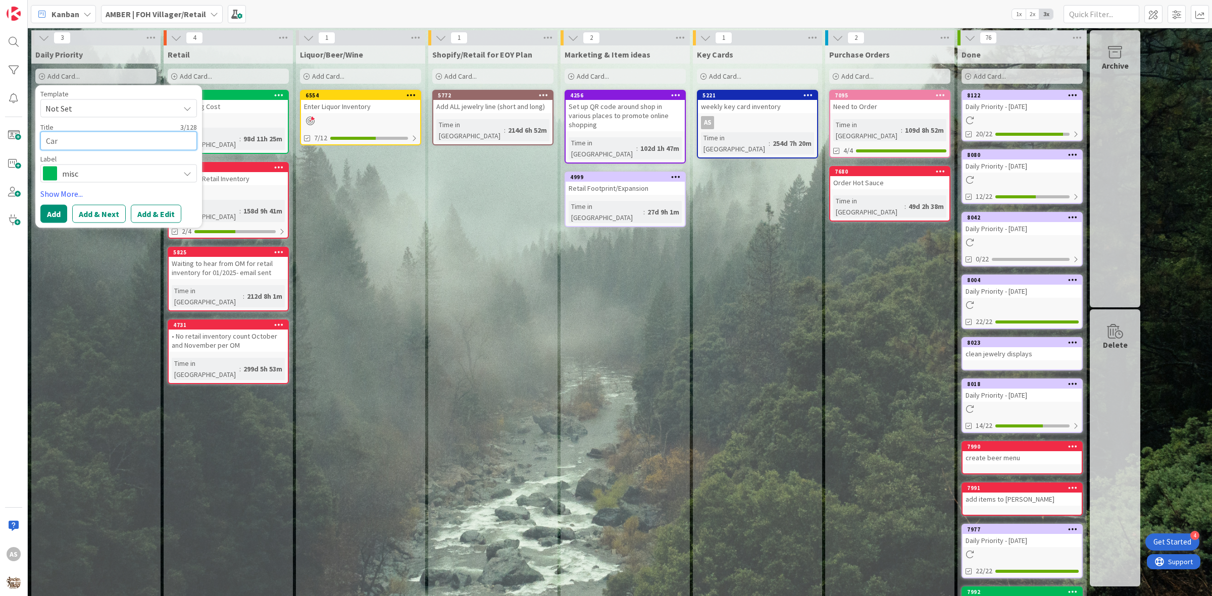
type textarea "Card"
type textarea "x"
type textarea "Card"
type textarea "x"
type textarea "Card I"
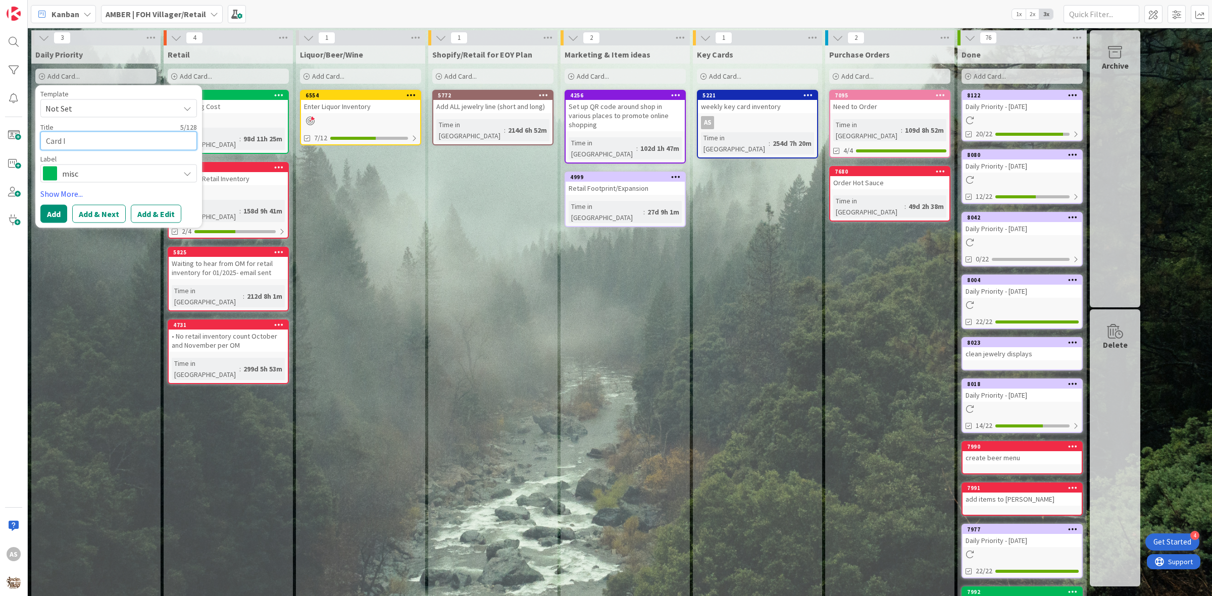
type textarea "x"
type textarea "Card IN"
type textarea "x"
type textarea "Card INv"
type textarea "x"
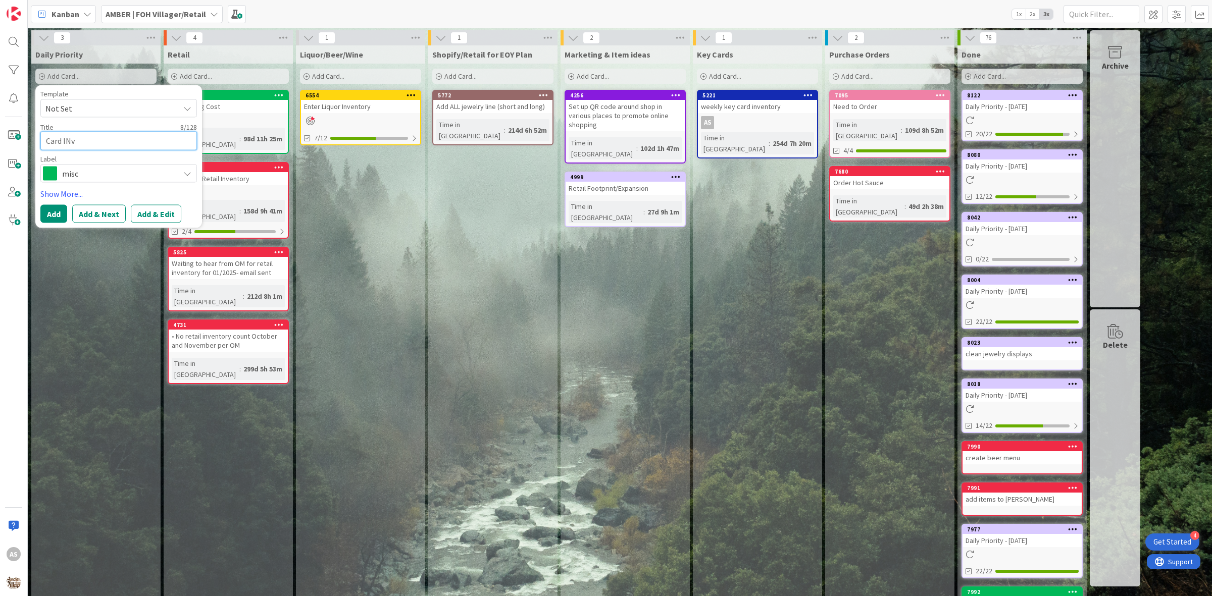
type textarea "Card INve"
type textarea "x"
type textarea "Card INven"
type textarea "x"
type textarea "Card INvent"
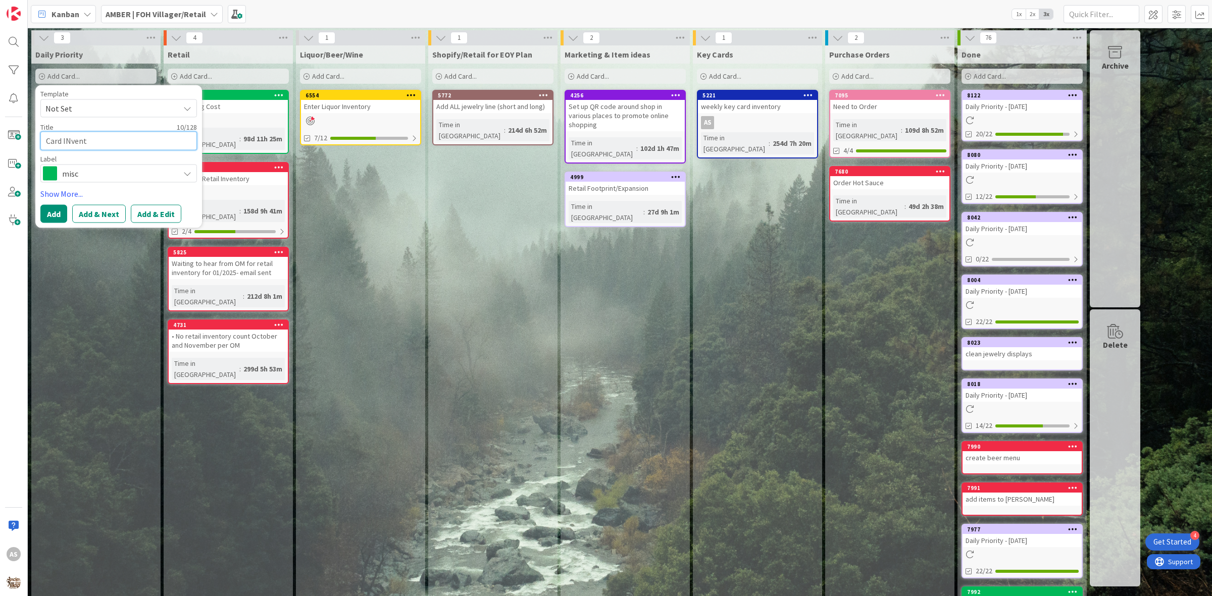
type textarea "x"
type textarea "Card INvento"
type textarea "x"
type textarea "Card INventor"
type textarea "x"
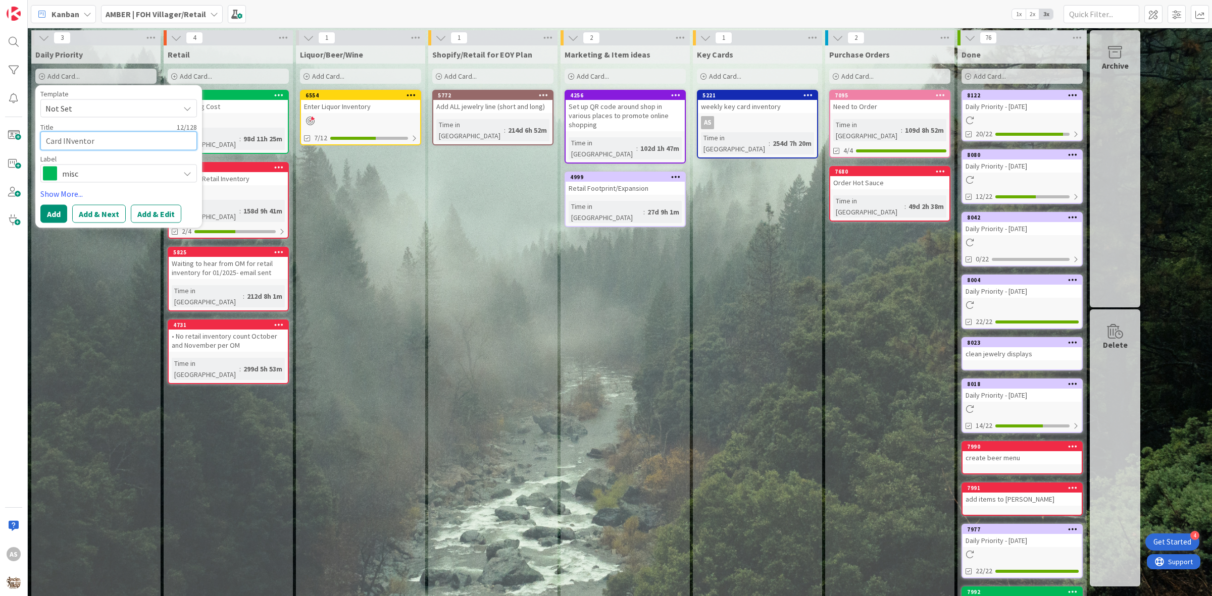
type textarea "Card INventory"
type textarea "x"
type textarea "Card INventor"
type textarea "x"
type textarea "Card INvento"
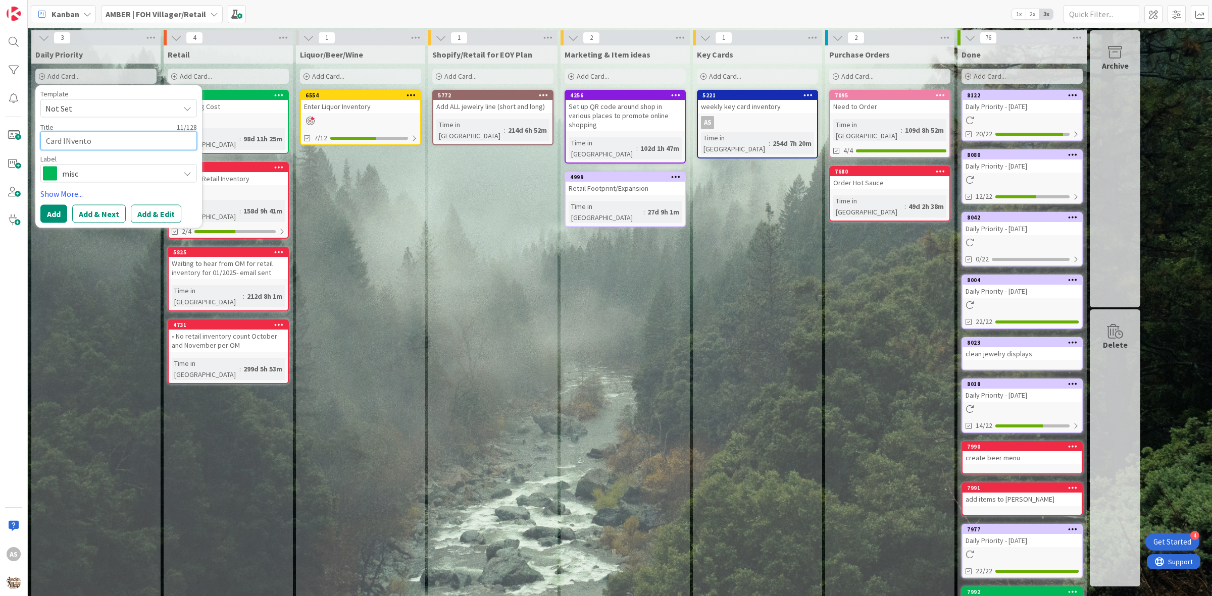
type textarea "x"
type textarea "Card INvent"
click at [62, 165] on div "misc" at bounding box center [118, 173] width 157 height 18
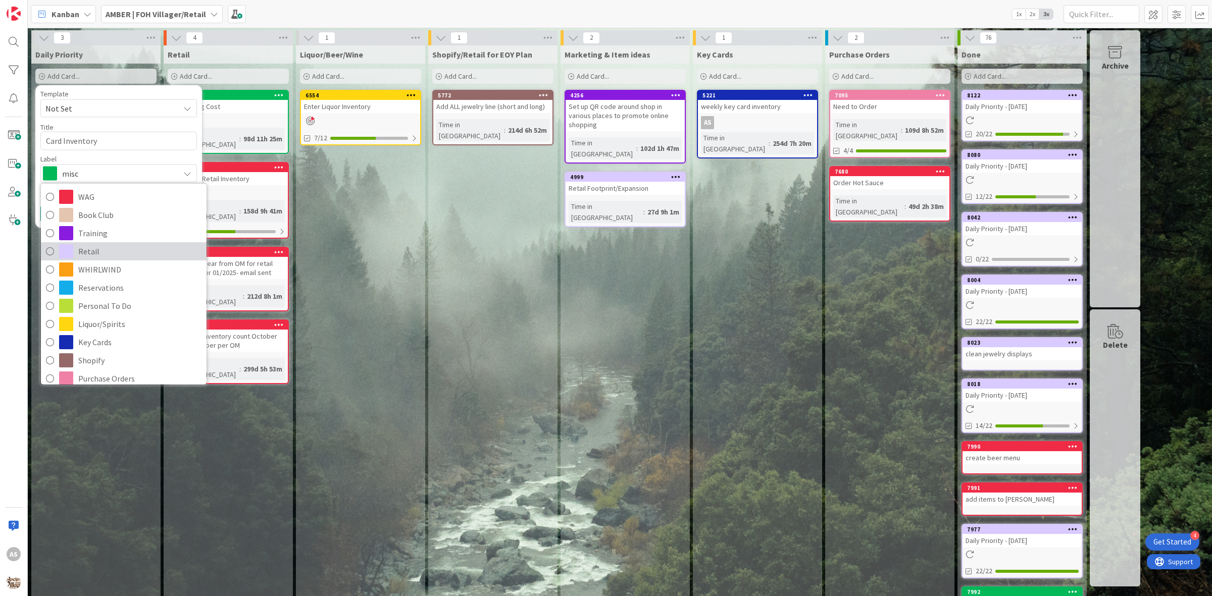
click at [102, 253] on span "Retail" at bounding box center [139, 251] width 123 height 15
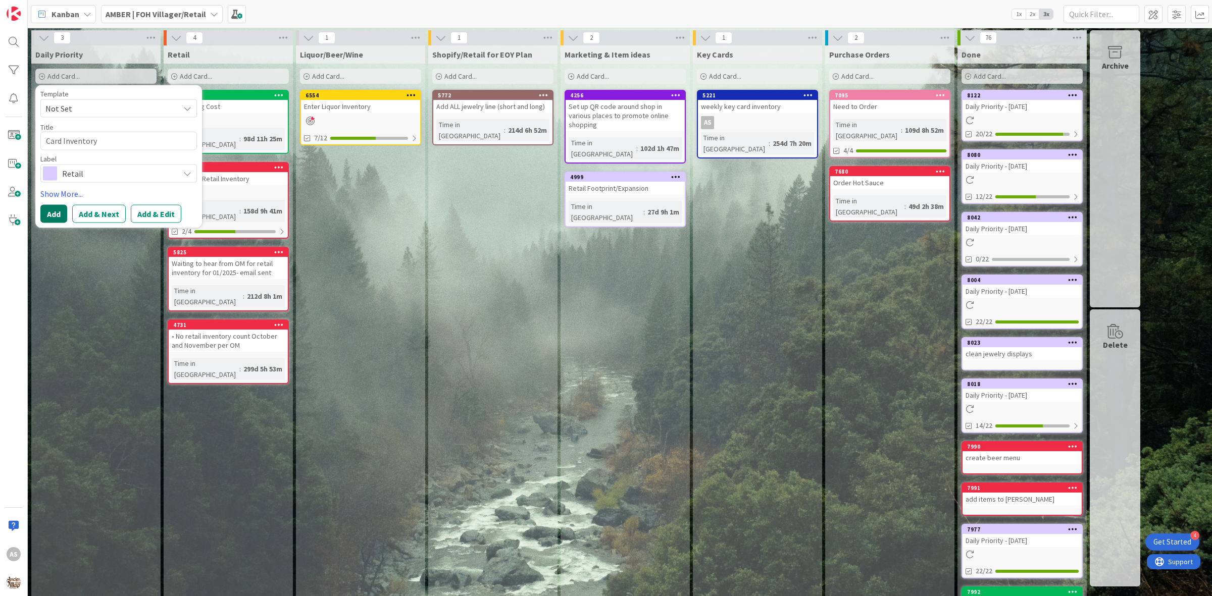
click at [64, 209] on button "Add" at bounding box center [53, 214] width 27 height 18
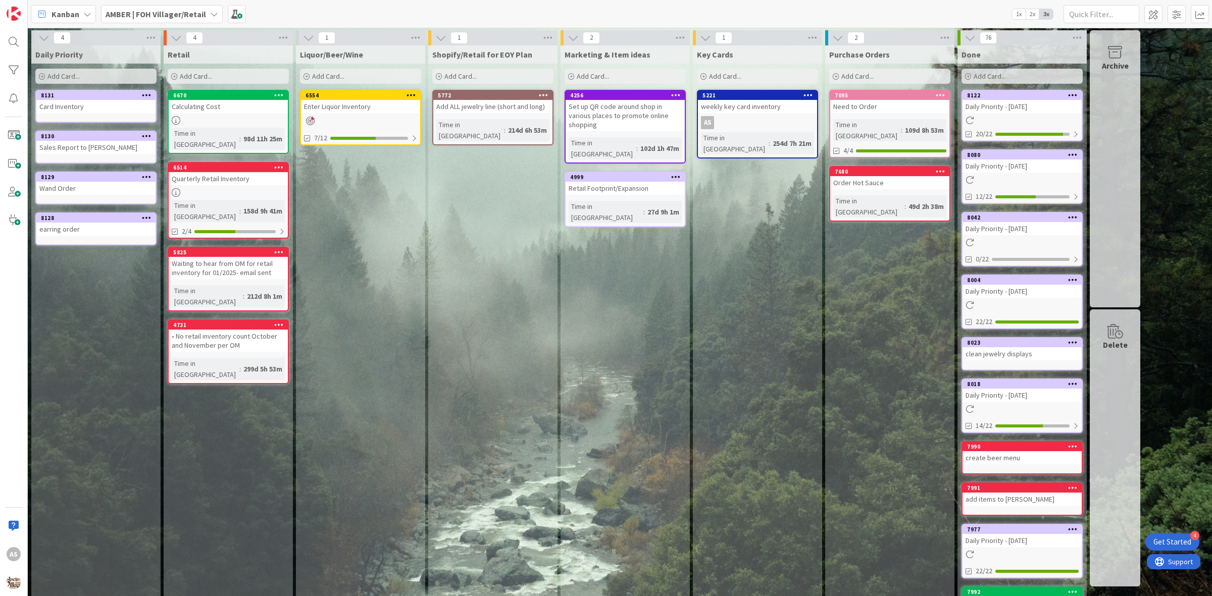
click at [86, 77] on div "Add Card..." at bounding box center [95, 76] width 121 height 15
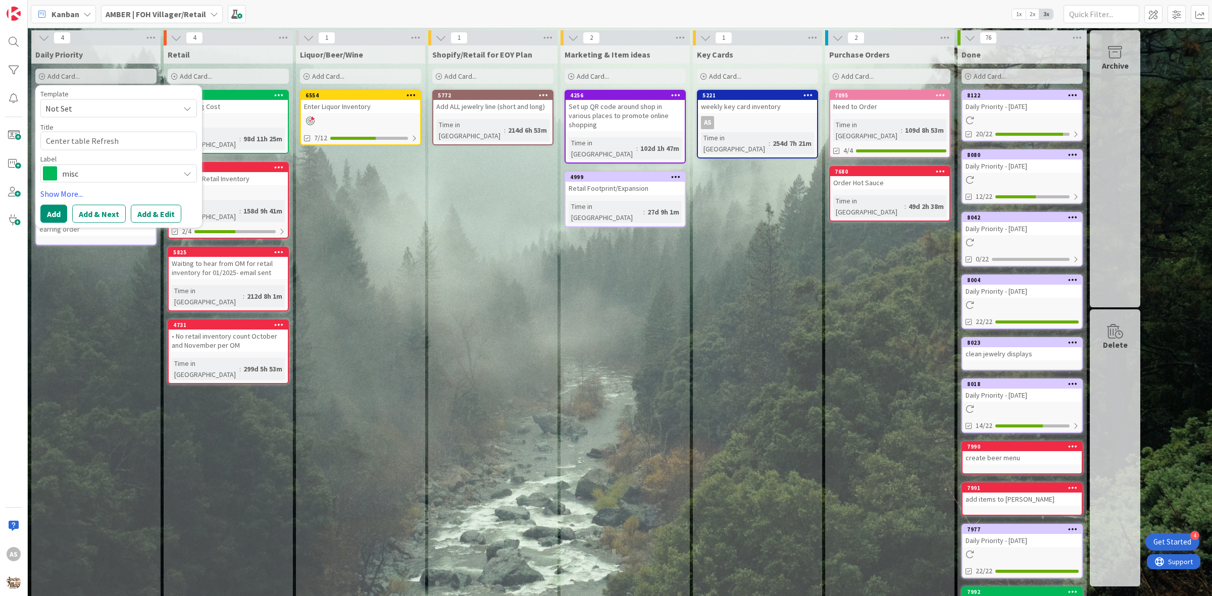
drag, startPoint x: 61, startPoint y: 170, endPoint x: 61, endPoint y: 177, distance: 6.6
click at [62, 171] on div "misc" at bounding box center [118, 173] width 157 height 18
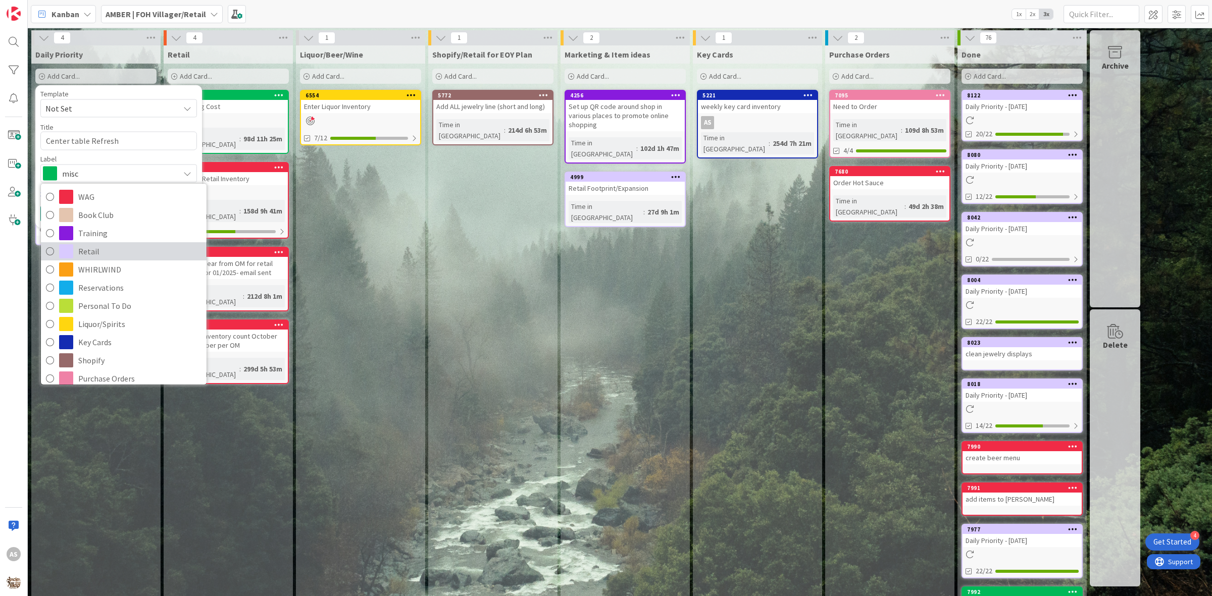
click at [81, 246] on span "Retail" at bounding box center [139, 251] width 123 height 15
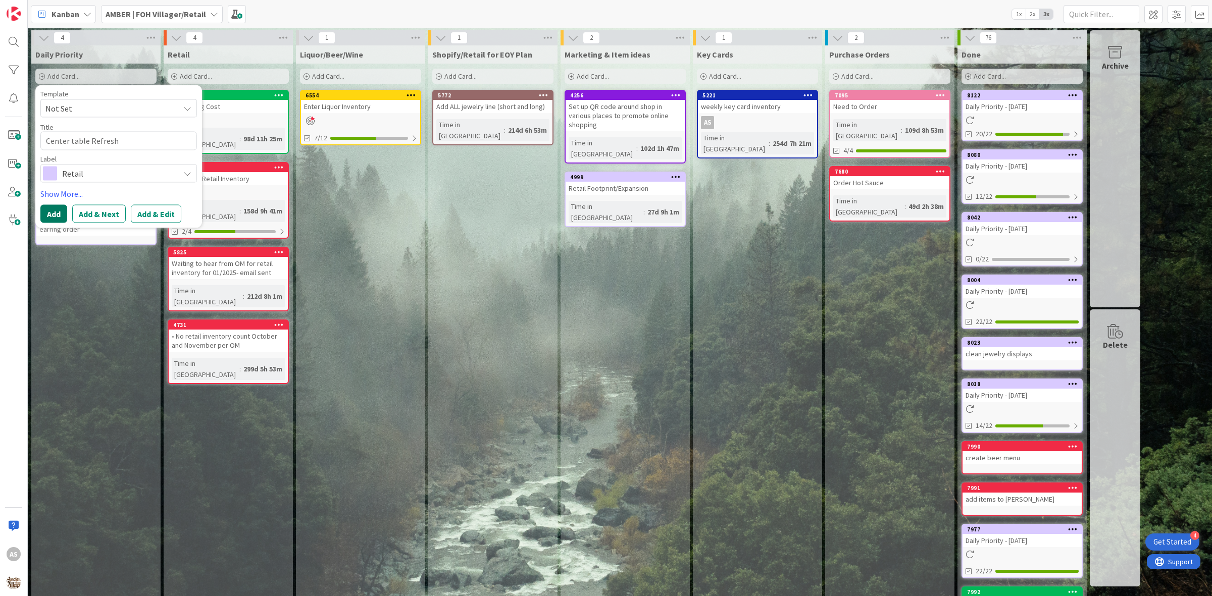
click at [55, 216] on button "Add" at bounding box center [53, 214] width 27 height 18
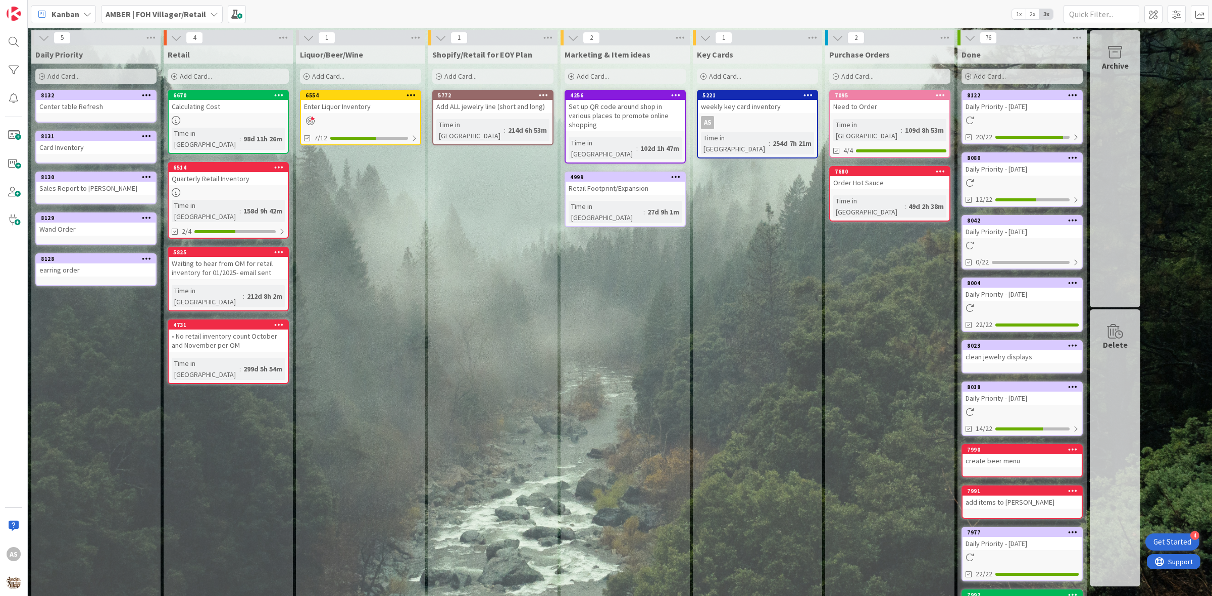
click at [173, 16] on b "AMBER | FOH Villager/Retail" at bounding box center [156, 14] width 100 height 10
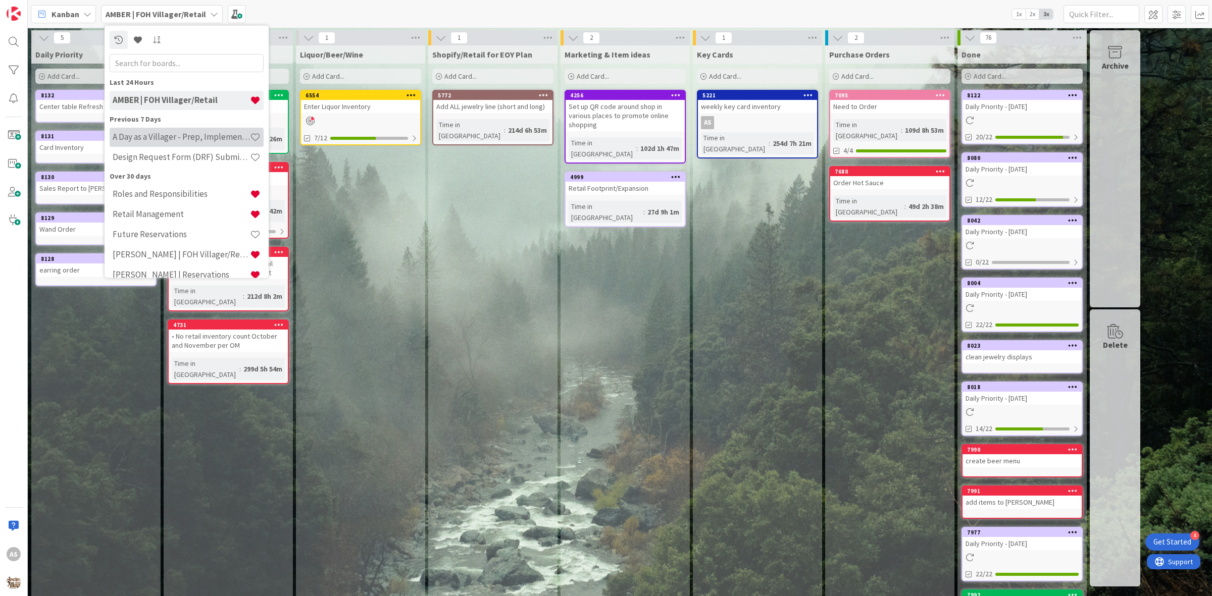
click at [154, 138] on h4 "A Day as a Villager - Prep, Implement and Execute" at bounding box center [181, 137] width 137 height 10
